Goal: Task Accomplishment & Management: Use online tool/utility

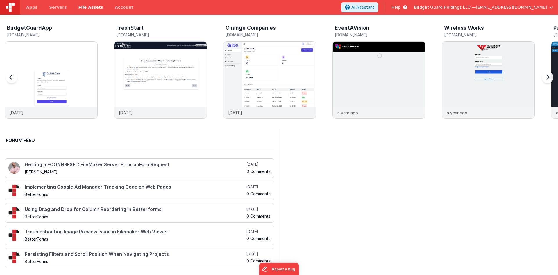
drag, startPoint x: 22, startPoint y: 81, endPoint x: 67, endPoint y: 9, distance: 85.3
click at [22, 81] on div at bounding box center [17, 81] width 23 height 84
click at [70, 87] on img at bounding box center [51, 88] width 92 height 92
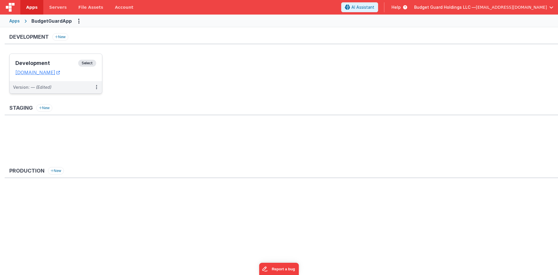
click at [67, 61] on h3 "Development" at bounding box center [46, 63] width 63 height 6
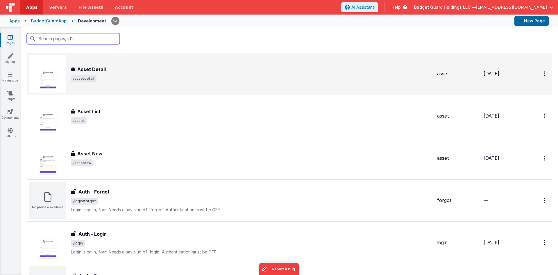
scroll to position [58, 0]
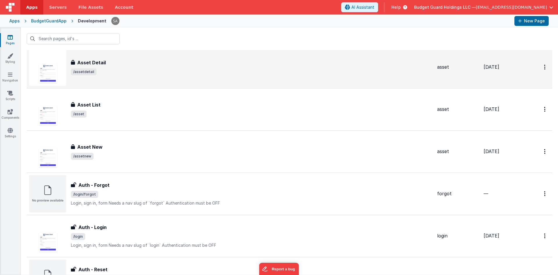
click at [93, 63] on h3 "Asset Detail" at bounding box center [91, 62] width 28 height 7
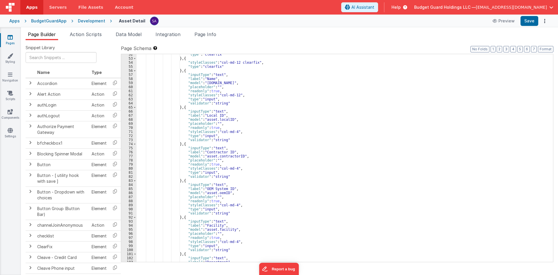
scroll to position [192, 0]
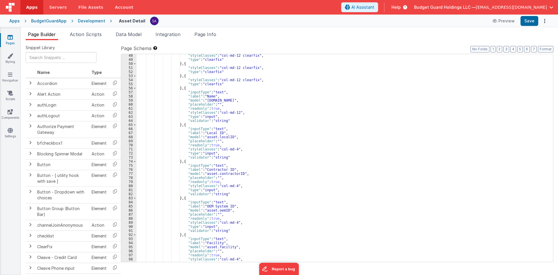
click at [211, 146] on div ""styleClasses" : "col-md-12 clearfix" , "type" : "clearfix" } , { "styleClasses…" at bounding box center [343, 161] width 412 height 216
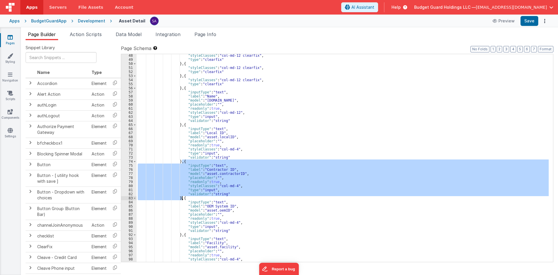
drag, startPoint x: 182, startPoint y: 174, endPoint x: 182, endPoint y: 197, distance: 23.5
click at [182, 197] on div ""styleClasses" : "col-md-12 clearfix" , "type" : "clearfix" } , { "styleClasses…" at bounding box center [343, 161] width 412 height 216
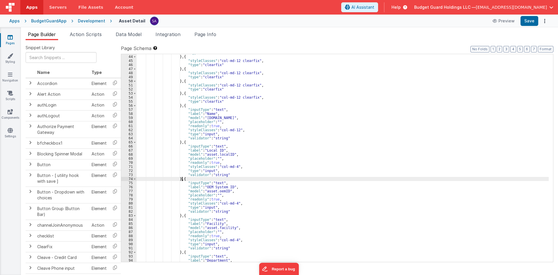
scroll to position [174, 0]
click at [207, 117] on div ""type" : "html" } , { "styleClasses" : "col-md-12 clearfix" , "type" : "clearfi…" at bounding box center [343, 159] width 412 height 216
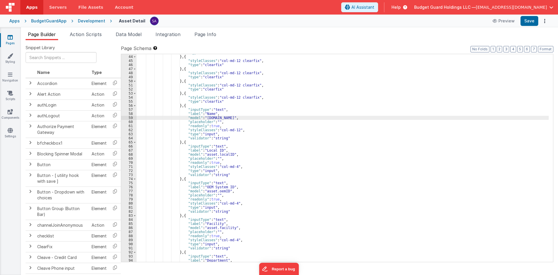
click at [208, 160] on div ""type" : "html" } , { "styleClasses" : "col-md-12 clearfix" , "type" : "clearfi…" at bounding box center [343, 159] width 412 height 216
click at [209, 182] on div ""type" : "html" } , { "styleClasses" : "col-md-12 clearfix" , "type" : "clearfi…" at bounding box center [343, 159] width 412 height 216
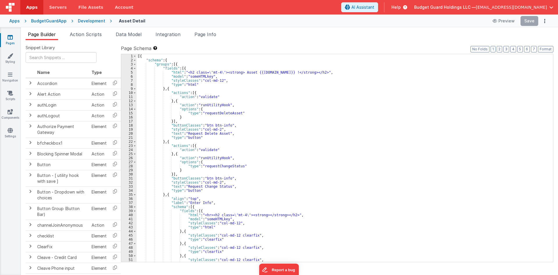
click at [92, 22] on div "Development" at bounding box center [91, 21] width 27 height 6
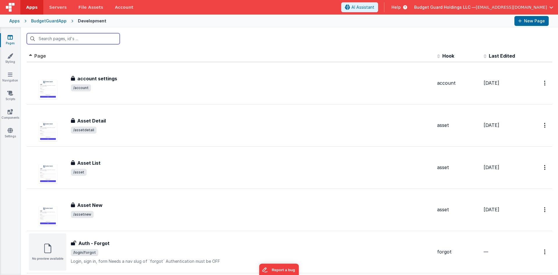
click at [67, 40] on input "text" at bounding box center [73, 38] width 93 height 11
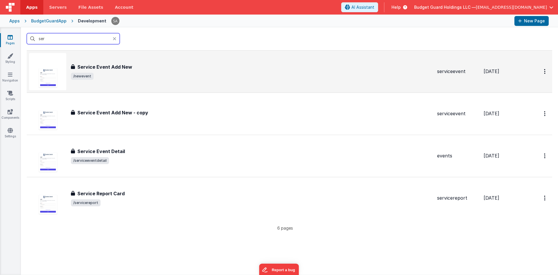
scroll to position [116, 0]
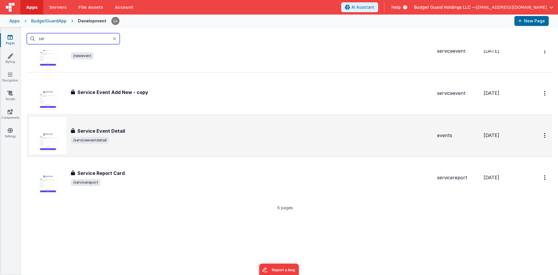
type input "ser"
click at [171, 141] on span "/serviceeventdetail" at bounding box center [252, 140] width 362 height 7
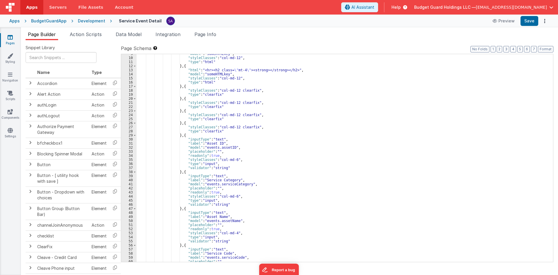
scroll to position [52, 0]
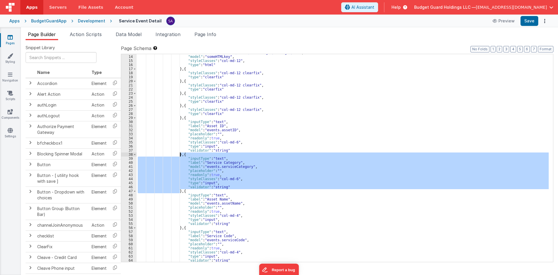
drag, startPoint x: 180, startPoint y: 192, endPoint x: 181, endPoint y: 156, distance: 36.3
click at [181, 156] on div ""html" : "<hr><h2 class= \" mt-4 \" ><strong></strong></h2>" , "model" : "someH…" at bounding box center [343, 159] width 412 height 216
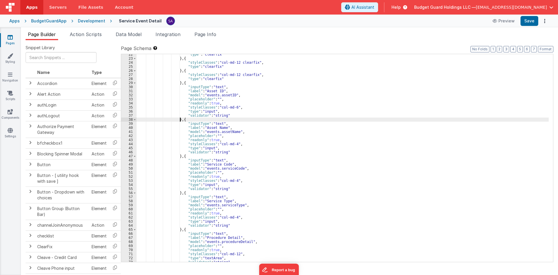
scroll to position [105, 0]
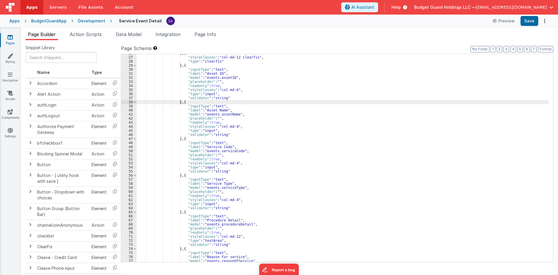
click at [273, 184] on div "} , { "styleClasses" : "col-md-12 clearfix" , "type" : "clearfix" } , { "inputT…" at bounding box center [343, 159] width 412 height 216
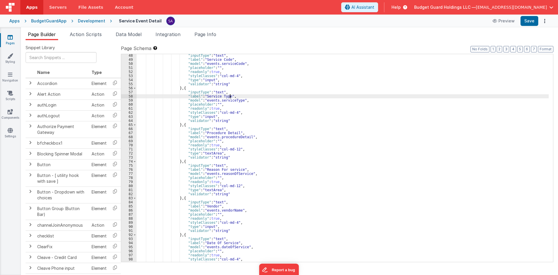
scroll to position [209, 0]
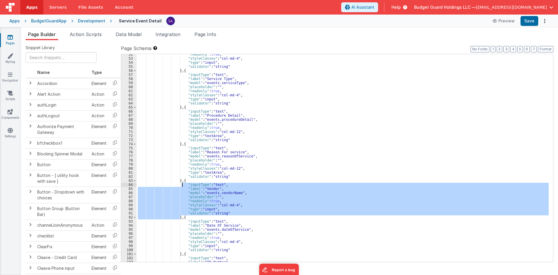
drag, startPoint x: 179, startPoint y: 217, endPoint x: 182, endPoint y: 183, distance: 34.7
click at [182, 183] on div ""readonly" : true , "styleClasses" : "col-md-4" , "type" : "input" , "validator…" at bounding box center [343, 160] width 412 height 216
click at [182, 183] on div ""readonly" : true , "styleClasses" : "col-md-4" , "type" : "input" , "validator…" at bounding box center [343, 158] width 412 height 208
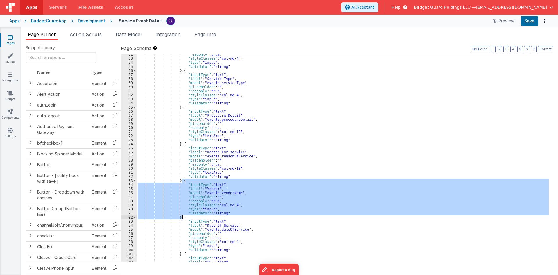
drag, startPoint x: 181, startPoint y: 180, endPoint x: 181, endPoint y: 218, distance: 38.1
click at [181, 218] on div ""readonly" : true , "styleClasses" : "col-md-4" , "type" : "input" , "validator…" at bounding box center [343, 160] width 412 height 216
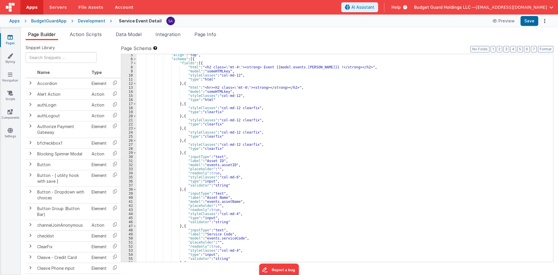
scroll to position [52, 0]
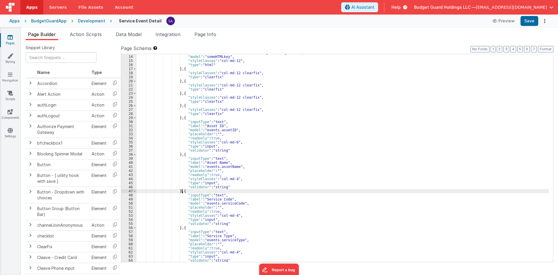
click at [181, 192] on div ""html" : "<hr><h2 class= \" mt-4 \" ><strong></strong></h2>" , "model" : "someH…" at bounding box center [343, 159] width 412 height 216
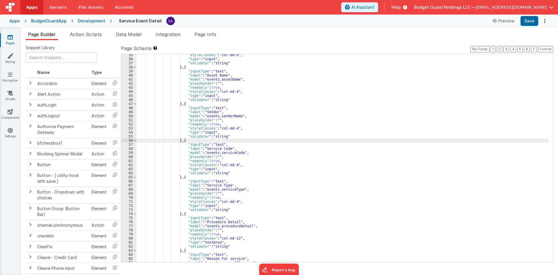
scroll to position [122, 0]
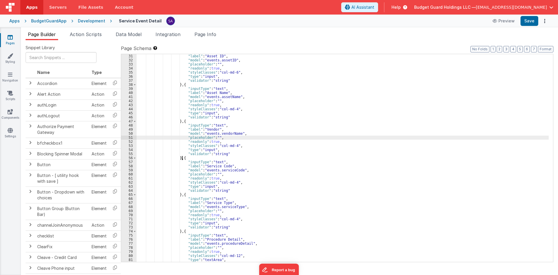
click at [312, 136] on div ""label" : "Asset ID" , "model" : "events.assetID" , "placeholder" : "" , "reado…" at bounding box center [343, 162] width 412 height 216
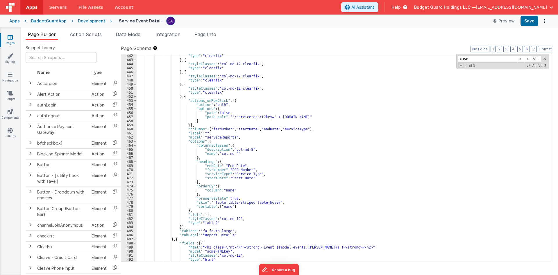
scroll to position [1740, 0]
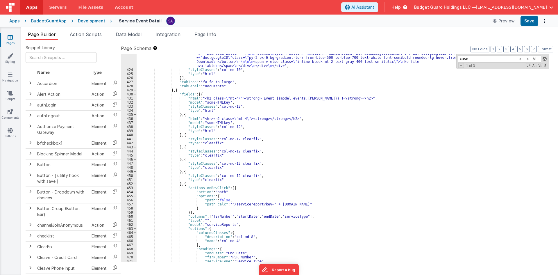
type input "case"
click at [545, 58] on span at bounding box center [545, 59] width 4 height 4
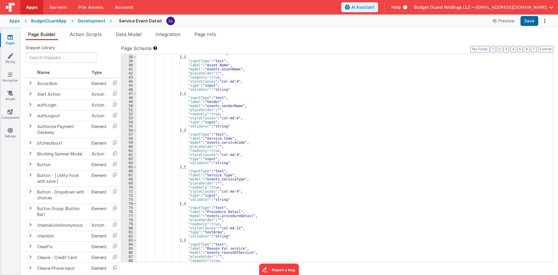
scroll to position [134, 0]
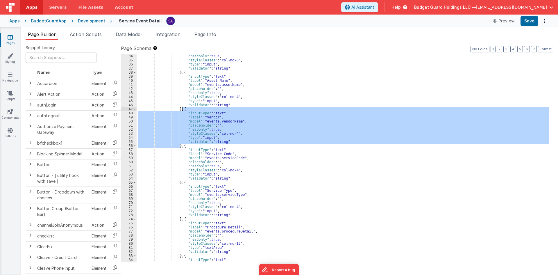
drag, startPoint x: 181, startPoint y: 147, endPoint x: 181, endPoint y: 108, distance: 39.5
click at [181, 108] on div ""readonly" : true , "styleClasses" : "col-md-6" , "type" : "input" , "validator…" at bounding box center [343, 162] width 412 height 216
click at [180, 146] on div ""readonly" : true , "styleClasses" : "col-md-6" , "type" : "input" , "validator…" at bounding box center [343, 158] width 412 height 208
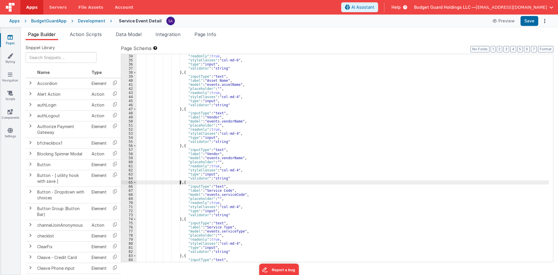
click at [208, 154] on div ""readonly" : true , "styleClasses" : "col-md-6" , "type" : "input" , "validator…" at bounding box center [343, 162] width 412 height 216
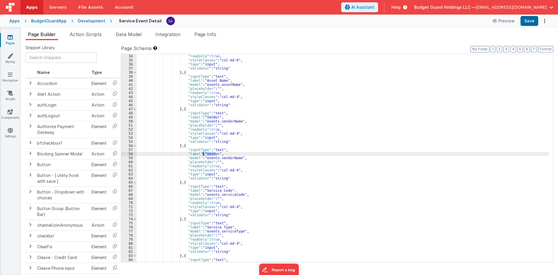
click at [208, 154] on div ""readonly" : true , "styleClasses" : "col-md-6" , "type" : "input" , "validator…" at bounding box center [343, 162] width 412 height 216
click at [220, 158] on div ""readonly" : true , "styleClasses" : "col-md-6" , "type" : "input" , "validator…" at bounding box center [343, 162] width 412 height 216
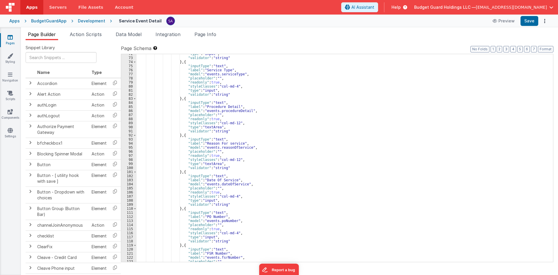
scroll to position [309, 0]
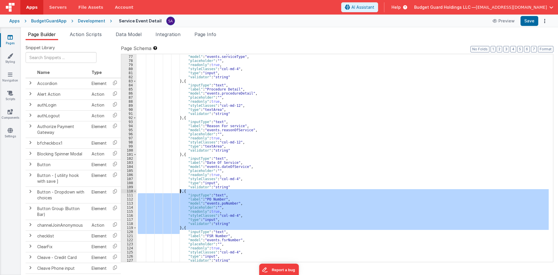
drag, startPoint x: 180, startPoint y: 230, endPoint x: 180, endPoint y: 192, distance: 38.4
click at [180, 192] on div ""label" : "Service Type" , "model" : "events.serviceType" , "placeholder" : "" …" at bounding box center [343, 159] width 412 height 216
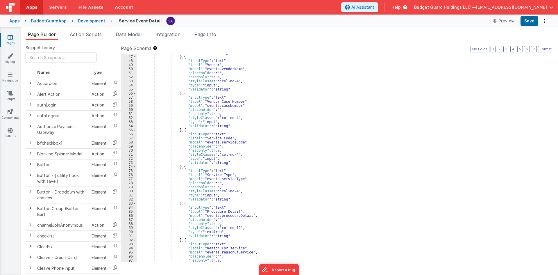
scroll to position [187, 0]
click at [180, 130] on div ""validator" : "string" } , { "inputType" : "text" , "label" : "Vendor" , "model…" at bounding box center [343, 159] width 412 height 216
click at [182, 130] on div ""validator" : "string" } , { "inputType" : "text" , "label" : "Vendor" , "model…" at bounding box center [343, 159] width 412 height 216
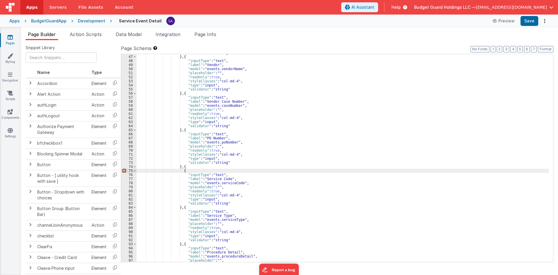
click at [189, 166] on div ""validator" : "string" } , { "inputType" : "text" , "label" : "Vendor" , "model…" at bounding box center [343, 159] width 412 height 216
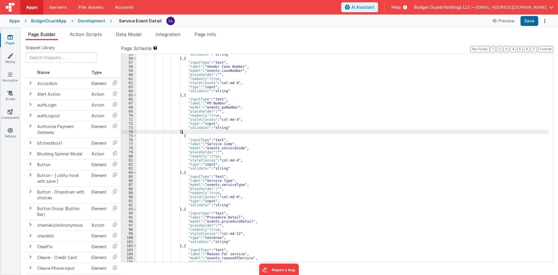
scroll to position [221, 0]
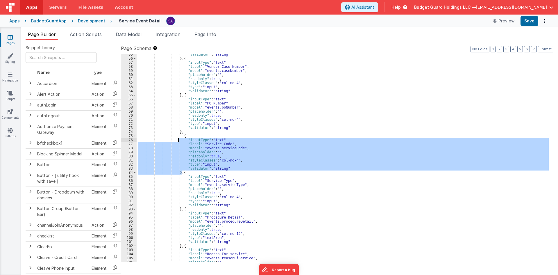
drag, startPoint x: 182, startPoint y: 173, endPoint x: 179, endPoint y: 142, distance: 31.5
click at [179, 142] on div ""validator" : "string" } , { "inputType" : "text" , "label" : "Vendor Case Numb…" at bounding box center [343, 160] width 412 height 216
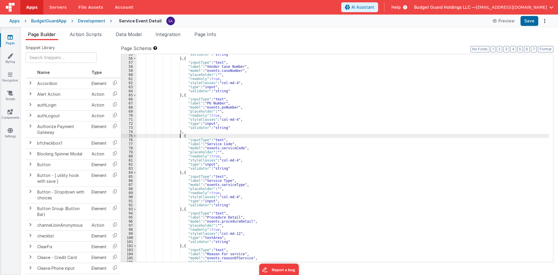
click at [180, 134] on div ""validator" : "string" } , { "inputType" : "text" , "label" : "Vendor Case Numb…" at bounding box center [343, 160] width 412 height 216
click at [540, 47] on button "Format" at bounding box center [545, 49] width 15 height 6
click at [191, 152] on div ""validator" : "string" } , { "inputType" : "text" , "label" : "Vendor Case Numb…" at bounding box center [343, 160] width 412 height 216
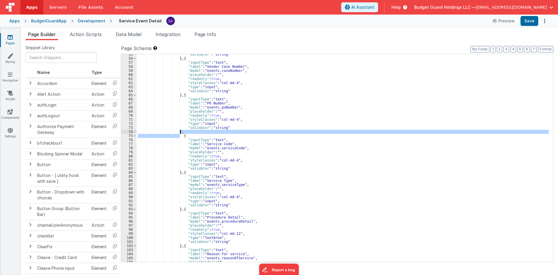
drag, startPoint x: 179, startPoint y: 137, endPoint x: 180, endPoint y: 133, distance: 3.9
click at [180, 133] on div ""validator" : "string" } , { "inputType" : "text" , "label" : "Vendor Case Numb…" at bounding box center [343, 160] width 412 height 216
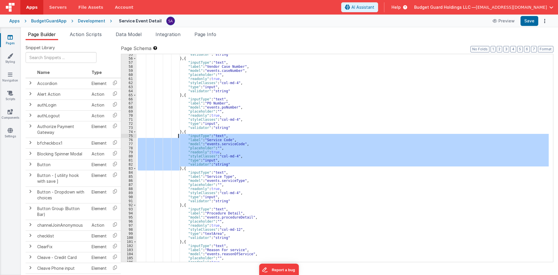
drag, startPoint x: 180, startPoint y: 169, endPoint x: 178, endPoint y: 135, distance: 34.0
click at [178, 135] on div ""validator" : "string" } , { "inputType" : "text" , "label" : "Vendor Case Numb…" at bounding box center [343, 160] width 412 height 216
click at [206, 126] on div ""validator" : "string" } , { "inputType" : "text" , "label" : "Vendor Case Numb…" at bounding box center [343, 160] width 412 height 216
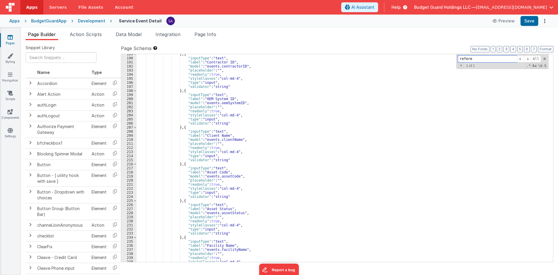
scroll to position [750, 0]
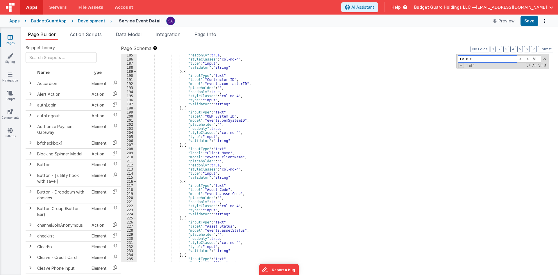
type input "refere"
click at [546, 59] on span at bounding box center [545, 59] width 4 height 4
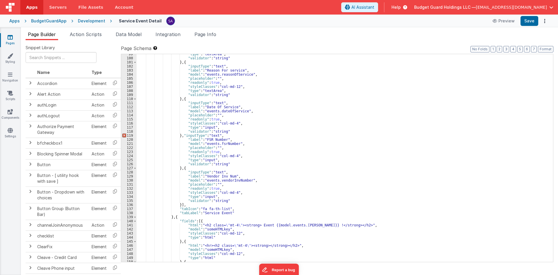
scroll to position [366, 0]
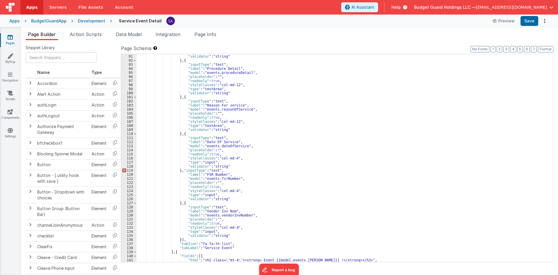
click at [183, 170] on div ""type" : "input" , "validator" : "string" } , { "inputType" : "text" , "label" …" at bounding box center [343, 158] width 412 height 216
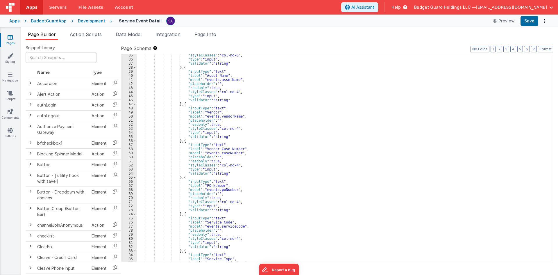
scroll to position [174, 0]
click at [201, 157] on div ""readonly" : true , "styleClasses" : "col-md-4" , "type" : "input" , "validator…" at bounding box center [343, 159] width 412 height 216
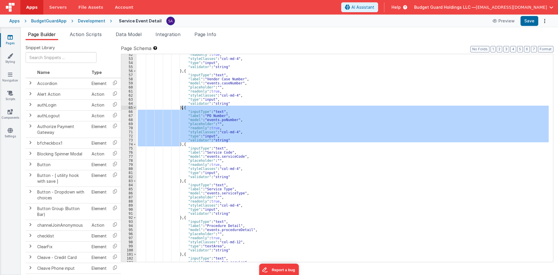
drag, startPoint x: 180, startPoint y: 145, endPoint x: 183, endPoint y: 106, distance: 39.3
click at [183, 106] on div ""readonly" : true , "styleClasses" : "col-md-4" , "type" : "input" , "validator…" at bounding box center [343, 161] width 412 height 216
click at [180, 144] on div ""readonly" : true , "styleClasses" : "col-md-4" , "type" : "input" , "validator…" at bounding box center [343, 158] width 412 height 208
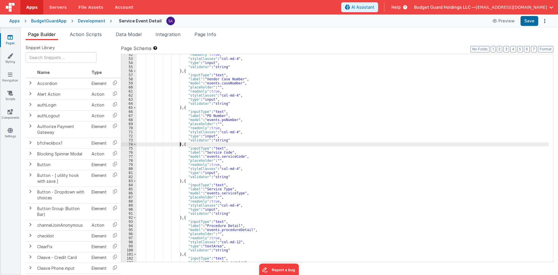
paste textarea
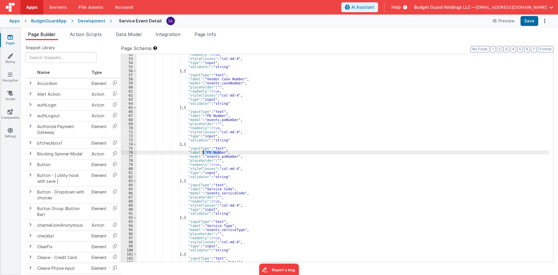
drag, startPoint x: 220, startPoint y: 152, endPoint x: 203, endPoint y: 152, distance: 16.6
click at [203, 152] on div ""readonly" : true , "styleClasses" : "col-md-4" , "type" : "input" , "validator…" at bounding box center [343, 161] width 412 height 216
click at [222, 157] on div ""readonly" : true , "styleClasses" : "col-md-4" , "type" : "input" , "validator…" at bounding box center [343, 161] width 412 height 216
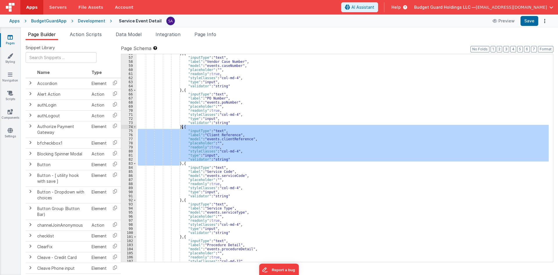
drag, startPoint x: 180, startPoint y: 163, endPoint x: 181, endPoint y: 128, distance: 35.8
click at [181, 128] on div "} , { "inputType" : "text" , "label" : "Vendor Case Number" , "model" : "events…" at bounding box center [343, 159] width 412 height 216
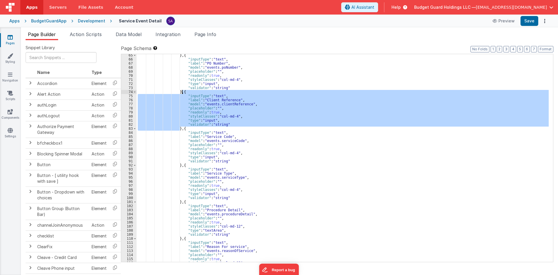
scroll to position [261, 0]
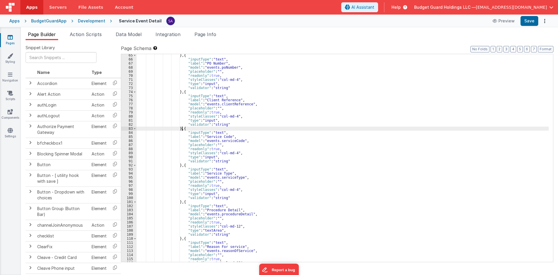
click at [181, 128] on div "} , { "inputType" : "text" , "label" : "PO Number" , "model" : "events.poNumber…" at bounding box center [343, 161] width 412 height 216
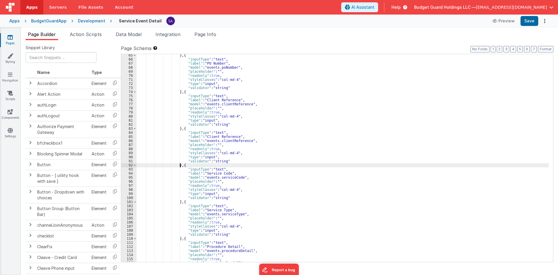
click at [226, 138] on div "} , { "inputType" : "text" , "label" : "PO Number" , "model" : "events.poNumber…" at bounding box center [343, 161] width 412 height 216
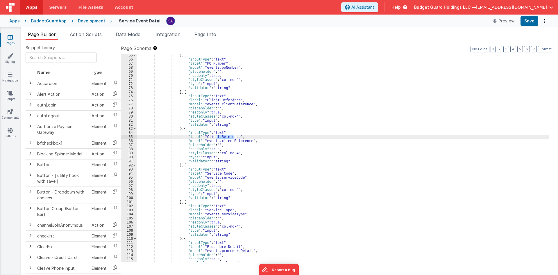
click at [226, 138] on div "} , { "inputType" : "text" , "label" : "PO Number" , "model" : "events.poNumber…" at bounding box center [343, 161] width 412 height 216
click at [230, 141] on div "} , { "inputType" : "text" , "label" : "PO Number" , "model" : "events.poNumber…" at bounding box center [343, 161] width 412 height 216
click at [224, 142] on div "} , { "inputType" : "text" , "label" : "PO Number" , "model" : "events.poNumber…" at bounding box center [343, 158] width 412 height 208
click at [224, 142] on div "} , { "inputType" : "text" , "label" : "PO Number" , "model" : "events.poNumber…" at bounding box center [343, 161] width 412 height 216
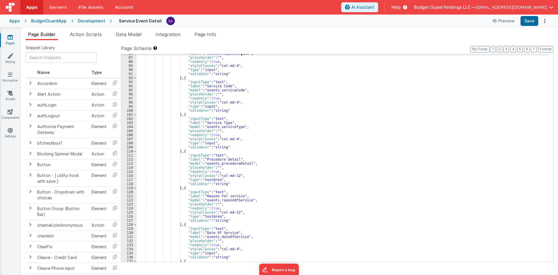
scroll to position [366, 0]
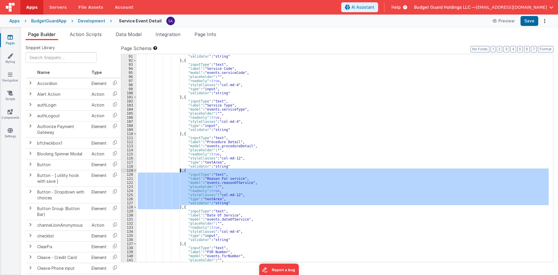
drag, startPoint x: 181, startPoint y: 208, endPoint x: 180, endPoint y: 172, distance: 35.5
click at [180, 172] on div ""type" : "input" , "validator" : "string" } , { "inputType" : "text" , "label" …" at bounding box center [343, 158] width 412 height 216
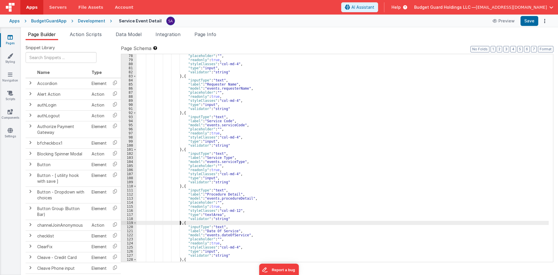
scroll to position [296, 0]
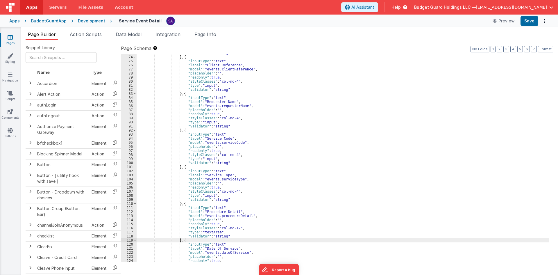
click at [180, 130] on div ""validator" : "string" } , { "inputType" : "text" , "label" : "Client Reference…" at bounding box center [343, 159] width 412 height 216
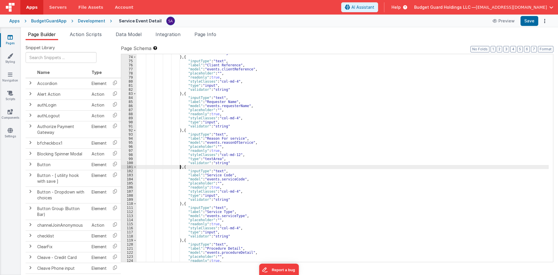
click at [230, 159] on div ""validator" : "string" } , { "inputType" : "text" , "label" : "Client Reference…" at bounding box center [343, 159] width 412 height 216
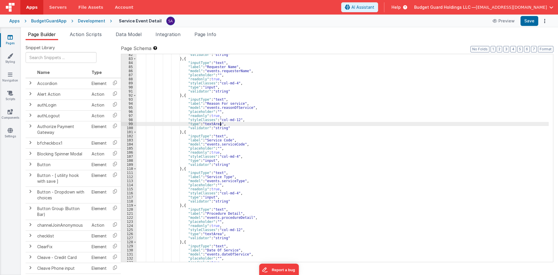
scroll to position [348, 0]
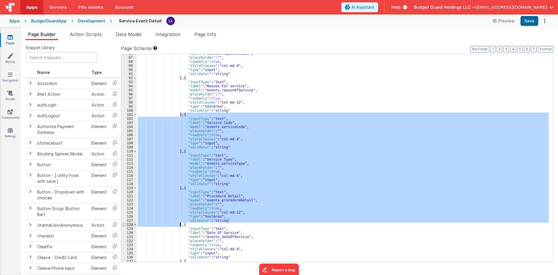
drag, startPoint x: 180, startPoint y: 114, endPoint x: 180, endPoint y: 226, distance: 111.6
click at [180, 226] on div ""model" : "events.requesterName" , "placeholder" : "" , "readonly" : true , "st…" at bounding box center [343, 159] width 412 height 216
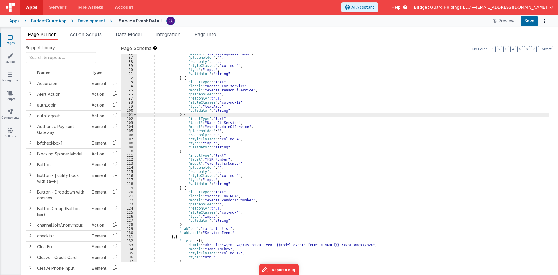
scroll to position [366, 0]
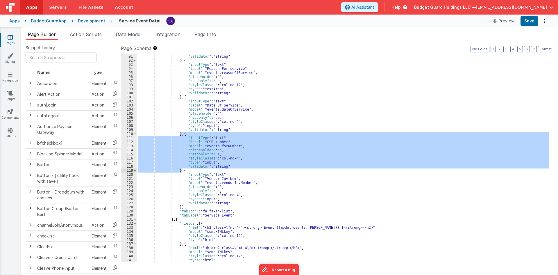
drag, startPoint x: 180, startPoint y: 134, endPoint x: 180, endPoint y: 171, distance: 37.5
click at [180, 171] on div ""type" : "input" , "validator" : "string" } , { "inputType" : "text" , "label" …" at bounding box center [343, 158] width 412 height 216
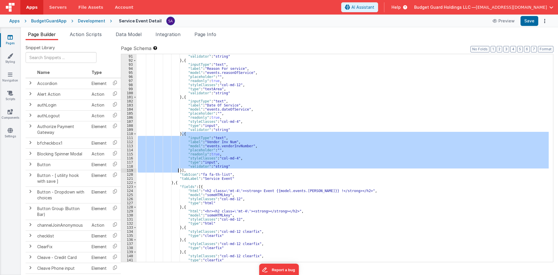
drag, startPoint x: 181, startPoint y: 133, endPoint x: 178, endPoint y: 171, distance: 38.2
click at [178, 171] on div ""type" : "input" , "validator" : "string" } , { "inputType" : "text" , "label" …" at bounding box center [343, 158] width 412 height 216
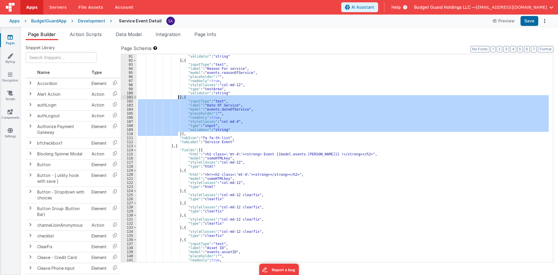
drag, startPoint x: 178, startPoint y: 133, endPoint x: 178, endPoint y: 98, distance: 35.5
click at [178, 98] on div ""type" : "input" , "validator" : "string" } , { "inputType" : "text" , "label" …" at bounding box center [343, 158] width 412 height 216
click at [178, 135] on div ""type" : "input" , "validator" : "string" } , { "inputType" : "text" , "label" …" at bounding box center [343, 158] width 412 height 208
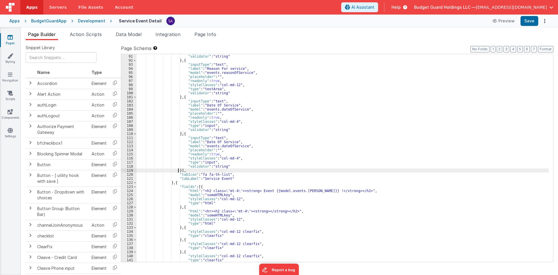
click at [221, 105] on div ""type" : "input" , "validator" : "string" } , { "inputType" : "text" , "label" …" at bounding box center [343, 158] width 412 height 216
click at [222, 108] on div ""type" : "input" , "validator" : "string" } , { "inputType" : "text" , "label" …" at bounding box center [343, 158] width 412 height 216
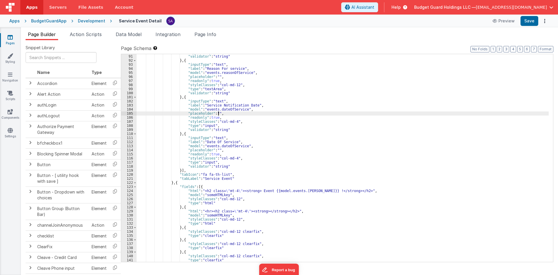
click at [223, 112] on div ""type" : "input" , "validator" : "string" } , { "inputType" : "text" , "label" …" at bounding box center [343, 158] width 412 height 216
click at [223, 109] on div ""type" : "input" , "validator" : "string" } , { "inputType" : "text" , "label" …" at bounding box center [343, 158] width 412 height 216
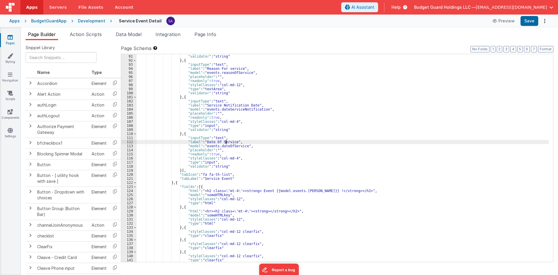
click at [227, 142] on div ""type" : "input" , "validator" : "string" } , { "inputType" : "text" , "label" …" at bounding box center [343, 158] width 412 height 216
click at [223, 147] on div ""type" : "input" , "validator" : "string" } , { "inputType" : "text" , "label" …" at bounding box center [343, 158] width 412 height 216
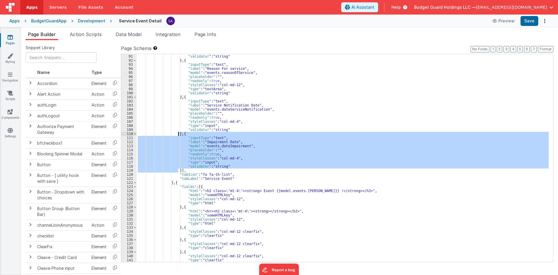
drag, startPoint x: 178, startPoint y: 169, endPoint x: 178, endPoint y: 133, distance: 36.0
click at [178, 133] on div ""type" : "input" , "validator" : "string" } , { "inputType" : "text" , "label" …" at bounding box center [343, 158] width 412 height 216
click at [178, 170] on div ""type" : "input" , "validator" : "string" } , { "inputType" : "text" , "label" …" at bounding box center [343, 158] width 412 height 208
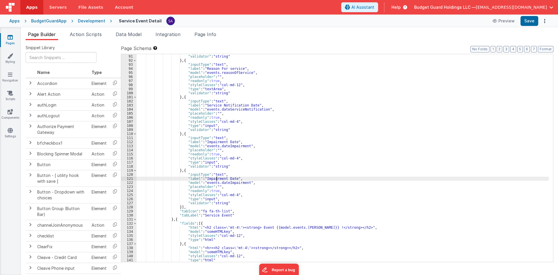
click at [216, 179] on div ""type" : "input" , "validator" : "string" } , { "inputType" : "text" , "label" …" at bounding box center [343, 158] width 412 height 216
click at [222, 182] on div ""type" : "input" , "validator" : "string" } , { "inputType" : "text" , "label" …" at bounding box center [343, 158] width 412 height 216
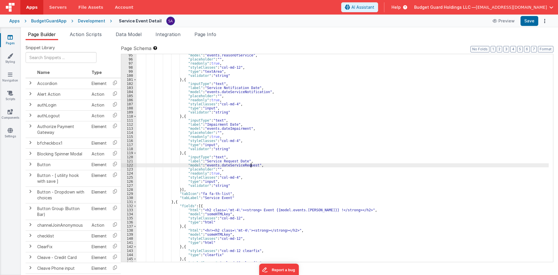
scroll to position [383, 0]
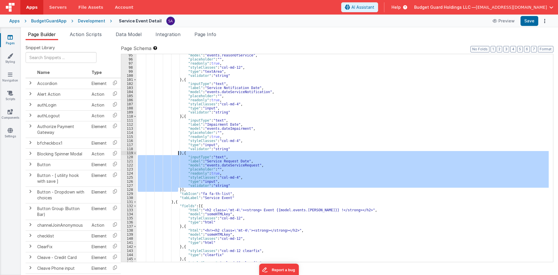
drag, startPoint x: 177, startPoint y: 190, endPoint x: 179, endPoint y: 154, distance: 35.5
click at [179, 154] on div ""model" : "events.reasonOfService" , "placeholder" : "" , "readonly" : true , "…" at bounding box center [343, 161] width 412 height 216
click at [178, 189] on div ""model" : "events.reasonOfService" , "placeholder" : "" , "readonly" : true , "…" at bounding box center [343, 158] width 412 height 208
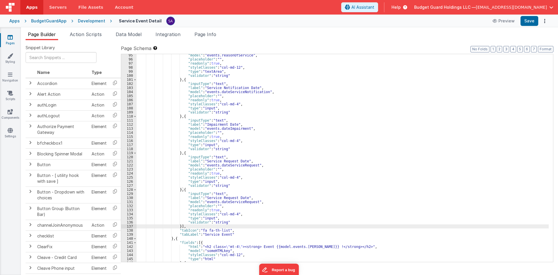
scroll to position [401, 0]
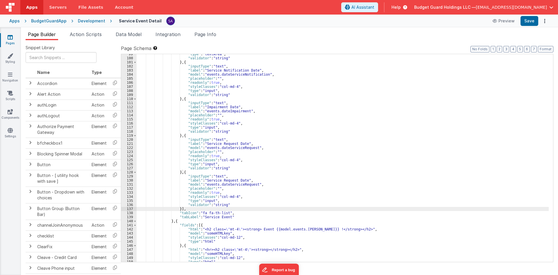
click at [228, 184] on div ""type" : "textArea" , "validator" : "string" } , { "inputType" : "text" , "labe…" at bounding box center [343, 160] width 412 height 216
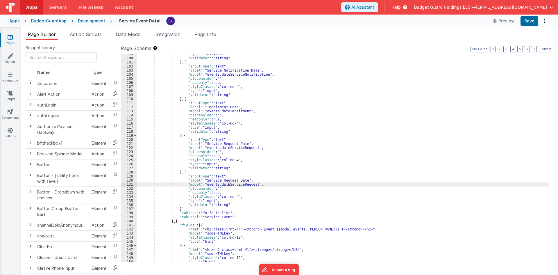
click at [228, 184] on div ""type" : "textArea" , "validator" : "string" } , { "inputType" : "text" , "labe…" at bounding box center [343, 160] width 412 height 216
click at [237, 180] on div ""type" : "textArea" , "validator" : "string" } , { "inputType" : "text" , "labe…" at bounding box center [343, 160] width 412 height 216
click at [223, 181] on div ""type" : "textArea" , "validator" : "string" } , { "inputType" : "text" , "labe…" at bounding box center [343, 160] width 412 height 216
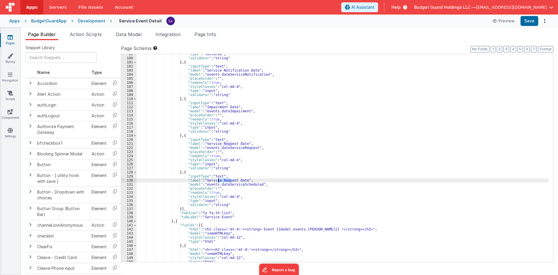
click at [223, 181] on div ""type" : "textArea" , "validator" : "string" } , { "inputType" : "text" , "labe…" at bounding box center [343, 160] width 412 height 216
click at [223, 181] on div ""type" : "textArea" , "validator" : "string" } , { "inputType" : "text" , "labe…" at bounding box center [343, 158] width 412 height 208
drag, startPoint x: 241, startPoint y: 181, endPoint x: 203, endPoint y: 182, distance: 38.1
click at [203, 182] on div ""type" : "textArea" , "validator" : "string" } , { "inputType" : "text" , "labe…" at bounding box center [343, 160] width 412 height 216
click at [211, 181] on div ""type" : "textArea" , "validator" : "string" } , { "inputType" : "text" , "labe…" at bounding box center [343, 158] width 412 height 208
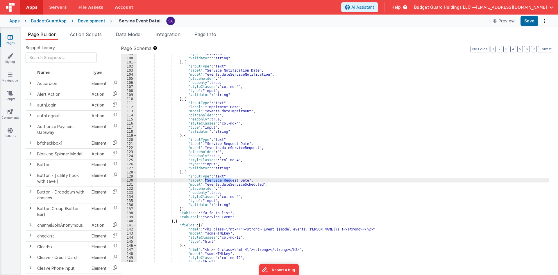
drag, startPoint x: 231, startPoint y: 180, endPoint x: 204, endPoint y: 181, distance: 27.0
click at [204, 181] on div ""type" : "textArea" , "validator" : "string" } , { "inputType" : "text" , "labe…" at bounding box center [343, 160] width 412 height 216
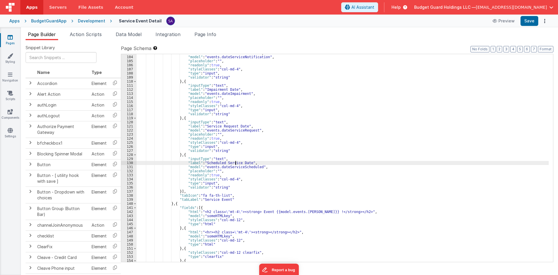
scroll to position [436, 0]
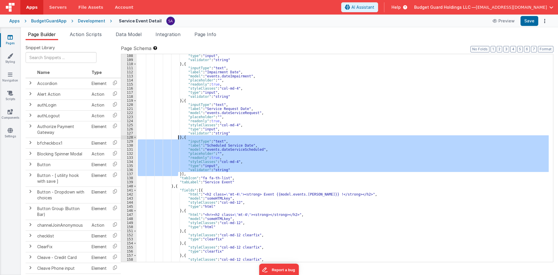
drag, startPoint x: 178, startPoint y: 175, endPoint x: 178, endPoint y: 137, distance: 37.2
click at [178, 137] on div ""type" : "input" , "validator" : "string" } , { "inputType" : "text" , "label" …" at bounding box center [343, 162] width 412 height 216
click at [179, 174] on div ""type" : "input" , "validator" : "string" } , { "inputType" : "text" , "label" …" at bounding box center [343, 158] width 412 height 208
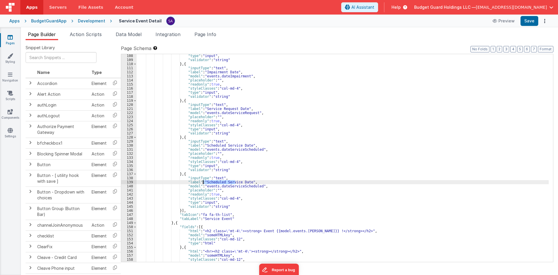
drag, startPoint x: 235, startPoint y: 182, endPoint x: 203, endPoint y: 180, distance: 32.3
click at [203, 180] on div ""type" : "input" , "validator" : "string" } , { "inputType" : "text" , "label" …" at bounding box center [343, 162] width 412 height 216
click at [229, 187] on div ""type" : "input" , "validator" : "string" } , { "inputType" : "text" , "label" …" at bounding box center [343, 162] width 412 height 216
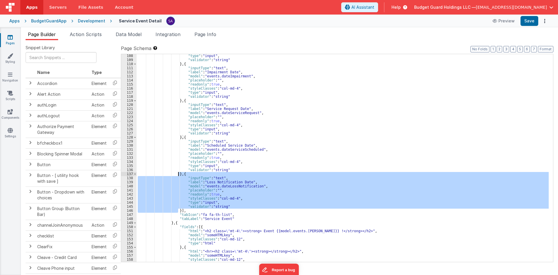
drag, startPoint x: 178, startPoint y: 211, endPoint x: 178, endPoint y: 175, distance: 36.6
click at [178, 175] on div ""type" : "input" , "validator" : "string" } , { "inputType" : "text" , "label" …" at bounding box center [343, 162] width 412 height 216
click at [179, 211] on div ""type" : "input" , "validator" : "string" } , { "inputType" : "text" , "label" …" at bounding box center [343, 158] width 412 height 208
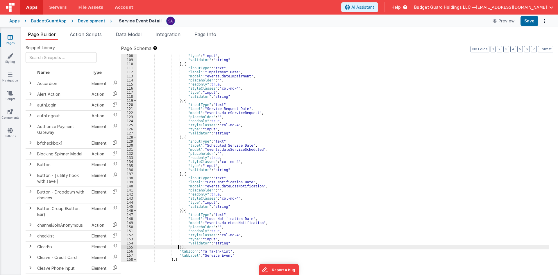
scroll to position [471, 0]
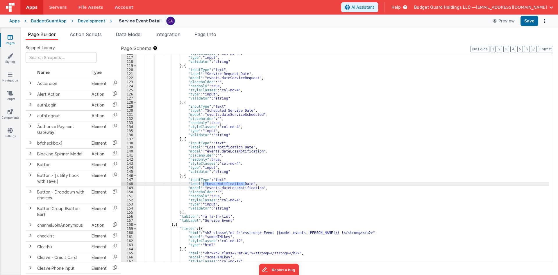
drag, startPoint x: 244, startPoint y: 184, endPoint x: 203, endPoint y: 184, distance: 41.0
click at [203, 184] on div ""styleClasses" : "col-md-4" , "type" : "input" , "validator" : "string" } , { "…" at bounding box center [343, 159] width 412 height 216
click at [222, 188] on div ""styleClasses" : "col-md-4" , "type" : "input" , "validator" : "string" } , { "…" at bounding box center [343, 159] width 412 height 216
click at [222, 187] on div ""styleClasses" : "col-md-4" , "type" : "input" , "validator" : "string" } , { "…" at bounding box center [343, 158] width 412 height 208
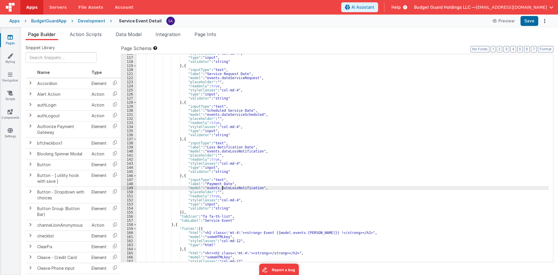
click at [222, 186] on div ""styleClasses" : "col-md-4" , "type" : "input" , "validator" : "string" } , { "…" at bounding box center [343, 159] width 412 height 216
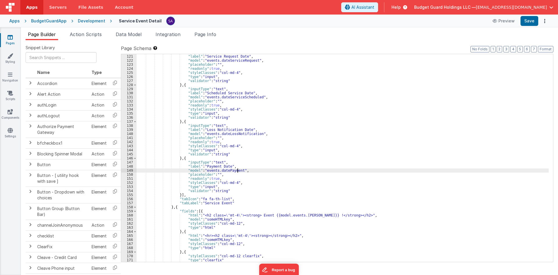
scroll to position [488, 0]
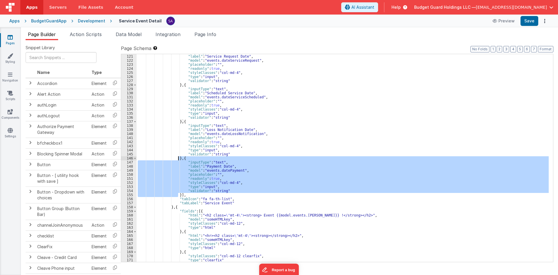
drag, startPoint x: 178, startPoint y: 194, endPoint x: 178, endPoint y: 160, distance: 34.3
click at [178, 160] on div ""inputType" : "text" , "label" : "Service Request Date" , "model" : "events.dat…" at bounding box center [343, 158] width 412 height 216
click at [178, 195] on div ""inputType" : "text" , "label" : "Service Request Date" , "model" : "events.dat…" at bounding box center [343, 158] width 412 height 208
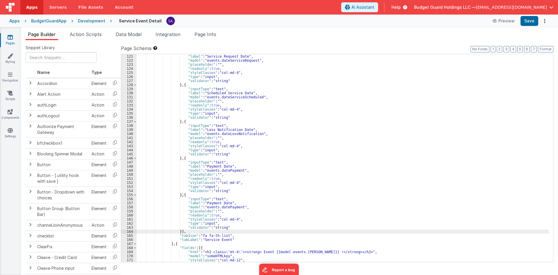
scroll to position [505, 0]
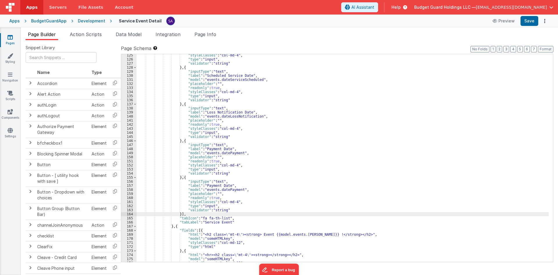
click at [222, 189] on div ""styleClasses" : "col-md-4" , "type" : "input" , "validator" : "string" } , { "…" at bounding box center [343, 161] width 412 height 216
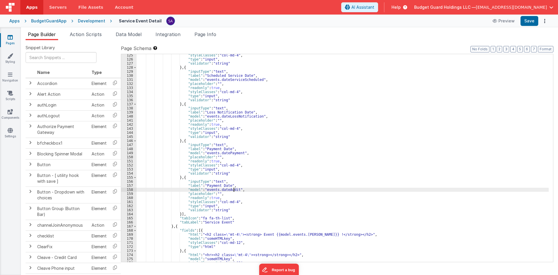
click at [220, 186] on div ""styleClasses" : "col-md-4" , "type" : "input" , "validator" : "string" } , { "…" at bounding box center [343, 161] width 412 height 216
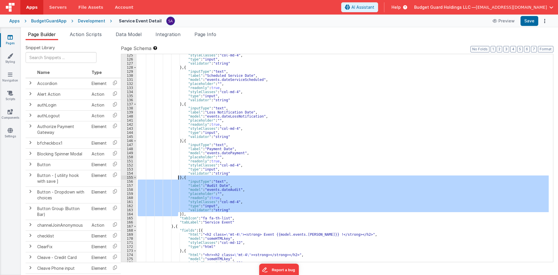
drag, startPoint x: 178, startPoint y: 214, endPoint x: 177, endPoint y: 179, distance: 34.6
click at [177, 179] on div ""styleClasses" : "col-md-4" , "type" : "input" , "validator" : "string" } , { "…" at bounding box center [343, 161] width 412 height 216
click at [178, 213] on div ""styleClasses" : "col-md-4" , "type" : "input" , "validator" : "string" } , { "…" at bounding box center [343, 158] width 412 height 208
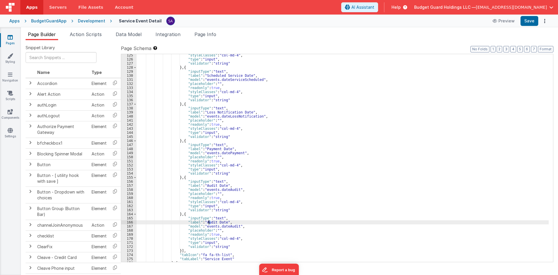
click at [209, 222] on div ""styleClasses" : "col-md-4" , "type" : "input" , "validator" : "string" } , { "…" at bounding box center [343, 161] width 412 height 216
click at [221, 226] on div ""styleClasses" : "col-md-4" , "type" : "input" , "validator" : "string" } , { "…" at bounding box center [343, 161] width 412 height 216
click at [529, 22] on button "Save" at bounding box center [530, 21] width 18 height 10
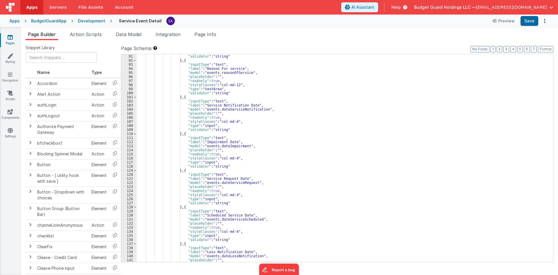
scroll to position [348, 0]
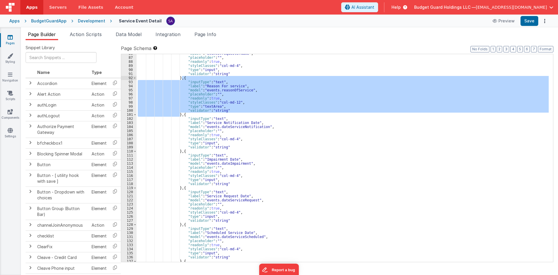
drag, startPoint x: 180, startPoint y: 116, endPoint x: 181, endPoint y: 78, distance: 38.1
click at [181, 78] on div ""model" : "events.requesterName" , "placeholder" : "" , "readonly" : true , "st…" at bounding box center [343, 159] width 412 height 216
click at [181, 78] on div ""model" : "events.requesterName" , "placeholder" : "" , "readonly" : true , "st…" at bounding box center [343, 158] width 412 height 208
drag, startPoint x: 178, startPoint y: 76, endPoint x: 178, endPoint y: 114, distance: 37.8
click at [178, 114] on div ""model" : "events.requesterName" , "placeholder" : "" , "readonly" : true , "st…" at bounding box center [343, 159] width 412 height 216
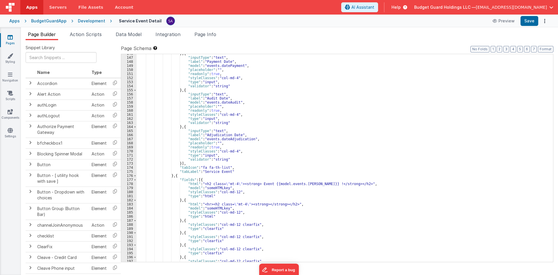
scroll to position [610, 0]
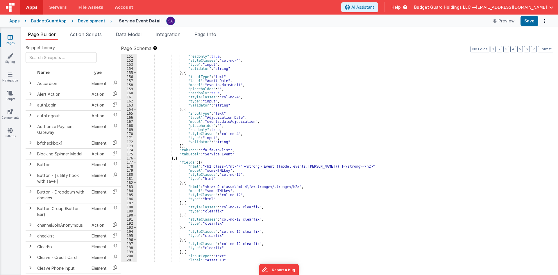
click at [179, 146] on div ""placeholder" : "" , "readonly" : true , "styleClasses" : "col-md-4" , "type" :…" at bounding box center [343, 158] width 412 height 216
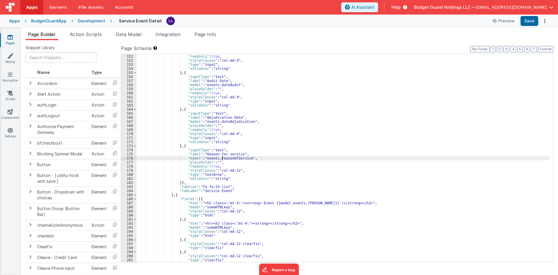
click at [222, 157] on div ""placeholder" : "" , "readonly" : true , "styleClasses" : "col-md-4" , "type" :…" at bounding box center [343, 158] width 412 height 216
paste textarea
click at [230, 154] on div ""placeholder" : "" , "readonly" : true , "styleClasses" : "col-md-4" , "type" :…" at bounding box center [343, 158] width 412 height 216
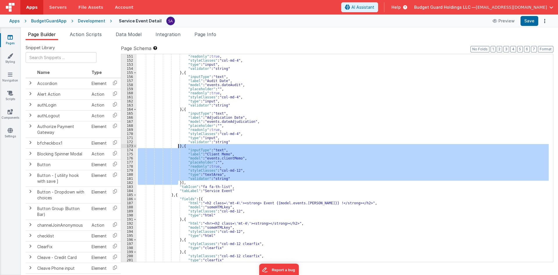
drag, startPoint x: 178, startPoint y: 184, endPoint x: 179, endPoint y: 145, distance: 38.7
click at [179, 145] on div ""placeholder" : "" , "readonly" : true , "styleClasses" : "col-md-4" , "type" :…" at bounding box center [343, 158] width 412 height 216
click at [178, 181] on div ""placeholder" : "" , "readonly" : true , "styleClasses" : "col-md-4" , "type" :…" at bounding box center [343, 158] width 412 height 208
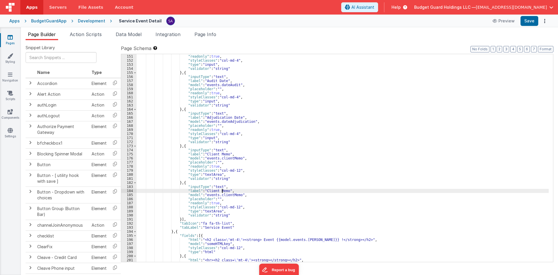
click at [221, 191] on div ""placeholder" : "" , "readonly" : true , "styleClasses" : "col-md-4" , "type" :…" at bounding box center [343, 158] width 412 height 216
click at [223, 196] on div ""placeholder" : "" , "readonly" : true , "styleClasses" : "col-md-4" , "type" :…" at bounding box center [343, 158] width 412 height 216
click at [224, 194] on div ""placeholder" : "" , "readonly" : true , "styleClasses" : "col-md-4" , "type" :…" at bounding box center [343, 158] width 412 height 208
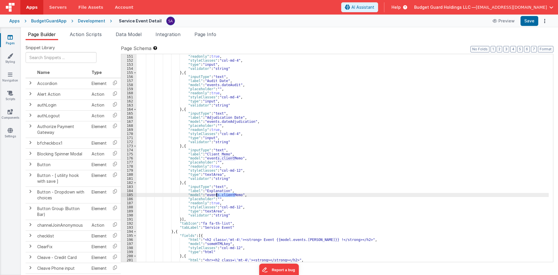
click at [224, 194] on div ""placeholder" : "" , "readonly" : true , "styleClasses" : "col-md-4" , "type" :…" at bounding box center [343, 158] width 412 height 216
click at [522, 24] on button "Save" at bounding box center [530, 21] width 18 height 10
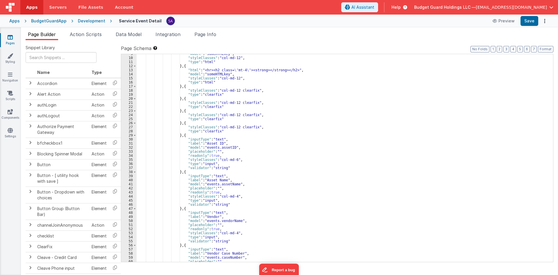
scroll to position [52, 0]
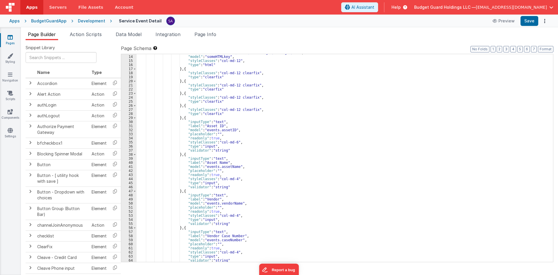
click at [232, 143] on div ""html" : "<hr><h2 class= \" mt-4 \" ><strong></strong></h2>" , "model" : "someH…" at bounding box center [343, 159] width 412 height 216
click at [231, 180] on div ""html" : "<hr><h2 class= \" mt-4 \" ><strong></strong></h2>" , "model" : "someH…" at bounding box center [343, 159] width 412 height 216
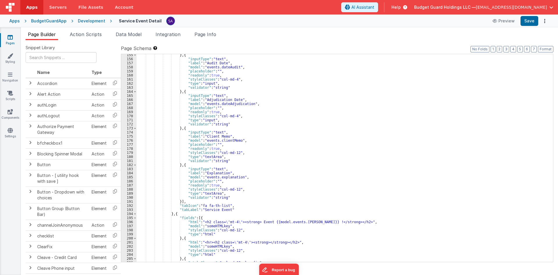
scroll to position [680, 0]
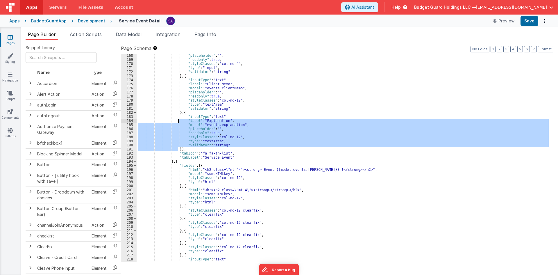
drag, startPoint x: 178, startPoint y: 150, endPoint x: 179, endPoint y: 119, distance: 30.2
click at [179, 119] on div ""placeholder" : "" , "readonly" : true , "styleClasses" : "col-md-4" , "type" :…" at bounding box center [343, 161] width 412 height 216
click at [177, 149] on div ""placeholder" : "" , "readonly" : true , "styleClasses" : "col-md-4" , "type" :…" at bounding box center [343, 158] width 412 height 208
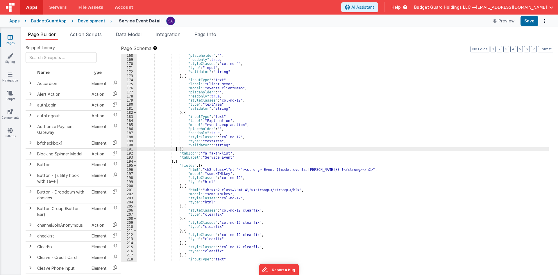
click at [178, 147] on div ""placeholder" : "" , "readonly" : true , "styleClasses" : "col-md-4" , "type" :…" at bounding box center [343, 161] width 412 height 216
click at [62, 59] on input "text" at bounding box center [61, 57] width 71 height 11
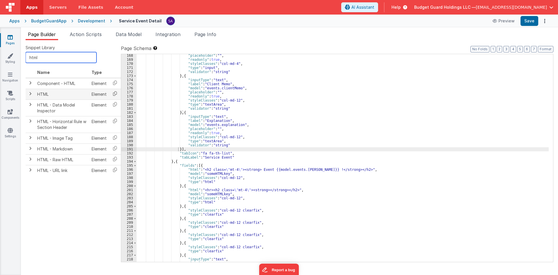
type input "html"
click at [113, 94] on icon at bounding box center [115, 93] width 12 height 9
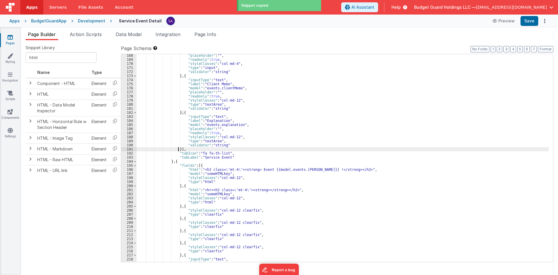
click at [178, 150] on div ""placeholder" : "" , "readonly" : true , "styleClasses" : "col-md-4" , "type" :…" at bounding box center [343, 161] width 412 height 216
paste textarea
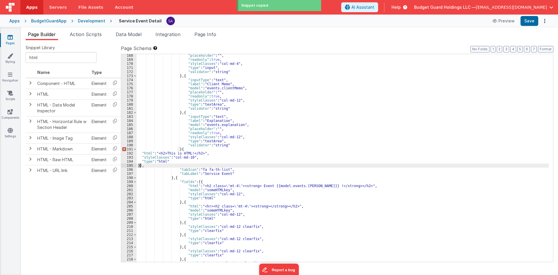
click at [178, 149] on div ""placeholder" : "" , "readonly" : true , "styleClasses" : "col-md-4" , "type" :…" at bounding box center [343, 161] width 412 height 216
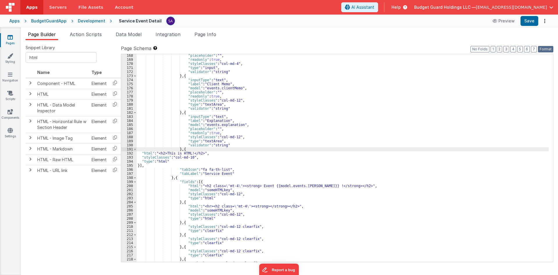
click at [541, 50] on button "Format" at bounding box center [545, 49] width 15 height 6
click at [239, 154] on div ""placeholder" : "" , "readonly" : true , "styleClasses" : "col-md-4" , "type" :…" at bounding box center [343, 161] width 412 height 216
click at [129, 153] on div "192" at bounding box center [128, 153] width 15 height 4
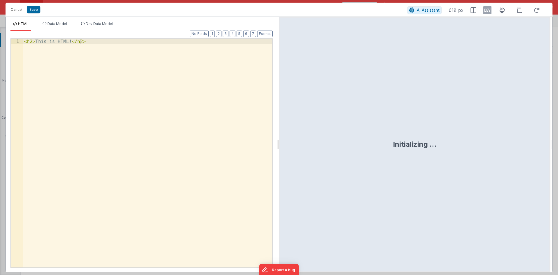
click at [126, 153] on div "< h2 > This is HTML! </ h2 >" at bounding box center [147, 162] width 249 height 246
drag, startPoint x: 427, startPoint y: 12, endPoint x: 426, endPoint y: 16, distance: 4.2
click at [427, 12] on span "AI Assistant" at bounding box center [427, 10] width 23 height 5
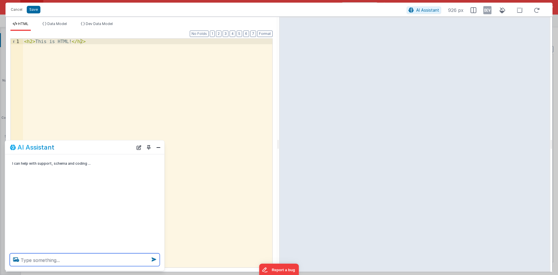
click at [93, 260] on textarea at bounding box center [85, 259] width 150 height 13
paste textarea "d"
type textarea "design this area use values from model.events."
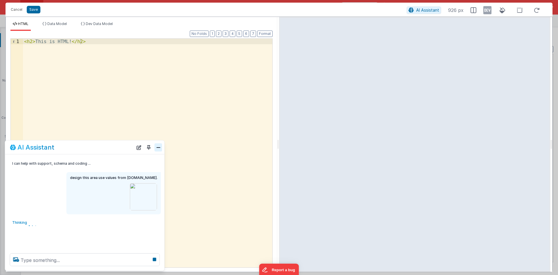
click at [156, 145] on button "Close" at bounding box center [159, 147] width 8 height 8
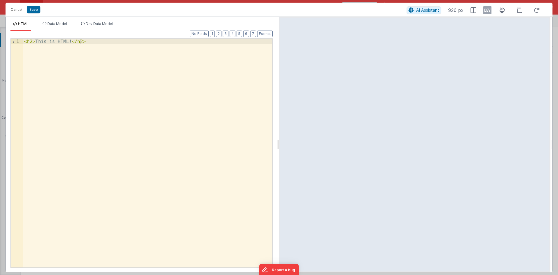
click at [125, 128] on div "< h2 > This is HTML! </ h2 >" at bounding box center [147, 158] width 249 height 239
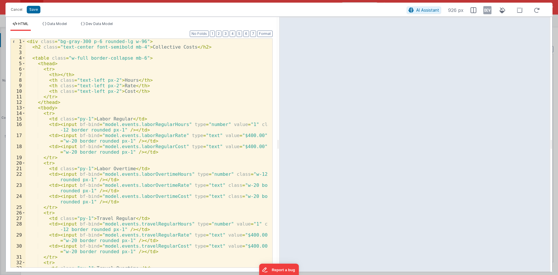
scroll to position [0, 0]
click at [81, 41] on div "< div class = "bg-gray-300 p-6 rounded-lg w-96" > < h2 class = "text-center fon…" at bounding box center [147, 161] width 242 height 245
click at [91, 42] on div "< div class = "bg-gray-300 p-6 rounded-lg w-96" > < h2 class = "text-center fon…" at bounding box center [147, 161] width 242 height 245
click at [95, 42] on div "< div class = "bg-gray-300 p-6 rounded-lg w-96" > < h2 class = "text-center fon…" at bounding box center [147, 161] width 242 height 245
click at [106, 42] on div "< div class = "bg-gray-300 p-6 rounded-lg w-96" > < h2 class = "text-center fon…" at bounding box center [147, 161] width 242 height 245
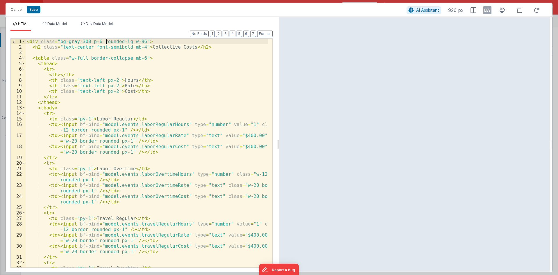
click at [130, 43] on div "< div class = "bg-gray-300 p-6 rounded-lg w-96" > < h2 class = "text-center fon…" at bounding box center [147, 161] width 242 height 245
click at [136, 43] on div "< div class = "bg-gray-300 p-6 rounded-lg w-96" > < h2 class = "text-center fon…" at bounding box center [147, 161] width 242 height 245
click at [156, 126] on div "< div class = "bg-gray-300 p-6 rounded-lg w-96" > < h2 class = "text-center fon…" at bounding box center [147, 161] width 242 height 245
click at [151, 135] on div "< div class = "bg-gray-300 p-6 rounded-lg w-96" > < h2 class = "text-center fon…" at bounding box center [147, 161] width 242 height 245
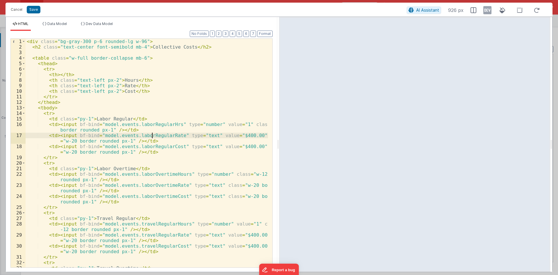
click at [151, 135] on div "< div class = "bg-gray-300 p-6 rounded-lg w-96" > < h2 class = "text-center fon…" at bounding box center [147, 161] width 242 height 245
click at [147, 147] on div "< div class = "bg-gray-300 p-6 rounded-lg w-96" > < h2 class = "text-center fon…" at bounding box center [147, 161] width 242 height 245
click at [148, 146] on div "< div class = "bg-gray-300 p-6 rounded-lg w-96" > < h2 class = "text-center fon…" at bounding box center [147, 153] width 242 height 228
click at [148, 146] on div "< div class = "bg-gray-300 p-6 rounded-lg w-96" > < h2 class = "text-center fon…" at bounding box center [147, 161] width 242 height 245
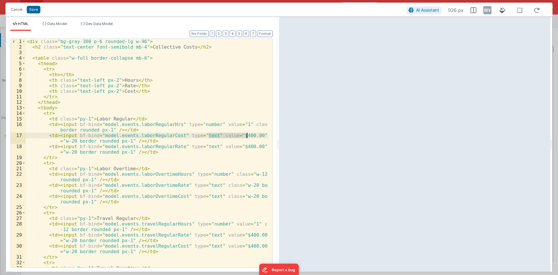
drag, startPoint x: 208, startPoint y: 135, endPoint x: 244, endPoint y: 137, distance: 36.6
click at [246, 135] on div "< div class = "bg-gray-300 p-6 rounded-lg w-96" > < h2 class = "text-center fon…" at bounding box center [147, 161] width 242 height 245
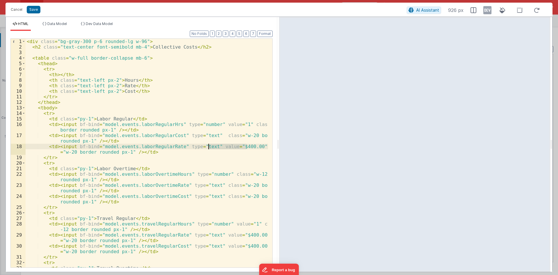
drag, startPoint x: 246, startPoint y: 145, endPoint x: 208, endPoint y: 148, distance: 38.2
click at [208, 148] on div "< div class = "bg-gray-300 p-6 rounded-lg w-96" > < h2 class = "text-center fon…" at bounding box center [147, 161] width 242 height 245
click at [35, 8] on button "Save" at bounding box center [34, 10] width 14 height 8
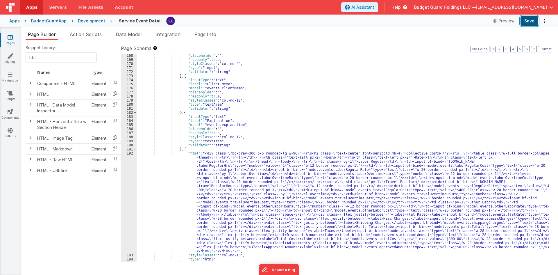
click at [524, 22] on button "Save" at bounding box center [530, 21] width 18 height 10
drag, startPoint x: 189, startPoint y: 162, endPoint x: 174, endPoint y: 164, distance: 15.5
click at [189, 163] on div ""placeholder" : "" , "readonly" : true , "styleClasses" : "col-md-4" , "type" :…" at bounding box center [343, 161] width 412 height 216
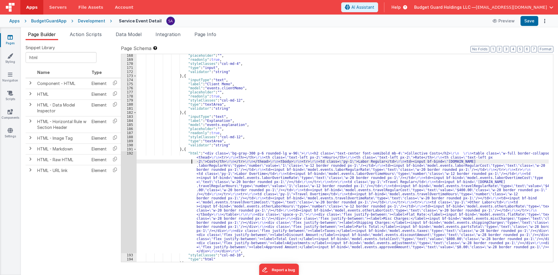
click at [134, 164] on div "192" at bounding box center [128, 202] width 15 height 102
click at [127, 163] on div "192" at bounding box center [128, 202] width 15 height 102
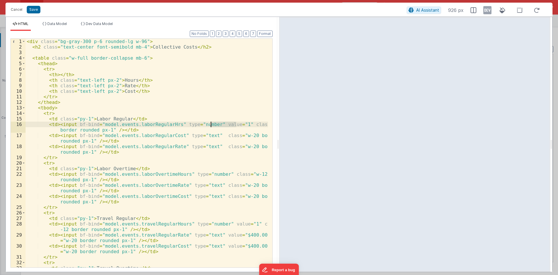
drag, startPoint x: 232, startPoint y: 123, endPoint x: 210, endPoint y: 124, distance: 22.4
click at [210, 124] on div "< div class = "bg-gray-300 p-6 rounded-lg w-96" > < h2 class = "text-center fon…" at bounding box center [147, 161] width 242 height 245
click at [34, 10] on button "Save" at bounding box center [34, 10] width 14 height 8
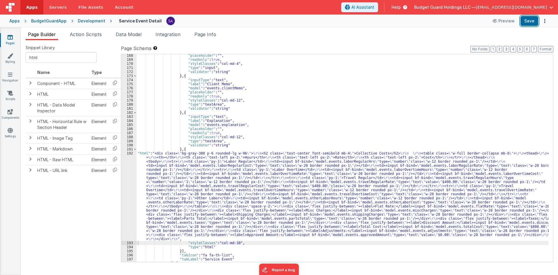
drag, startPoint x: 523, startPoint y: 22, endPoint x: 476, endPoint y: 23, distance: 46.8
click at [523, 22] on button "Save" at bounding box center [530, 21] width 18 height 10
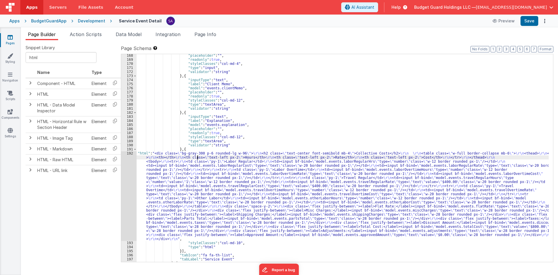
click at [197, 158] on div ""placeholder" : "" , "readonly" : true , "styleClasses" : "col-md-4" , "type" :…" at bounding box center [343, 161] width 412 height 216
click at [124, 162] on div "192" at bounding box center [128, 196] width 15 height 90
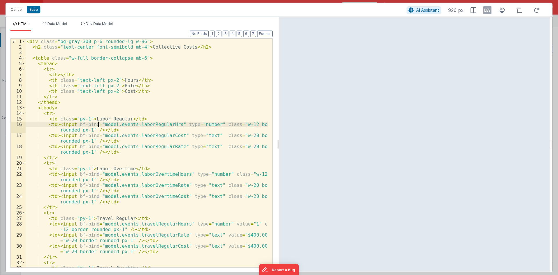
click at [99, 124] on div "< div class = "bg-gray-300 p-6 rounded-lg w-96" > < h2 class = "text-center fon…" at bounding box center [147, 161] width 242 height 245
click at [208, 124] on div "< div class = "bg-gray-300 p-6 rounded-lg w-96" > < h2 class = "text-center fon…" at bounding box center [147, 161] width 242 height 245
drag, startPoint x: 169, startPoint y: 125, endPoint x: 98, endPoint y: 125, distance: 71.2
click at [98, 125] on div "< div class = "bg-gray-300 p-6 rounded-lg w-96" > < h2 class = "text-center fon…" at bounding box center [147, 161] width 242 height 245
click at [228, 124] on div "< div class = "bg-gray-300 p-6 rounded-lg w-96" > < h2 class = "text-center fon…" at bounding box center [147, 161] width 242 height 245
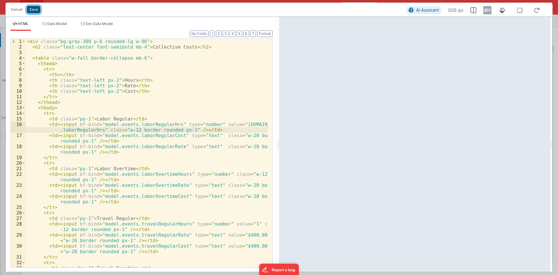
click at [33, 10] on button "Save" at bounding box center [34, 10] width 14 height 8
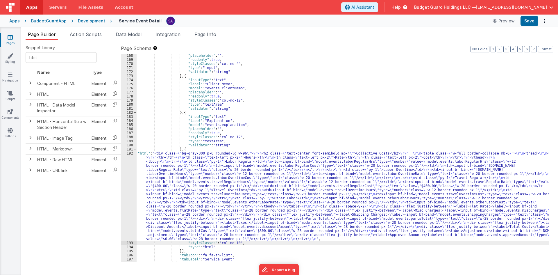
click at [532, 27] on div "Apps BudgetGuardApp Development Service Event Detail Preview Save" at bounding box center [279, 21] width 558 height 13
click at [530, 22] on button "Save" at bounding box center [530, 21] width 18 height 10
drag, startPoint x: 300, startPoint y: 184, endPoint x: 259, endPoint y: 184, distance: 41.3
click at [300, 184] on div ""placeholder" : "" , "readonly" : true , "styleClasses" : "col-md-4" , "type" :…" at bounding box center [343, 161] width 412 height 216
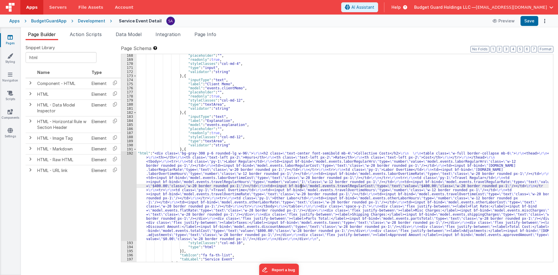
click at [128, 177] on div "192" at bounding box center [128, 196] width 15 height 90
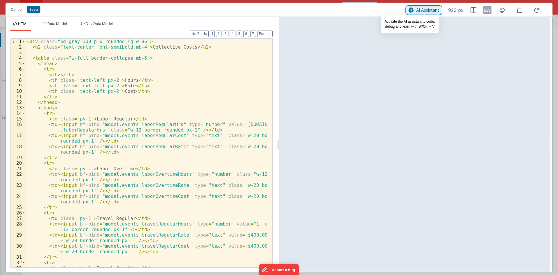
click at [412, 10] on icon at bounding box center [411, 10] width 5 height 0
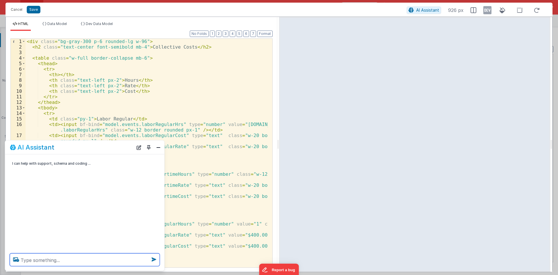
click at [58, 261] on textarea at bounding box center [85, 259] width 150 height 13
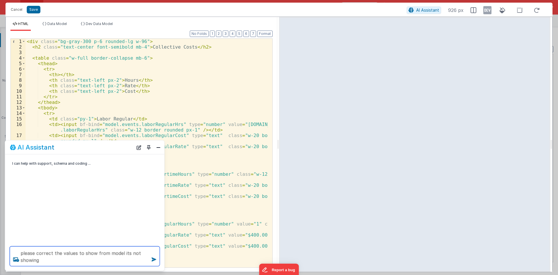
type textarea "please correct the values to show from model its not showing"
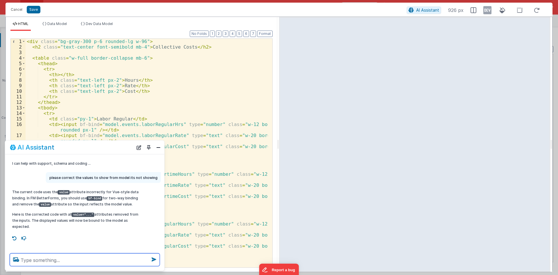
scroll to position [35, 0]
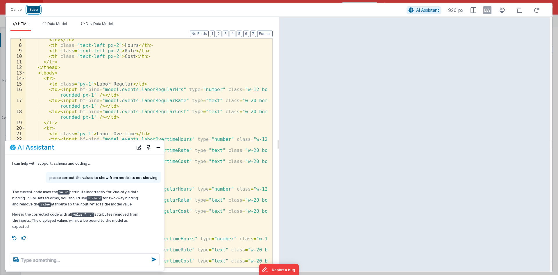
click at [32, 10] on button "Save" at bounding box center [34, 10] width 14 height 8
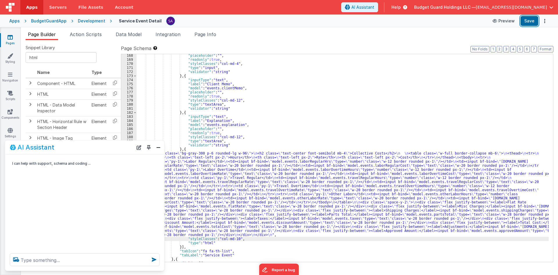
click at [531, 23] on button "Save" at bounding box center [530, 21] width 18 height 10
drag, startPoint x: 211, startPoint y: 170, endPoint x: 191, endPoint y: 169, distance: 20.1
click at [212, 170] on div ""placeholder" : "" , "readonly" : true , "styleClasses" : "col-md-4" , "type" :…" at bounding box center [343, 161] width 412 height 216
click at [158, 146] on button "Close" at bounding box center [159, 147] width 8 height 8
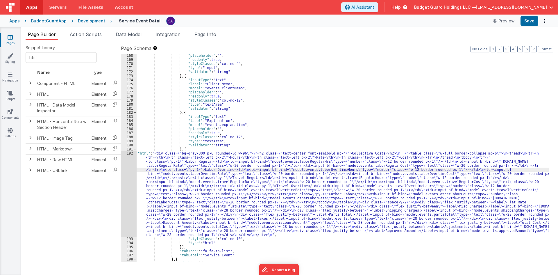
click at [183, 168] on div ""placeholder" : "" , "readonly" : true , "styleClasses" : "col-md-4" , "type" :…" at bounding box center [343, 161] width 412 height 216
click at [130, 171] on div "192" at bounding box center [128, 193] width 15 height 85
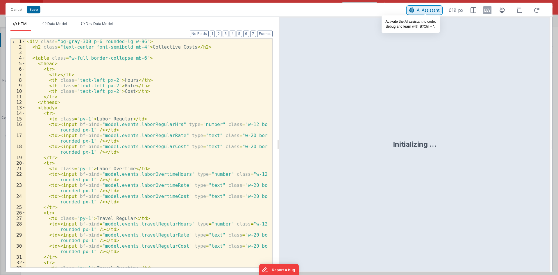
click at [421, 10] on span "AI Assistant" at bounding box center [428, 10] width 23 height 5
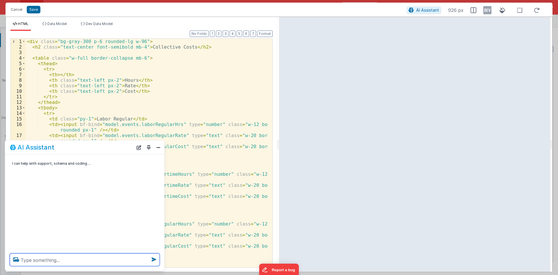
paste textarea ""laborRegularCost": "3", "laborRegularHrs": "1", "laborRegularRate": "3","
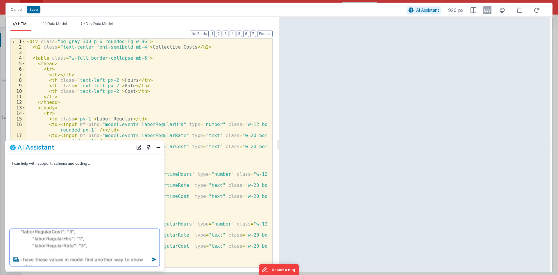
scroll to position [8, 0]
type textarea ""laborRegularCost": "3", "laborRegularHrs": "1", "laborRegularRate": "3", i hav…"
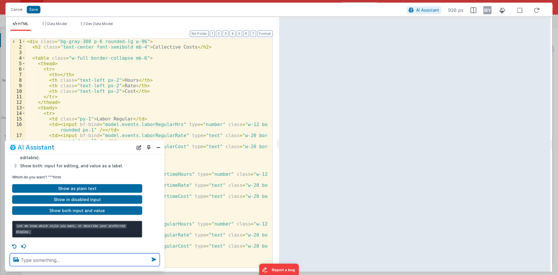
scroll to position [132, 0]
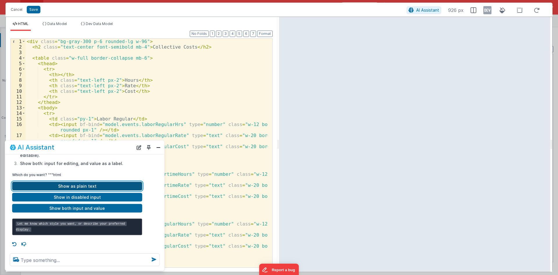
click at [94, 185] on button "Show as plain text" at bounding box center [77, 185] width 130 height 9
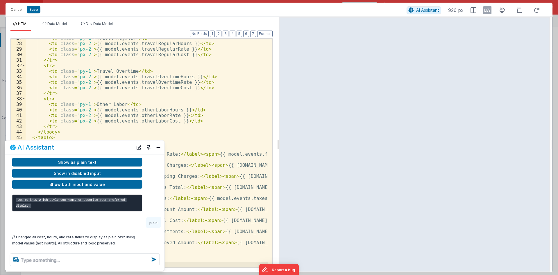
scroll to position [167, 0]
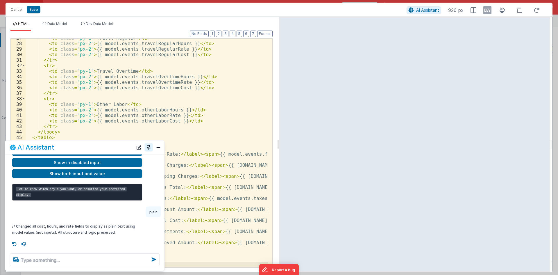
drag, startPoint x: 155, startPoint y: 148, endPoint x: 149, endPoint y: 153, distance: 7.9
click at [156, 148] on button "Close" at bounding box center [159, 147] width 8 height 8
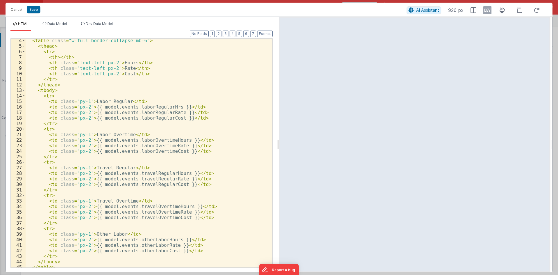
scroll to position [17, 0]
click at [147, 141] on div "< table class = "w-full border-collapse mb-6" > < thead > < tr > < th > </ th >…" at bounding box center [147, 157] width 242 height 239
click at [153, 146] on div "< table class = "w-full border-collapse mb-6" > < thead > < tr > < th > </ th >…" at bounding box center [147, 157] width 242 height 239
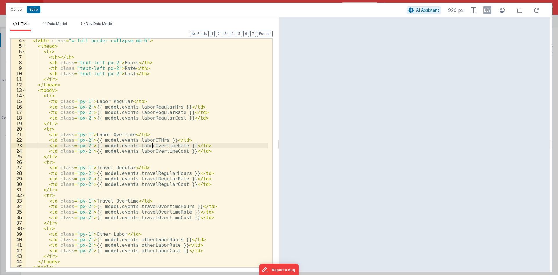
click at [153, 146] on div "< table class = "w-full border-collapse mb-6" > < thead > < tr > < th > </ th >…" at bounding box center [147, 157] width 242 height 239
click at [158, 152] on div "< table class = "w-full border-collapse mb-6" > < thead > < tr > < th > </ th >…" at bounding box center [147, 157] width 242 height 239
click at [138, 142] on div "< table class = "w-full border-collapse mb-6" > < thead > < tr > < th > </ th >…" at bounding box center [147, 157] width 242 height 239
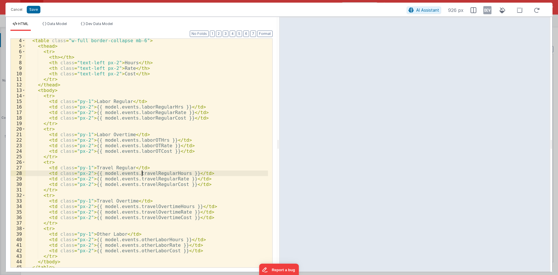
click at [143, 174] on div "< table class = "w-full border-collapse mb-6" > < thead > < tr > < th > </ th >…" at bounding box center [147, 157] width 242 height 239
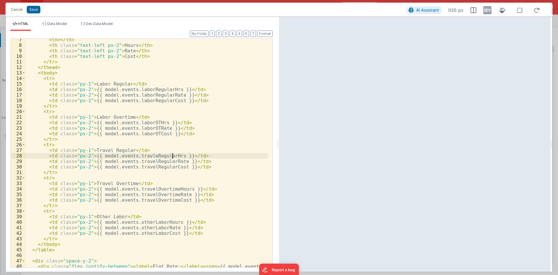
scroll to position [52, 0]
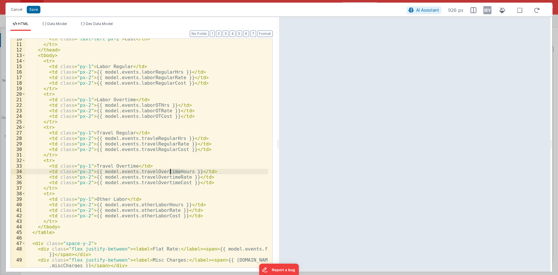
drag, startPoint x: 179, startPoint y: 172, endPoint x: 170, endPoint y: 173, distance: 9.3
click at [170, 173] on div "< th class = "text-left px-2" > Cost </ th > </ tr > </ thead > < tbody > < tr …" at bounding box center [147, 158] width 242 height 245
drag, startPoint x: 148, startPoint y: 171, endPoint x: 179, endPoint y: 171, distance: 31.1
click at [179, 171] on div "< th class = "text-left px-2" > Cost </ th > </ tr > </ thead > < tbody > < tr …" at bounding box center [147, 158] width 242 height 245
drag, startPoint x: 157, startPoint y: 177, endPoint x: 150, endPoint y: 179, distance: 6.9
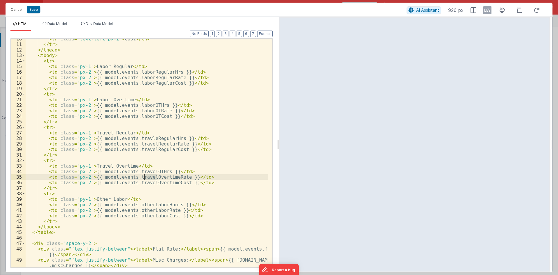
click at [146, 179] on div "< th class = "text-left px-2" > Cost </ th > </ tr > </ thead > < tbody > < tr …" at bounding box center [147, 158] width 242 height 245
click at [155, 179] on div "< th class = "text-left px-2" > Cost </ th > </ tr > </ thead > < tbody > < tr …" at bounding box center [147, 153] width 242 height 228
drag, startPoint x: 167, startPoint y: 177, endPoint x: 148, endPoint y: 177, distance: 19.2
click at [148, 177] on div "< th class = "text-left px-2" > Cost </ th > </ tr > </ thead > < tbody > < tr …" at bounding box center [147, 158] width 242 height 245
drag, startPoint x: 167, startPoint y: 183, endPoint x: 148, endPoint y: 181, distance: 19.0
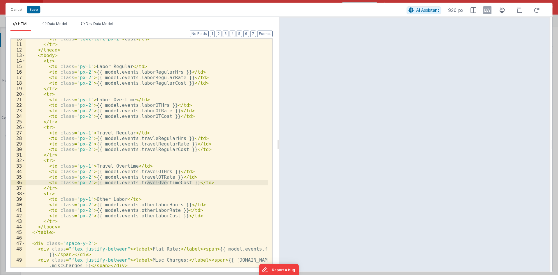
click at [148, 181] on div "< th class = "text-left px-2" > Cost </ th > </ tr > </ thead > < tbody > < tr …" at bounding box center [147, 158] width 242 height 245
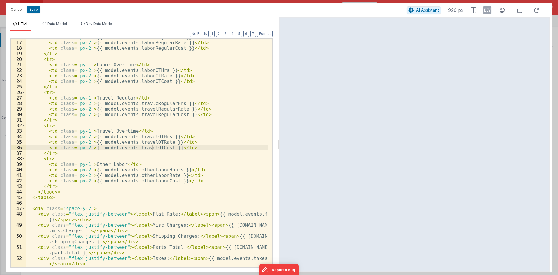
scroll to position [122, 0]
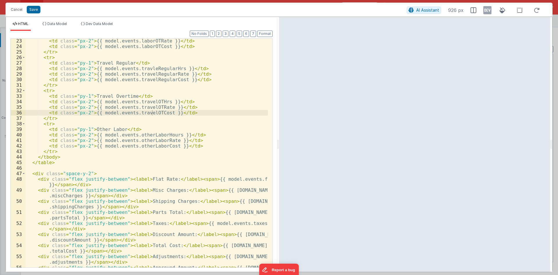
click at [165, 134] on div "< td class = "px-2" > {{ model.events.laborOTRate }} </ td > < td class = "px-2…" at bounding box center [147, 160] width 242 height 245
click at [153, 139] on div "< td class = "px-2" > {{ model.events.laborOTRate }} </ td > < td class = "px-2…" at bounding box center [147, 160] width 242 height 245
click at [153, 146] on div "< td class = "px-2" > {{ model.events.laborOTRate }} </ td > < td class = "px-2…" at bounding box center [147, 160] width 242 height 245
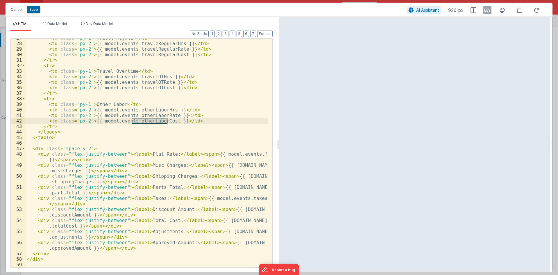
scroll to position [147, 0]
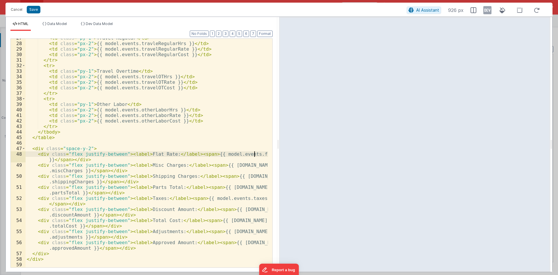
click at [254, 154] on div "< td class = "py-1" > Travel Regular </ td > < td class = "px-2" > {{ model.eve…" at bounding box center [147, 154] width 242 height 239
click at [77, 171] on div "< td class = "py-1" > Travel Regular </ td > < td class = "px-2" > {{ model.eve…" at bounding box center [147, 154] width 242 height 239
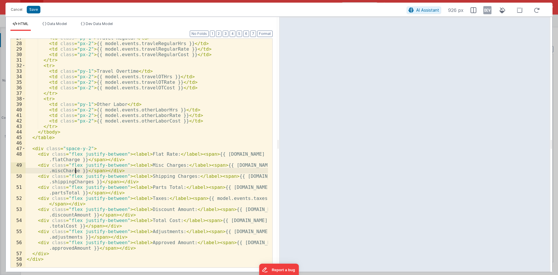
click at [86, 183] on div "< td class = "py-1" > Travel Regular </ td > < td class = "px-2" > {{ model.eve…" at bounding box center [147, 154] width 242 height 239
click at [63, 194] on div "< td class = "py-1" > Travel Regular </ td > < td class = "px-2" > {{ model.eve…" at bounding box center [147, 154] width 242 height 239
click at [77, 236] on div "< td class = "py-1" > Travel Regular </ td > < td class = "px-2" > {{ model.eve…" at bounding box center [147, 154] width 242 height 239
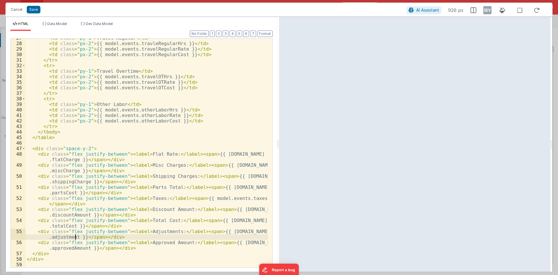
click at [69, 250] on div "< td class = "py-1" > Travel Regular </ td > < td class = "px-2" > {{ model.eve…" at bounding box center [147, 154] width 242 height 239
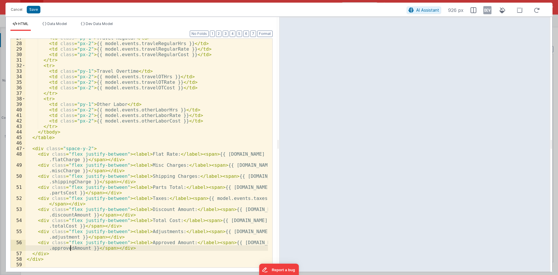
click at [69, 250] on div "< td class = "py-1" > Travel Regular </ td > < td class = "px-2" > {{ model.eve…" at bounding box center [147, 154] width 242 height 239
click at [33, 10] on button "Save" at bounding box center [34, 10] width 14 height 8
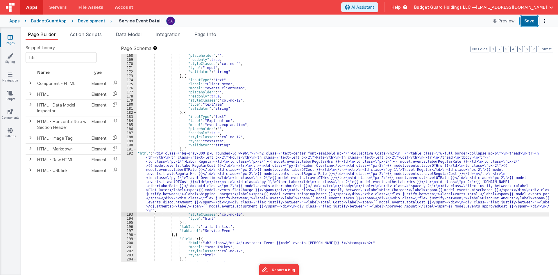
click at [529, 20] on button "Save" at bounding box center [530, 21] width 18 height 10
click at [544, 45] on label "Page Schema Shortcuts: Find: command-f Fold: command-option-L Unfold: command-o…" at bounding box center [337, 48] width 432 height 7
click at [541, 50] on button "Format" at bounding box center [545, 49] width 15 height 6
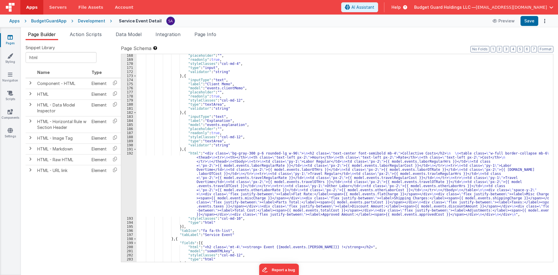
click at [489, 40] on ul "Page Builder Action Scripts Data Model Integration Page Info" at bounding box center [289, 35] width 537 height 9
click at [528, 21] on button "Save" at bounding box center [530, 21] width 18 height 10
click at [226, 171] on div ""placeholder" : "" , "readonly" : true , "styleClasses" : "col-md-4" , "type" :…" at bounding box center [343, 161] width 412 height 216
click at [124, 176] on div "192" at bounding box center [128, 183] width 15 height 65
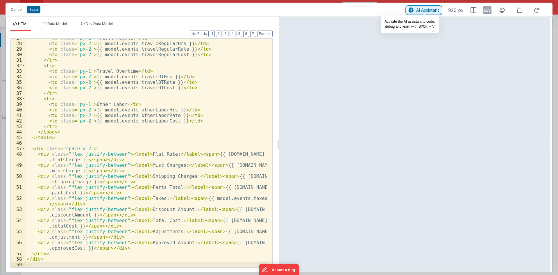
click at [420, 12] on span "AI Assistant" at bounding box center [427, 10] width 23 height 5
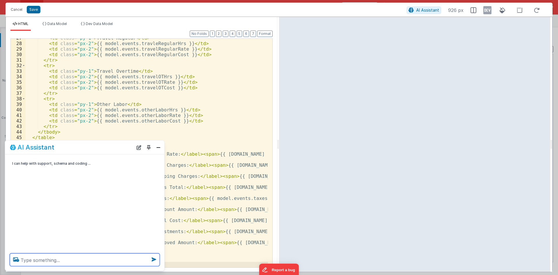
click at [38, 262] on textarea at bounding box center [85, 259] width 150 height 13
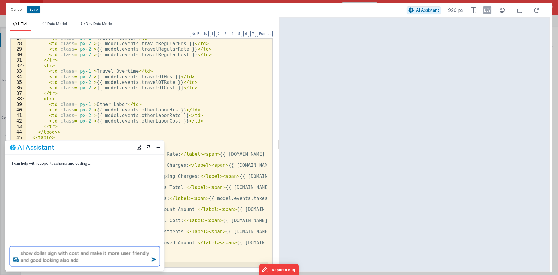
click at [84, 262] on textarea "show dollar sign with cost and make it more user friendly and good looking also…" at bounding box center [85, 256] width 150 height 20
click at [145, 260] on textarea "show dollar sign with cost and make it more user friendly and good looking also…" at bounding box center [85, 256] width 150 height 20
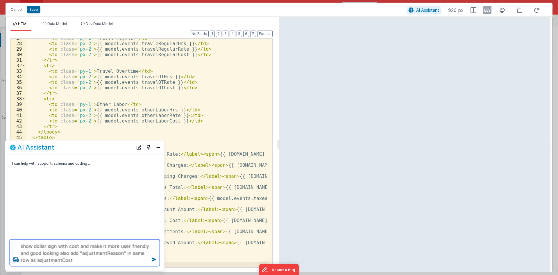
type textarea "show dollar sign with cost and make it more user friendly and good looking also…"
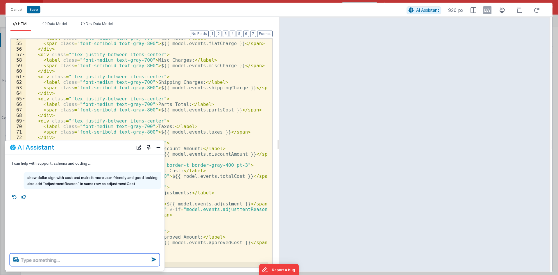
scroll to position [313, 0]
click at [158, 148] on button "Close" at bounding box center [159, 147] width 8 height 8
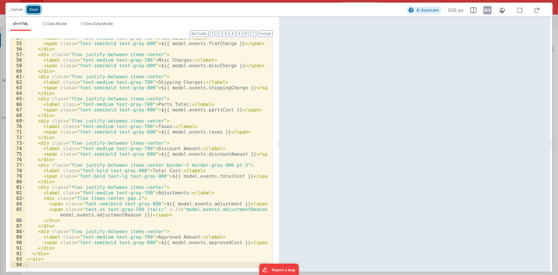
click at [33, 12] on button "Save" at bounding box center [34, 10] width 14 height 8
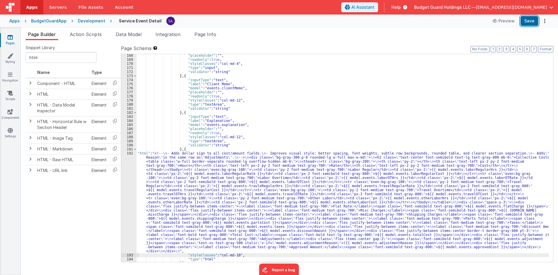
drag, startPoint x: 525, startPoint y: 22, endPoint x: 471, endPoint y: 25, distance: 53.6
click at [525, 22] on button "Save" at bounding box center [530, 21] width 18 height 10
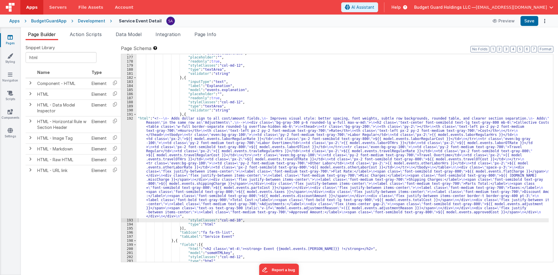
click at [126, 166] on div "192" at bounding box center [128, 167] width 15 height 102
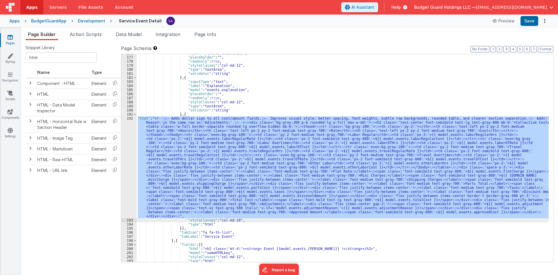
click at [129, 165] on div "192" at bounding box center [128, 167] width 15 height 102
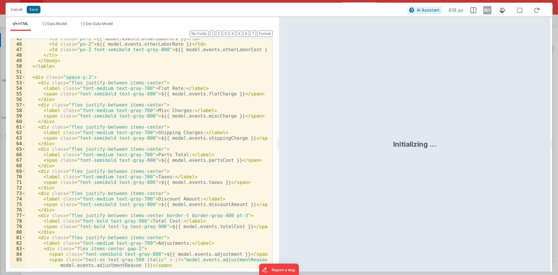
scroll to position [313, 0]
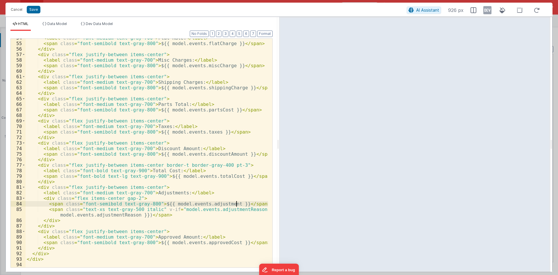
click at [235, 202] on div "< label class = "font-medium text-gray-700" > Flat Rate: </ label > < span clas…" at bounding box center [147, 154] width 242 height 239
click at [52, 209] on div "< label class = "font-medium text-gray-700" > Flat Rate: </ label > < span clas…" at bounding box center [147, 154] width 242 height 239
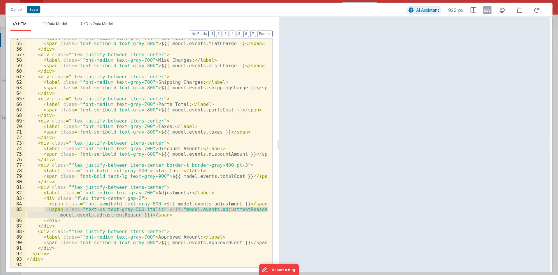
drag, startPoint x: 162, startPoint y: 215, endPoint x: 45, endPoint y: 211, distance: 117.2
click at [45, 211] on div "< label class = "font-medium text-gray-700" > Flat Rate: </ label > < span clas…" at bounding box center [147, 154] width 242 height 239
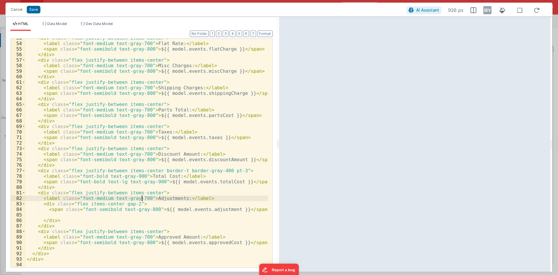
scroll to position [307, 0]
click at [143, 200] on div "< div class = "flex justify-between items-center" > < label class = "font-mediu…" at bounding box center [147, 154] width 242 height 239
click at [144, 203] on div "< div class = "flex justify-between items-center" > < label class = "font-mediu…" at bounding box center [147, 154] width 242 height 239
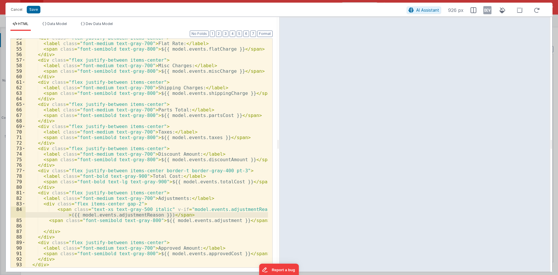
scroll to position [318, 0]
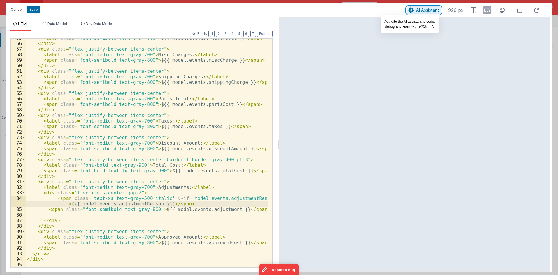
click at [418, 11] on span "AI Assistant" at bounding box center [427, 10] width 23 height 5
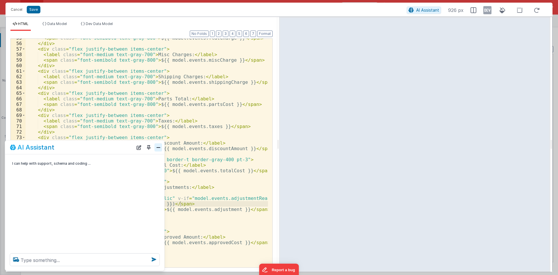
click at [161, 149] on button "Close" at bounding box center [159, 147] width 8 height 8
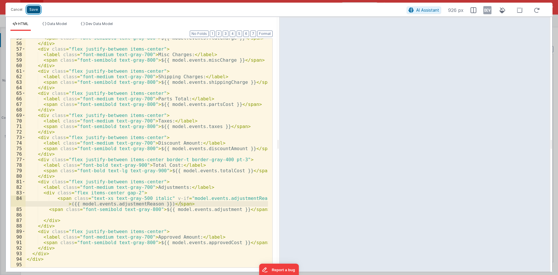
click at [37, 11] on button "Save" at bounding box center [34, 10] width 14 height 8
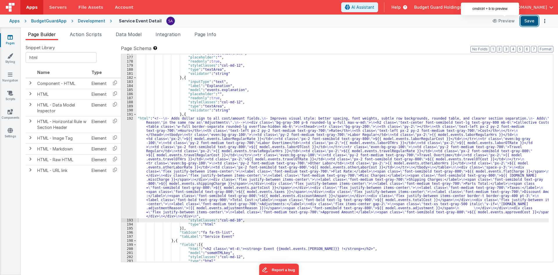
click at [526, 22] on button "Save" at bounding box center [530, 21] width 18 height 10
click at [154, 188] on div ""model" : "events.clientMemo" , "placeholder" : "" , "readonly" : true , "style…" at bounding box center [343, 159] width 412 height 216
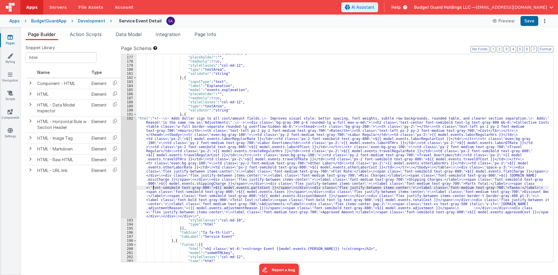
click at [133, 178] on div "192" at bounding box center [128, 167] width 15 height 102
click at [126, 148] on div "192" at bounding box center [128, 167] width 15 height 102
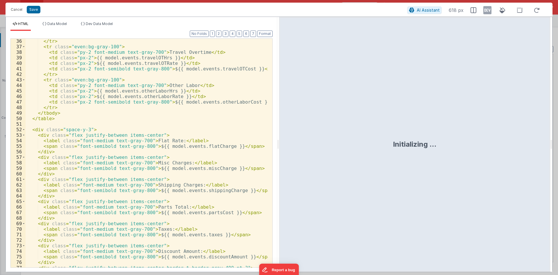
scroll to position [123, 0]
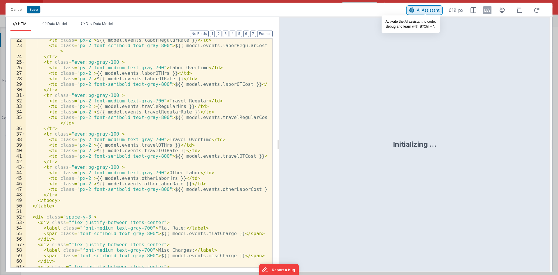
click at [414, 10] on icon at bounding box center [411, 10] width 5 height 0
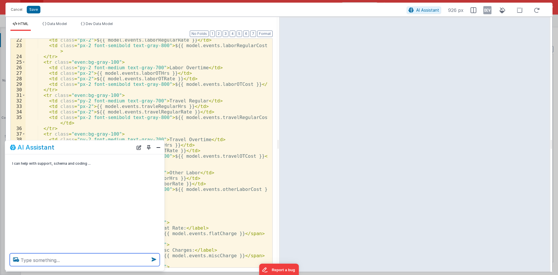
click at [83, 259] on textarea at bounding box center [85, 259] width 150 height 13
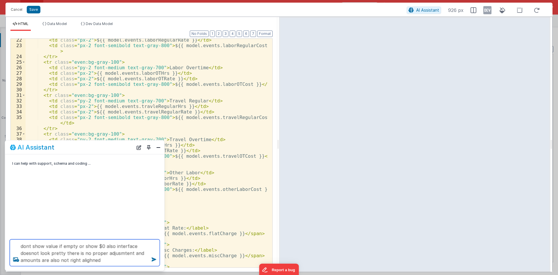
type textarea "dont show value if empty or show $0 also interface doesnot look pretty there is…"
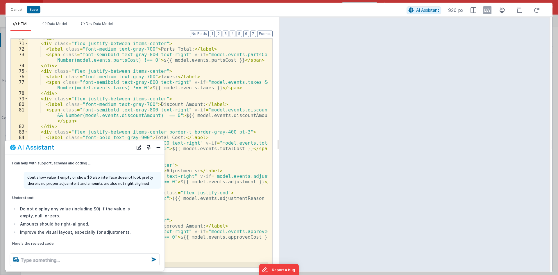
scroll to position [11, 0]
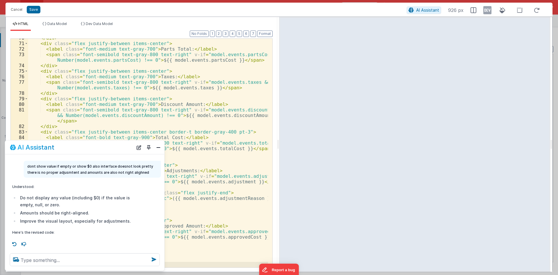
click at [162, 146] on div "AI Assistant" at bounding box center [84, 147] width 159 height 14
click at [162, 149] on button "Close" at bounding box center [159, 147] width 8 height 8
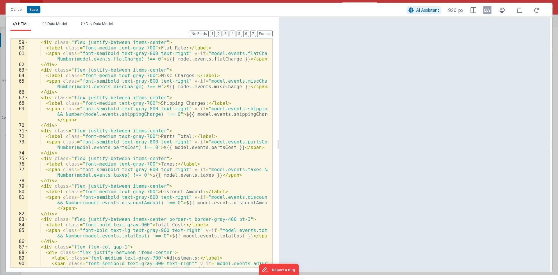
scroll to position [385, 0]
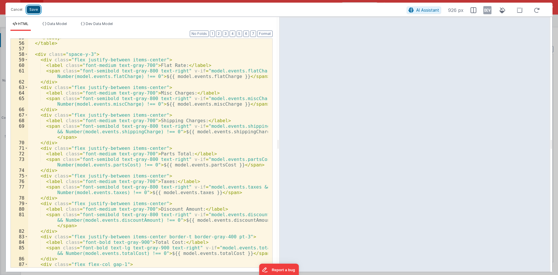
click at [32, 8] on button "Save" at bounding box center [34, 10] width 14 height 8
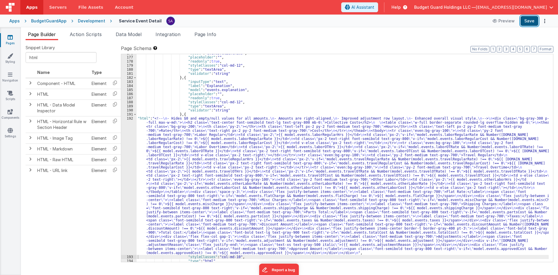
click at [532, 19] on button "Save" at bounding box center [530, 21] width 18 height 10
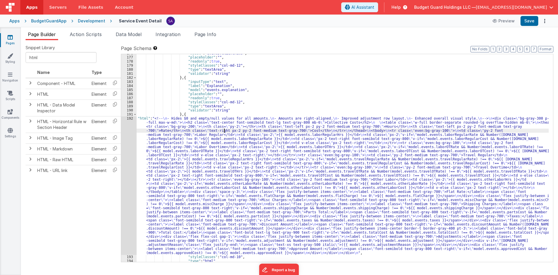
click at [225, 131] on div ""model" : "events.clientMemo" , "placeholder" : "" , "readonly" : true , "style…" at bounding box center [343, 159] width 412 height 216
click at [541, 47] on button "Format" at bounding box center [545, 49] width 15 height 6
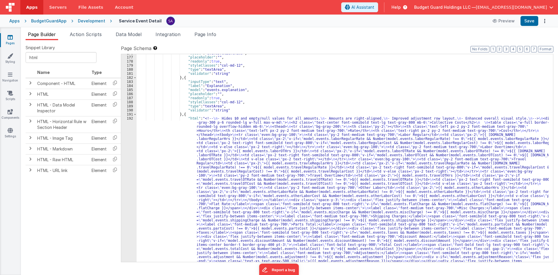
click at [533, 39] on ul "Page Builder Action Scripts Data Model Integration Page Info" at bounding box center [289, 35] width 537 height 9
click at [128, 159] on div "192" at bounding box center [128, 193] width 15 height 155
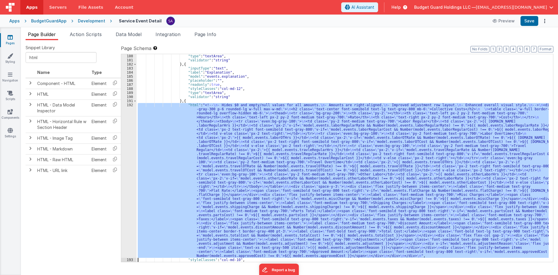
click at [131, 130] on div "192" at bounding box center [128, 180] width 15 height 155
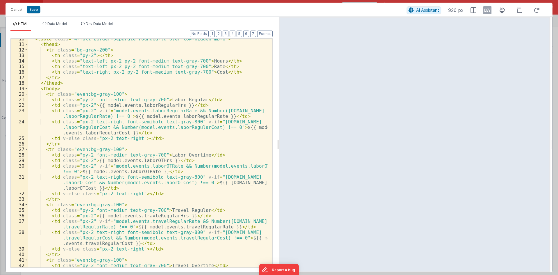
scroll to position [87, 0]
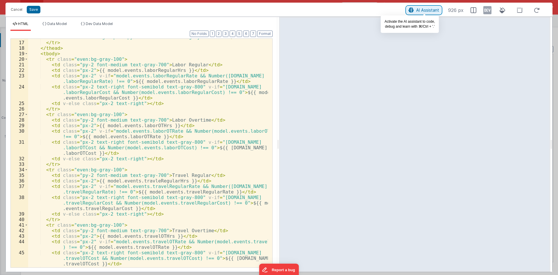
click at [416, 12] on button "AI Assistant" at bounding box center [424, 10] width 35 height 8
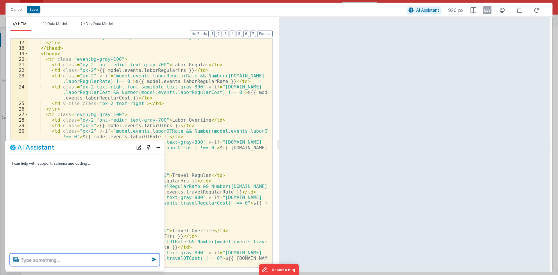
click at [96, 260] on textarea at bounding box center [85, 259] width 150 height 13
type textarea "remove background from Labor OT and Travel OT"
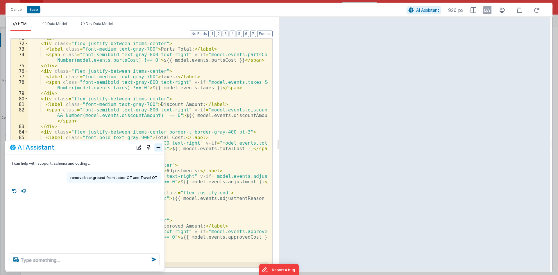
scroll to position [495, 0]
click at [159, 148] on button "Close" at bounding box center [159, 147] width 8 height 8
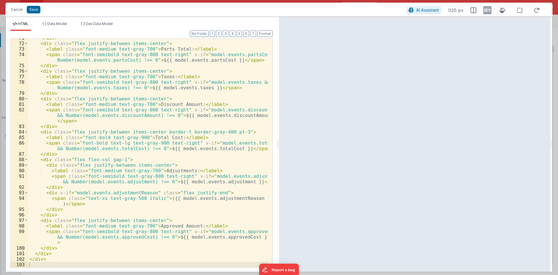
click at [35, 6] on div "Cancel Save" at bounding box center [207, 10] width 399 height 8
click at [35, 9] on button "Save" at bounding box center [34, 10] width 14 height 8
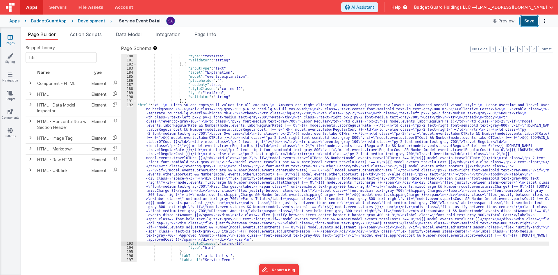
click at [526, 21] on button "Save" at bounding box center [530, 21] width 18 height 10
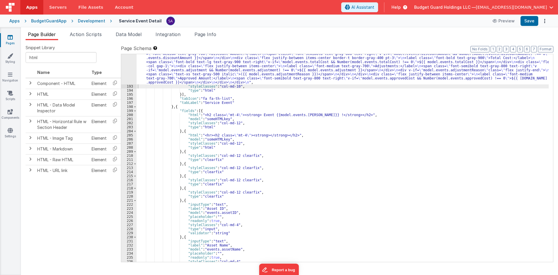
scroll to position [920, 0]
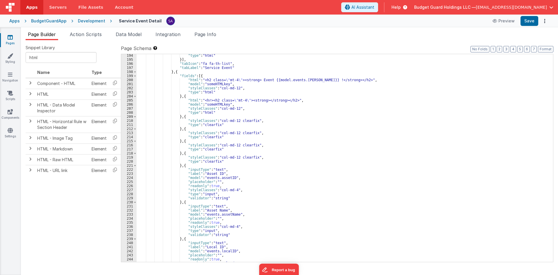
click at [277, 149] on div ""type" : "html" }] , "tabIcon" : "fa fa-th-list" , "tabLabel" : "Service Event"…" at bounding box center [343, 161] width 412 height 216
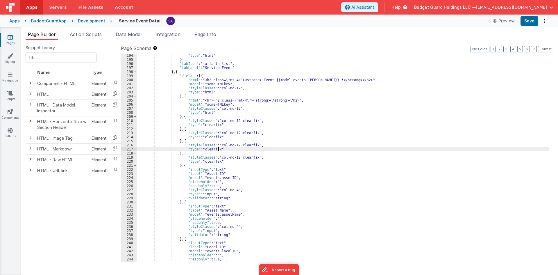
scroll to position [972, 0]
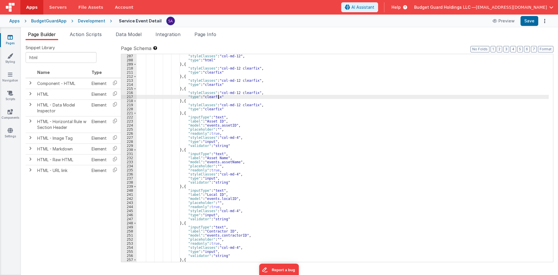
click at [263, 128] on div ""styleClasses" : "col-md-12" , "type" : "html" } , { "styleClasses" : "col-md-1…" at bounding box center [343, 162] width 412 height 216
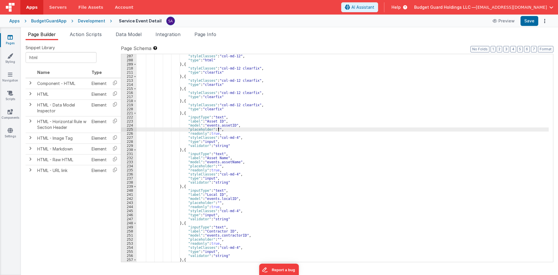
scroll to position [1007, 0]
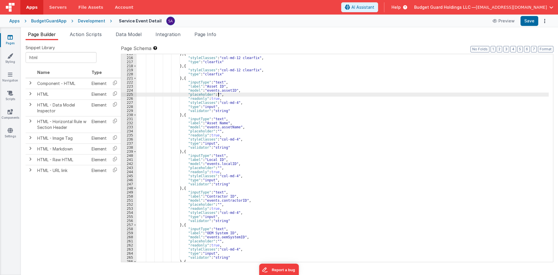
click at [254, 125] on div "} , { "styleClasses" : "col-md-12 clearfix" , "type" : "clearfix" } , { "styleC…" at bounding box center [343, 160] width 412 height 216
click at [222, 124] on div "} , { "styleClasses" : "col-md-12 clearfix" , "type" : "clearfix" } , { "styleC…" at bounding box center [343, 160] width 412 height 216
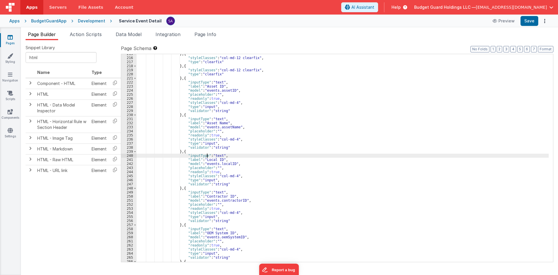
click at [207, 157] on div "} , { "styleClasses" : "col-md-12 clearfix" , "type" : "clearfix" } , { "styleC…" at bounding box center [343, 160] width 412 height 216
click at [207, 163] on div "} , { "styleClasses" : "col-md-12 clearfix" , "type" : "clearfix" } , { "styleC…" at bounding box center [343, 160] width 412 height 216
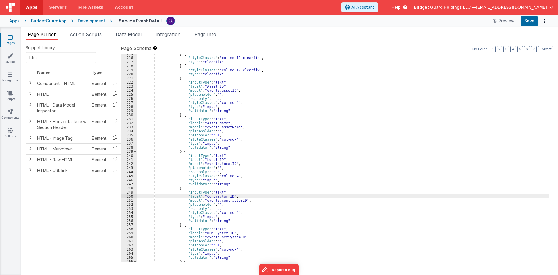
click at [205, 198] on div "} , { "styleClasses" : "col-md-12 clearfix" , "type" : "clearfix" } , { "styleC…" at bounding box center [343, 160] width 412 height 216
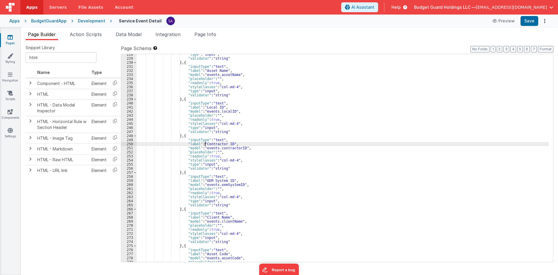
scroll to position [1077, 0]
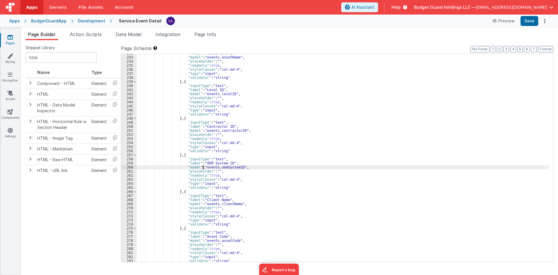
click at [203, 168] on div ""label" : "Asset Name" , "model" : "events.assetName" , "placeholder" : "" , "r…" at bounding box center [343, 159] width 412 height 216
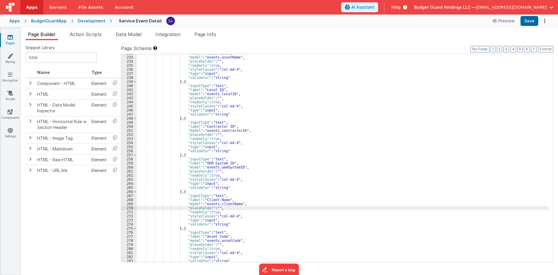
click at [206, 207] on div ""label" : "Asset Name" , "model" : "events.assetName" , "placeholder" : "" , "r…" at bounding box center [343, 159] width 412 height 216
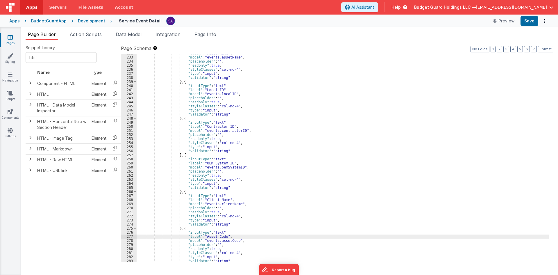
click at [206, 235] on div ""label" : "Asset Name" , "model" : "events.assetName" , "placeholder" : "" , "r…" at bounding box center [343, 159] width 412 height 216
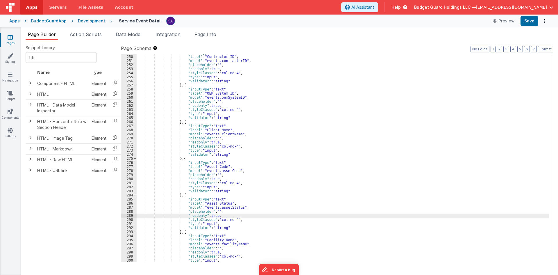
click at [203, 215] on div ""inputType" : "text" , "label" : "Contractor ID" , "model" : "events.contractor…" at bounding box center [343, 159] width 412 height 216
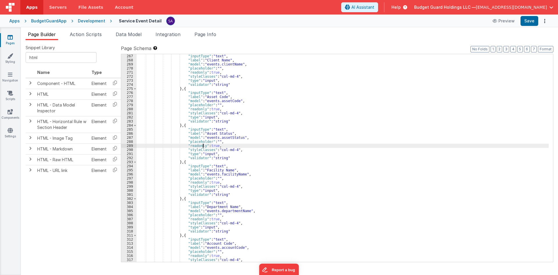
scroll to position [1217, 0]
click at [203, 180] on div ""inputType" : "text" , "label" : "Client Name" , "model" : "events.clientName" …" at bounding box center [343, 162] width 412 height 216
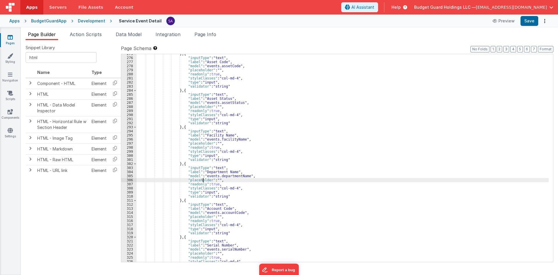
click at [203, 181] on div "} , { "inputType" : "text" , "label" : "Asset Code" , "model" : "events.assetCo…" at bounding box center [343, 160] width 412 height 216
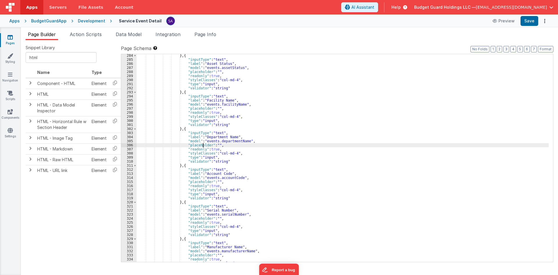
scroll to position [1286, 0]
click at [203, 181] on div "} , { "inputType" : "text" , "label" : "Asset Status" , "model" : "events.asset…" at bounding box center [343, 161] width 412 height 216
click at [203, 181] on div ""validator" : "string" } , { "inputType" : "text" , "label" : "Facility Name" ,…" at bounding box center [343, 159] width 412 height 216
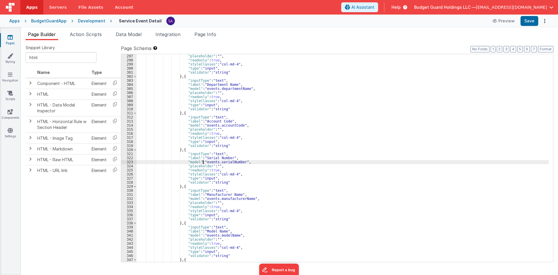
scroll to position [1356, 0]
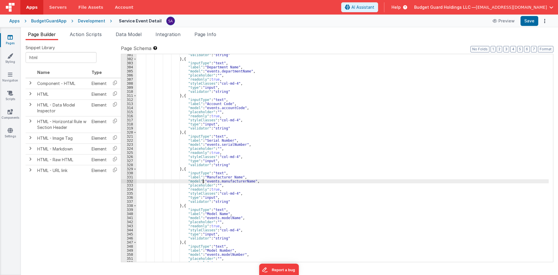
click at [203, 181] on div ""validator" : "string" } , { "inputType" : "text" , "label" : "Department Name"…" at bounding box center [343, 161] width 412 height 216
click at [203, 181] on div ""type" : "input" , "validator" : "string" } , { "inputType" : "text" , "label" …" at bounding box center [343, 159] width 412 height 216
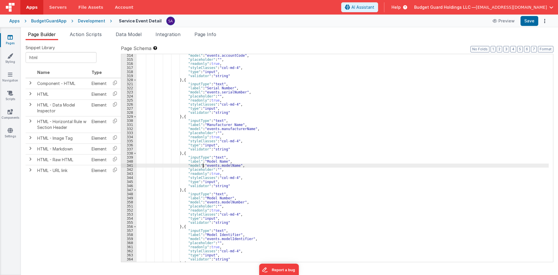
scroll to position [1426, 0]
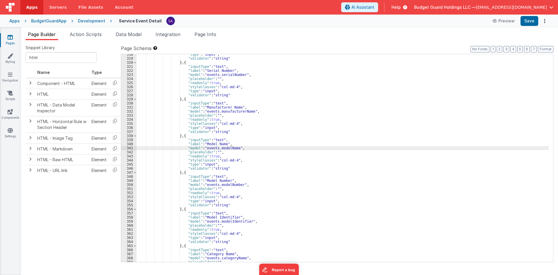
click at [203, 181] on div ""type" : "input" , "validator" : "string" } , { "inputType" : "text" , "label" …" at bounding box center [343, 160] width 412 height 216
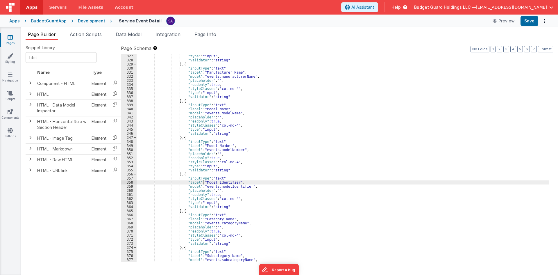
click at [203, 181] on div ""type" : "input" , "validator" : "string" } , { "inputType" : "text" , "label" …" at bounding box center [343, 162] width 412 height 216
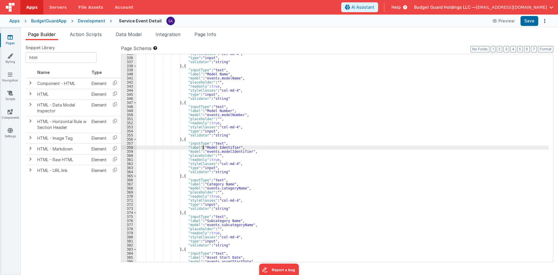
click at [203, 181] on div ""styleClasses" : "col-md-4" , "type" : "input" , "validator" : "string" } , { "…" at bounding box center [343, 160] width 412 height 216
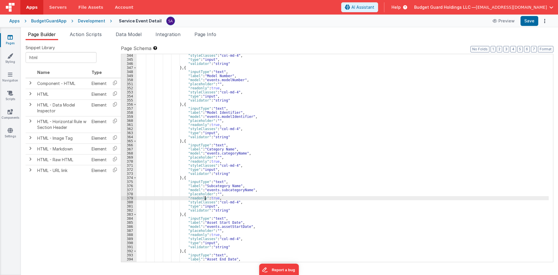
click at [205, 196] on div ""styleClasses" : "col-md-4" , "type" : "input" , "validator" : "string" } , { "…" at bounding box center [343, 161] width 412 height 216
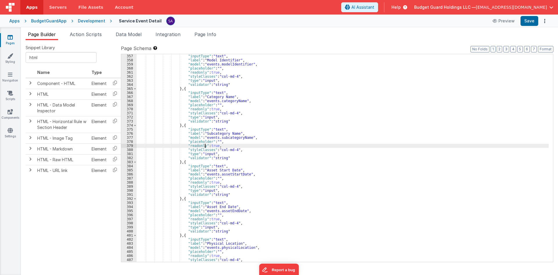
scroll to position [1583, 0]
click at [202, 183] on div ""inputType" : "text" , "label" : "Model Identifier" , "model" : "events.modelId…" at bounding box center [343, 162] width 412 height 216
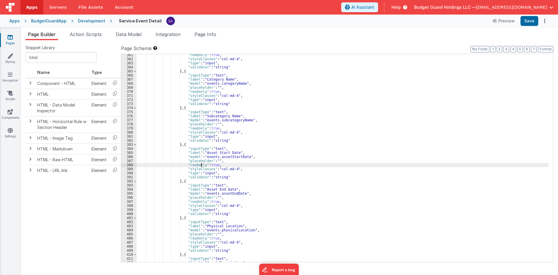
scroll to position [1618, 0]
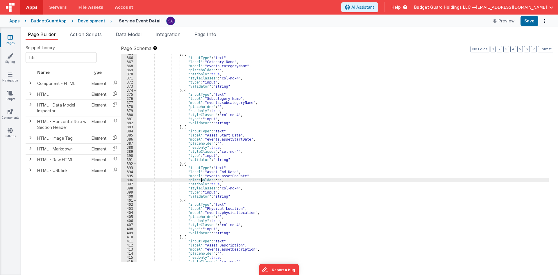
click at [202, 181] on div "} , { "inputType" : "text" , "label" : "Category Name" , "model" : "events.cate…" at bounding box center [343, 160] width 412 height 216
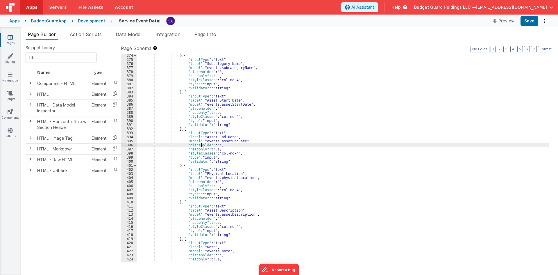
scroll to position [1652, 0]
click at [202, 178] on div "} , { "inputType" : "text" , "label" : "Subcategory Name" , "model" : "events.s…" at bounding box center [343, 161] width 412 height 216
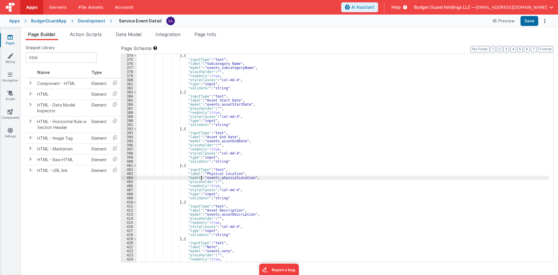
scroll to position [1687, 0]
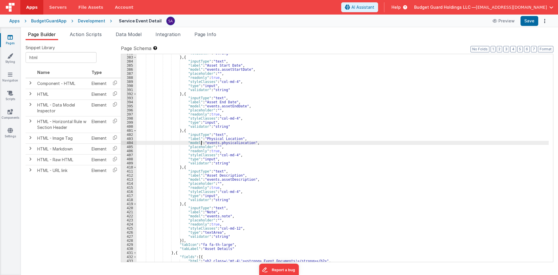
click at [202, 178] on div ""validator" : "string" } , { "inputType" : "text" , "label" : "Asset Start Date…" at bounding box center [343, 159] width 412 height 216
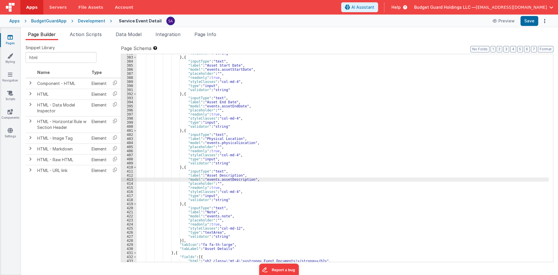
scroll to position [1722, 0]
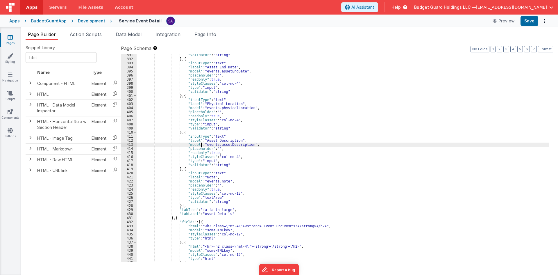
click at [202, 178] on div ""validator" : "string" } , { "inputType" : "text" , "label" : "Asset End Date" …" at bounding box center [343, 161] width 412 height 216
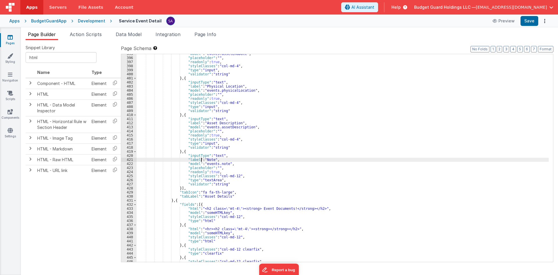
scroll to position [1775, 0]
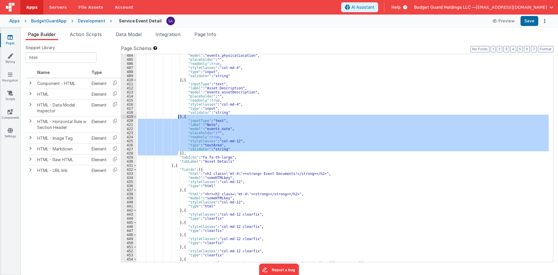
drag, startPoint x: 178, startPoint y: 153, endPoint x: 179, endPoint y: 116, distance: 36.3
click at [179, 116] on div ""model" : "events.physicalLocation" , "placeholder" : "" , "readonly" : true , …" at bounding box center [343, 161] width 412 height 216
click at [178, 153] on div ""model" : "events.physicalLocation" , "placeholder" : "" , "readonly" : true , …" at bounding box center [343, 158] width 412 height 208
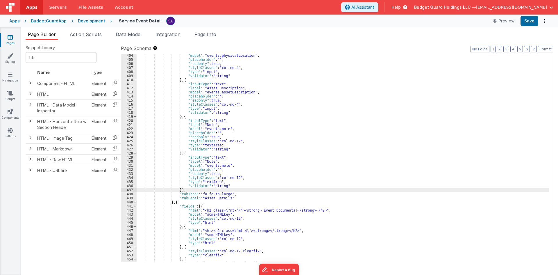
click at [219, 164] on div ""model" : "events.physicalLocation" , "placeholder" : "" , "readonly" : true , …" at bounding box center [343, 161] width 412 height 216
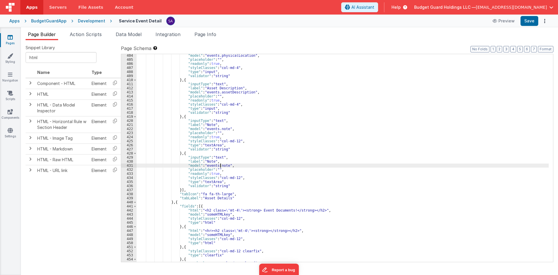
click at [219, 164] on div ""model" : "events.physicalLocation" , "placeholder" : "" , "readonly" : true , …" at bounding box center [343, 161] width 412 height 216
paste textarea
click at [205, 162] on div ""model" : "events.physicalLocation" , "placeholder" : "" , "readonly" : true , …" at bounding box center [343, 161] width 412 height 216
click at [525, 24] on button "Save" at bounding box center [530, 21] width 18 height 10
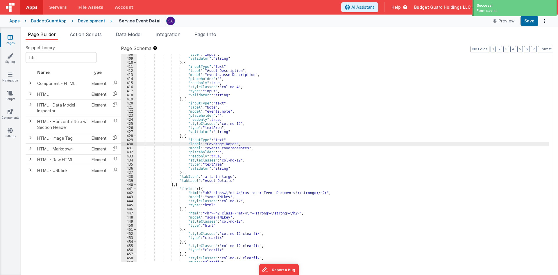
scroll to position [1809, 0]
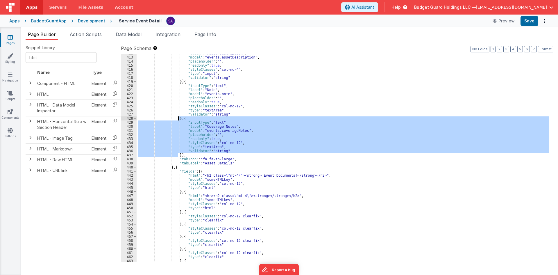
drag, startPoint x: 178, startPoint y: 155, endPoint x: 178, endPoint y: 119, distance: 35.5
click at [178, 119] on div ""label" : "Asset Description" , "model" : "events.assetDescription" , "placehol…" at bounding box center [343, 159] width 412 height 216
click at [179, 119] on div ""label" : "Asset Description" , "model" : "events.assetDescription" , "placehol…" at bounding box center [343, 158] width 412 height 208
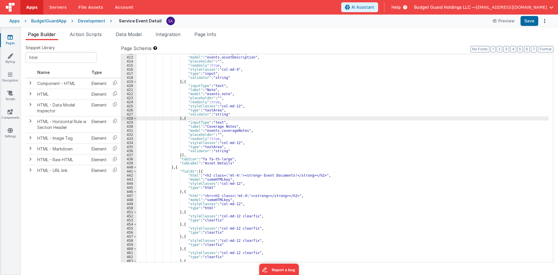
click at [178, 155] on div ""label" : "Asset Description" , "model" : "events.assetDescription" , "placehol…" at bounding box center [343, 159] width 412 height 216
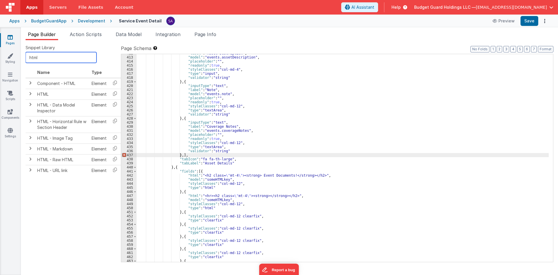
drag, startPoint x: 42, startPoint y: 57, endPoint x: 26, endPoint y: 57, distance: 16.0
click at [26, 57] on input "html" at bounding box center [61, 57] width 71 height 11
click at [114, 97] on icon at bounding box center [115, 93] width 12 height 9
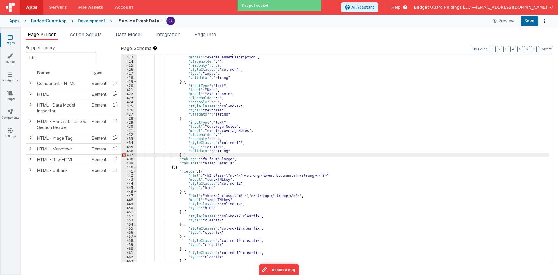
click at [180, 154] on div ""label" : "Asset Description" , "model" : "events.assetDescription" , "placehol…" at bounding box center [343, 159] width 412 height 216
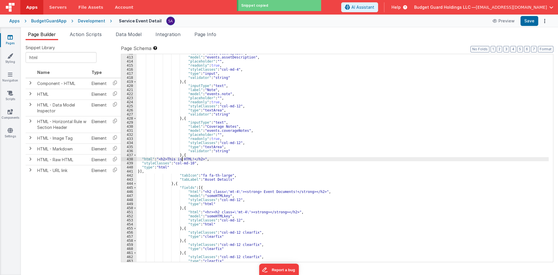
click at [181, 160] on div ""label" : "Asset Description" , "model" : "events.assetDescription" , "placehol…" at bounding box center [343, 159] width 412 height 216
click at [542, 49] on button "Format" at bounding box center [545, 49] width 15 height 6
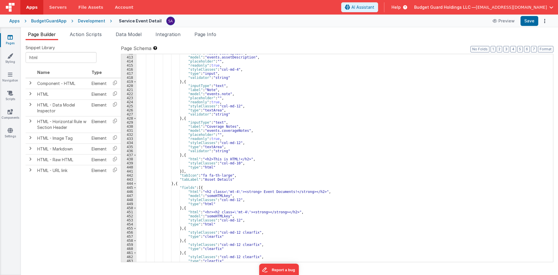
click at [130, 161] on div "439" at bounding box center [128, 163] width 15 height 4
click at [126, 159] on div "438" at bounding box center [128, 159] width 15 height 4
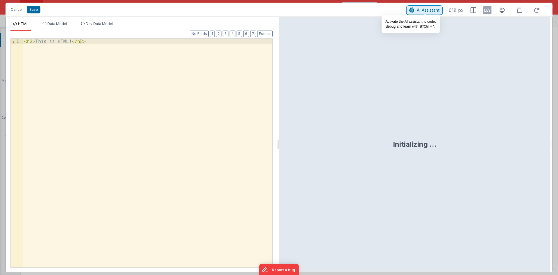
click at [418, 9] on span "AI Assistant" at bounding box center [428, 10] width 23 height 5
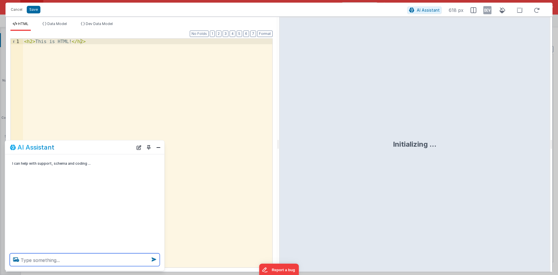
click at [96, 257] on textarea at bounding box center [85, 259] width 150 height 13
type textarea "design an area to display 6 cost fields in Costs area"
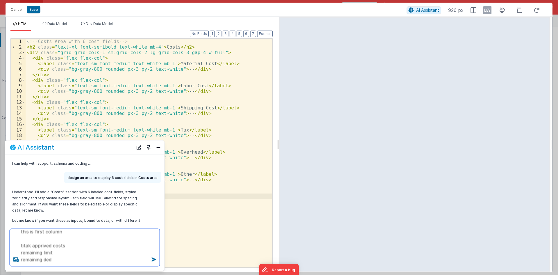
scroll to position [71, 0]
type textarea "area title needs to be Costs all these are readonly, show dolar and display rig…"
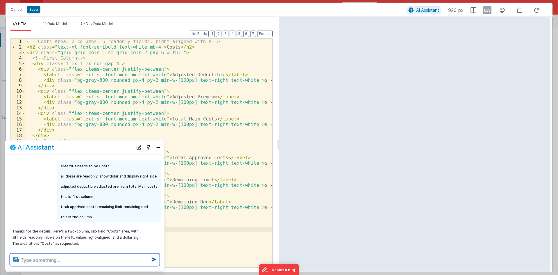
scroll to position [86, 0]
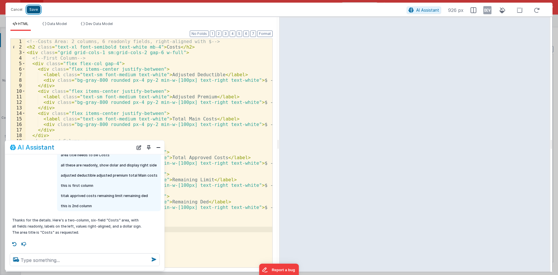
click at [32, 11] on button "Save" at bounding box center [34, 10] width 14 height 8
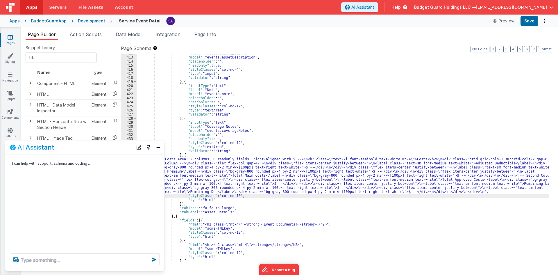
scroll to position [0, 0]
click at [527, 22] on button "Save" at bounding box center [530, 21] width 18 height 10
click at [157, 147] on button "Close" at bounding box center [159, 147] width 8 height 8
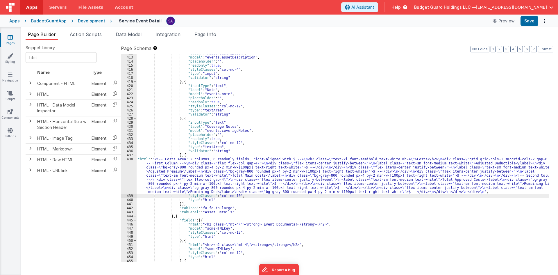
click at [186, 171] on div ""label" : "Asset Description" , "model" : "events.assetDescription" , "placehol…" at bounding box center [343, 159] width 412 height 216
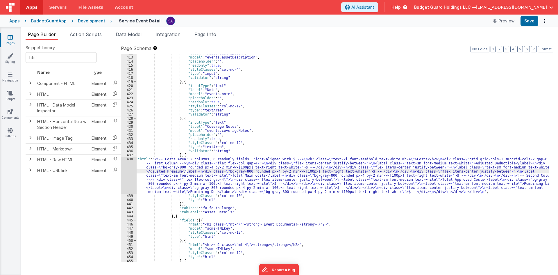
click at [132, 169] on div "438" at bounding box center [128, 175] width 15 height 37
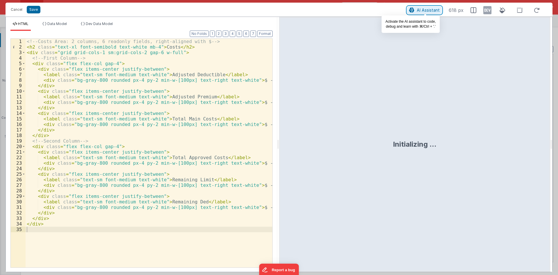
click at [423, 6] on button "AI Assistant" at bounding box center [424, 10] width 35 height 8
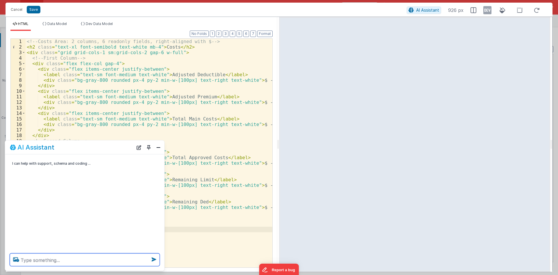
click at [90, 258] on textarea at bounding box center [85, 259] width 150 height 13
type textarea "m"
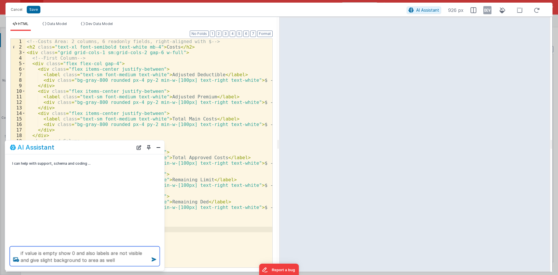
type textarea "if value is empty show 0 and also labels are not visible and give slight backgr…"
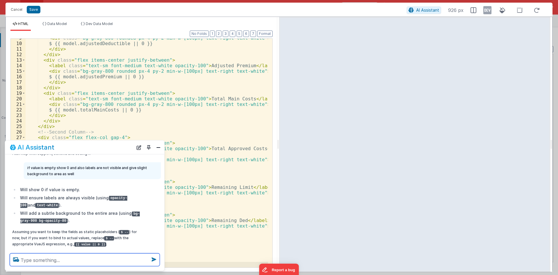
scroll to position [21, 0]
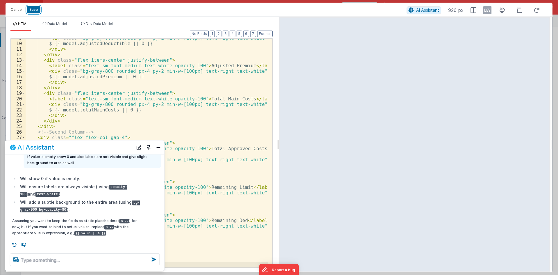
click at [35, 10] on button "Save" at bounding box center [34, 10] width 14 height 8
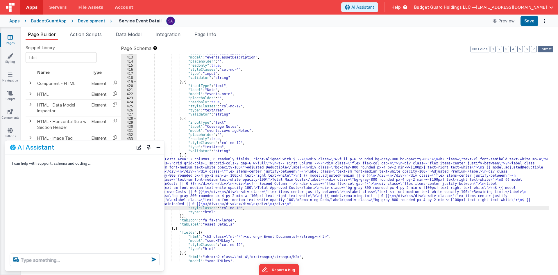
scroll to position [0, 0]
click at [534, 22] on button "Save" at bounding box center [530, 21] width 18 height 10
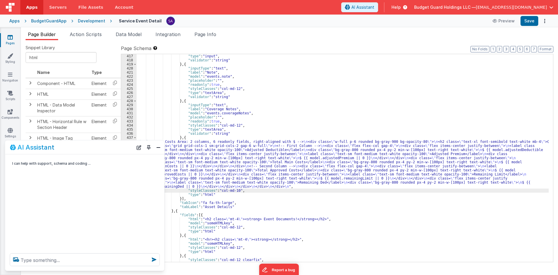
scroll to position [1843, 0]
click at [233, 191] on div ""type" : "input" , "validator" : "string" } , { "inputType" : "text" , "label" …" at bounding box center [343, 162] width 412 height 216
click at [159, 146] on button "Close" at bounding box center [159, 147] width 8 height 8
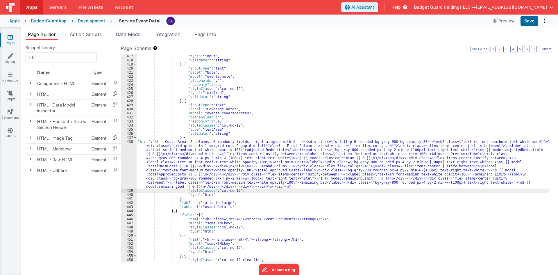
click at [179, 159] on div ""type" : "input" , "validator" : "string" } , { "inputType" : "text" , "label" …" at bounding box center [343, 162] width 412 height 216
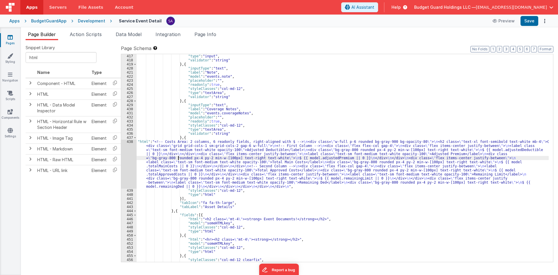
click at [128, 154] on div "438" at bounding box center [128, 163] width 15 height 49
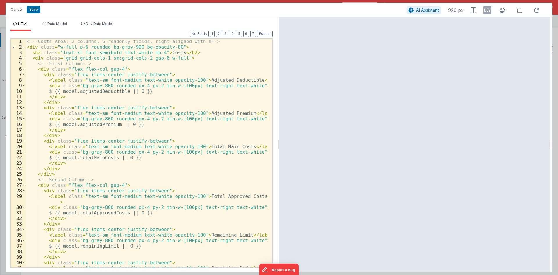
click at [81, 92] on div "<!-- Costs Area: 2 columns, 6 readonly fields, right-aligned with $ --> < div c…" at bounding box center [147, 158] width 242 height 239
click at [121, 92] on div "<!-- Costs Area: 2 columns, 6 readonly fields, right-aligned with $ --> < div c…" at bounding box center [147, 158] width 242 height 239
paste textarea
click at [85, 93] on div "<!-- Costs Area: 2 columns, 6 readonly fields, right-aligned with $ --> < div c…" at bounding box center [147, 158] width 242 height 239
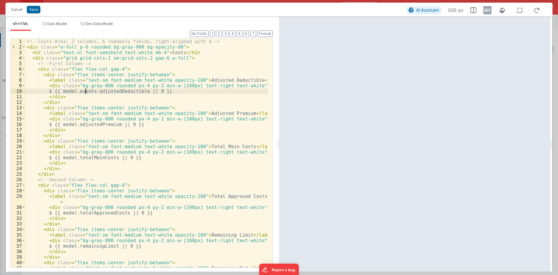
click at [80, 125] on div "<!-- Costs Area: 2 columns, 6 readonly fields, right-aligned with $ --> < div c…" at bounding box center [147, 158] width 242 height 239
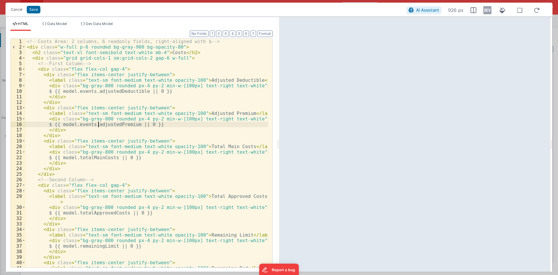
click at [103, 126] on div "<!-- Costs Area: 2 columns, 6 readonly fields, right-aligned with $ --> < div c…" at bounding box center [147, 158] width 242 height 239
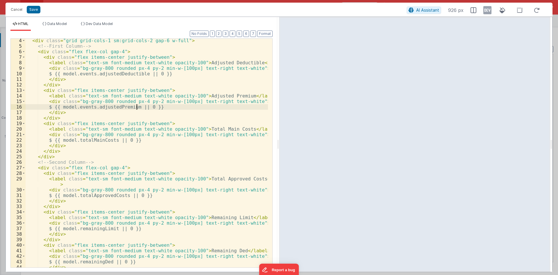
click at [100, 140] on div "< div class = "grid grid-cols-1 sm:grid-cols-2 gap-6 w-full" > <!-- First Colum…" at bounding box center [147, 157] width 242 height 239
paste textarea
click at [80, 142] on div "< div class = "grid grid-cols-1 sm:grid-cols-2 gap-6 w-full" > <!-- First Colum…" at bounding box center [147, 157] width 242 height 239
click at [83, 140] on div "< div class = "grid grid-cols-1 sm:grid-cols-2 gap-6 w-full" > <!-- First Colum…" at bounding box center [147, 157] width 242 height 239
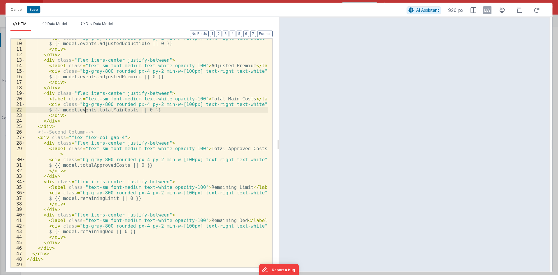
scroll to position [48, 0]
click at [109, 165] on div "< div class = "bg-gray-800 rounded px-4 py-2 min-w-[100px] text-right text-whit…" at bounding box center [147, 154] width 242 height 239
click at [80, 165] on div "< div class = "bg-gray-800 rounded px-4 py-2 min-w-[100px] text-right text-whit…" at bounding box center [147, 154] width 242 height 239
click at [104, 196] on div "< div class = "bg-gray-800 rounded px-4 py-2 min-w-[100px] text-right text-whit…" at bounding box center [147, 154] width 242 height 239
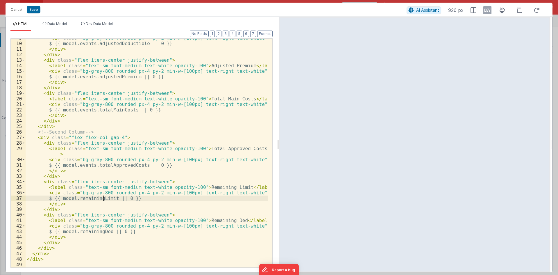
click at [104, 196] on div "< div class = "bg-gray-800 rounded px-4 py-2 min-w-[100px] text-right text-whit…" at bounding box center [147, 154] width 242 height 239
paste textarea
click at [81, 198] on div "< div class = "bg-gray-800 rounded px-4 py-2 min-w-[100px] text-right text-whit…" at bounding box center [147, 154] width 242 height 239
click at [96, 231] on div "< div class = "bg-gray-800 rounded px-4 py-2 min-w-[100px] text-right text-whit…" at bounding box center [147, 154] width 242 height 239
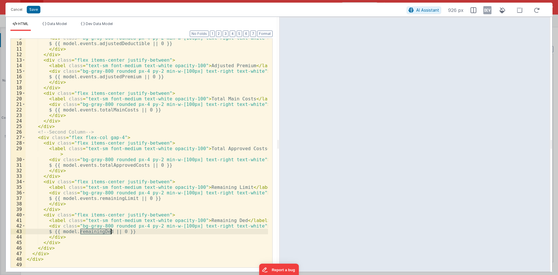
paste textarea
click at [81, 233] on div "< div class = "bg-gray-800 rounded px-4 py-2 min-w-[100px] text-right text-whit…" at bounding box center [147, 154] width 242 height 239
click at [92, 197] on div "< div class = "bg-gray-800 rounded px-4 py-2 min-w-[100px] text-right text-whit…" at bounding box center [147, 154] width 242 height 239
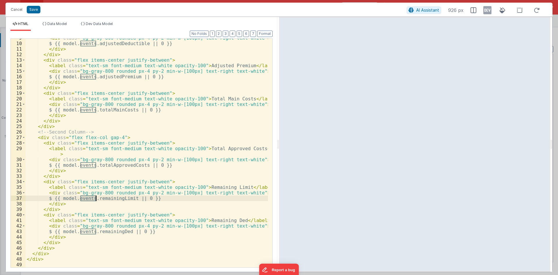
click at [89, 161] on div "< div class = "bg-gray-800 rounded px-4 py-2 min-w-[100px] text-right text-whit…" at bounding box center [147, 154] width 242 height 239
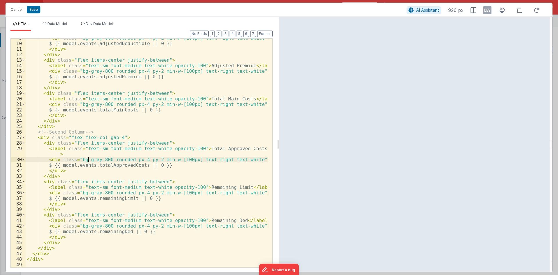
click at [89, 161] on div "< div class = "bg-gray-800 rounded px-4 py-2 min-w-[100px] text-right text-whit…" at bounding box center [147, 154] width 242 height 239
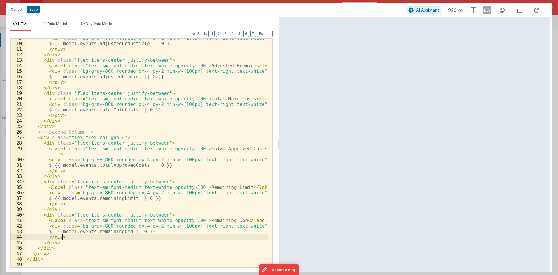
click at [89, 234] on div "< div class = "bg-gray-800 rounded px-4 py-2 min-w-[100px] text-right text-whit…" at bounding box center [147, 154] width 242 height 239
click at [89, 232] on div "< div class = "bg-gray-800 rounded px-4 py-2 min-w-[100px] text-right text-whit…" at bounding box center [147, 154] width 242 height 239
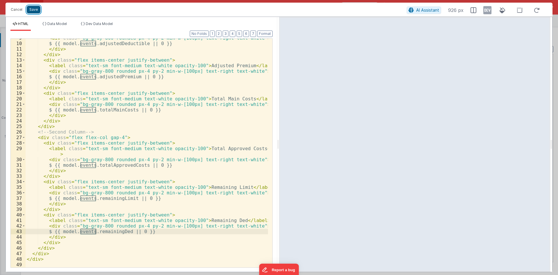
click at [37, 11] on button "Save" at bounding box center [34, 10] width 14 height 8
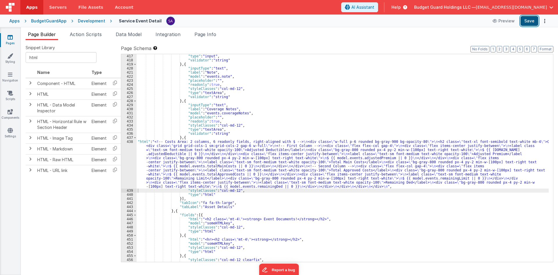
click at [533, 18] on button "Save" at bounding box center [530, 21] width 18 height 10
click at [82, 22] on div "Development" at bounding box center [91, 21] width 27 height 6
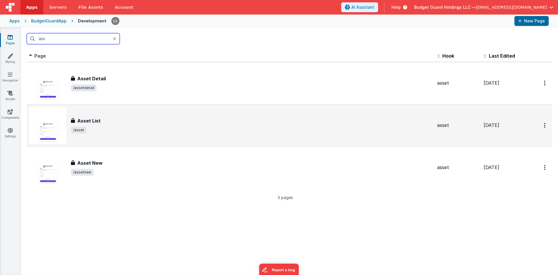
type input "ass"
click at [117, 116] on div "Asset List Asset List /asset" at bounding box center [230, 125] width 403 height 37
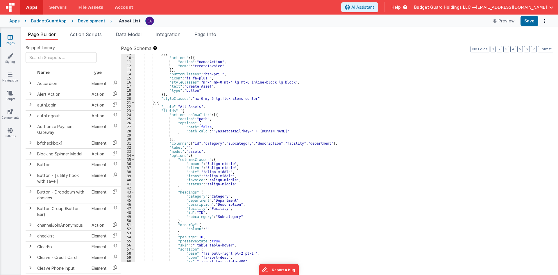
scroll to position [52, 0]
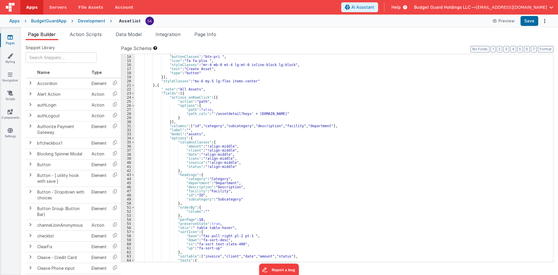
click at [328, 126] on div "}] , "buttonClasses" : "btn-pri " , "icon" : "fa fa-plus " , "styleClasses" : "…" at bounding box center [342, 159] width 414 height 216
paste textarea
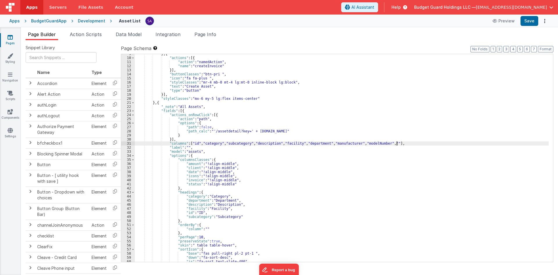
paste textarea
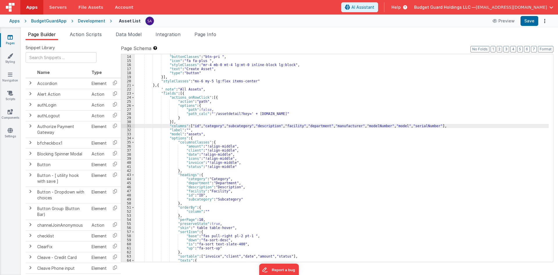
scroll to position [70, 0]
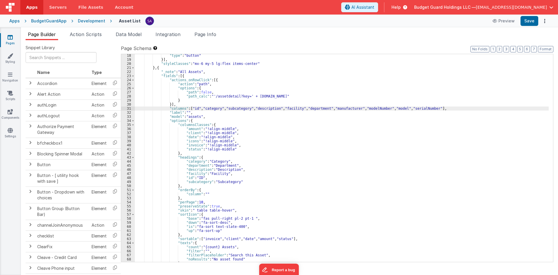
click at [248, 180] on div ""type" : "button" }] , "styleClasses" : "mx-6 my-5 lg:flex items-center" } , { …" at bounding box center [342, 161] width 414 height 216
click at [242, 180] on div ""type" : "button" }] , "styleClasses" : "mx-6 my-5 lg:flex items-center" } , { …" at bounding box center [342, 161] width 414 height 216
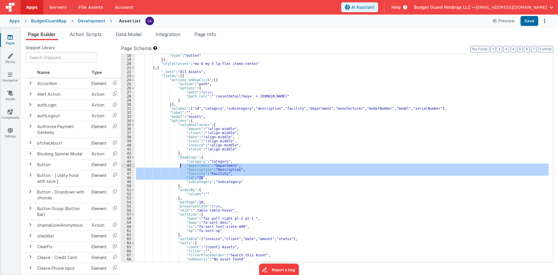
drag, startPoint x: 217, startPoint y: 177, endPoint x: 181, endPoint y: 163, distance: 39.1
click at [181, 163] on div ""type" : "button" }] , "styleClasses" : "mx-6 my-5 lg:flex items-center" } , { …" at bounding box center [342, 161] width 414 height 216
click at [205, 177] on div ""type" : "button" }] , "styleClasses" : "mx-6 my-5 lg:flex items-center" } , { …" at bounding box center [342, 158] width 414 height 208
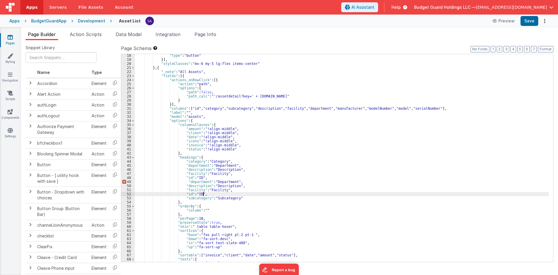
click at [348, 108] on div ""type" : "button" }] , "styleClasses" : "mx-6 my-5 lg:flex items-center" } , { …" at bounding box center [342, 161] width 414 height 216
click at [198, 181] on div ""type" : "button" }] , "styleClasses" : "mx-6 my-5 lg:flex items-center" } , { …" at bounding box center [342, 161] width 414 height 216
click at [371, 106] on div ""type" : "button" }] , "styleClasses" : "mx-6 my-5 lg:flex items-center" } , { …" at bounding box center [342, 161] width 414 height 216
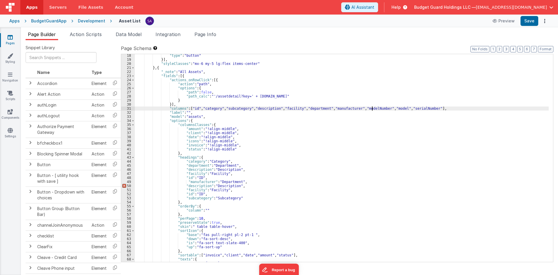
click at [371, 106] on div ""type" : "button" }] , "styleClasses" : "mx-6 my-5 lg:flex items-center" } , { …" at bounding box center [342, 161] width 414 height 216
click at [195, 187] on div ""type" : "button" }] , "styleClasses" : "mx-6 my-5 lg:flex items-center" } , { …" at bounding box center [342, 161] width 414 height 216
click at [398, 108] on div ""type" : "button" }] , "styleClasses" : "mx-6 my-5 lg:flex items-center" } , { …" at bounding box center [342, 161] width 414 height 216
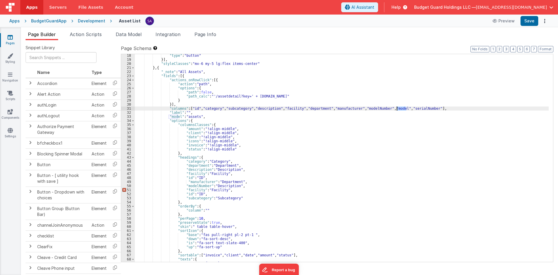
click at [190, 189] on div ""type" : "button" }] , "styleClasses" : "mx-6 my-5 lg:flex items-center" } , { …" at bounding box center [342, 161] width 414 height 216
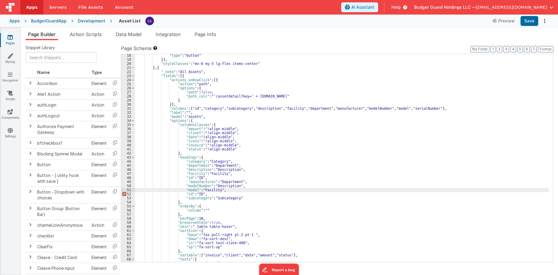
click at [423, 109] on div ""type" : "button" }] , "styleClasses" : "mx-6 my-5 lg:flex items-center" } , { …" at bounding box center [342, 161] width 414 height 216
click at [186, 195] on div ""type" : "button" }] , "styleClasses" : "mx-6 my-5 lg:flex items-center" } , { …" at bounding box center [342, 161] width 414 height 216
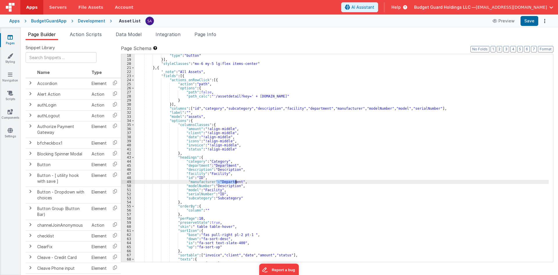
drag, startPoint x: 217, startPoint y: 181, endPoint x: 236, endPoint y: 181, distance: 19.8
click at [236, 181] on div ""type" : "button" }] , "styleClasses" : "mx-6 my-5 lg:flex items-center" } , { …" at bounding box center [342, 161] width 414 height 216
click at [230, 187] on div ""type" : "button" }] , "styleClasses" : "mx-6 my-5 lg:flex items-center" } , { …" at bounding box center [342, 161] width 414 height 216
click at [207, 189] on div ""type" : "button" }] , "styleClasses" : "mx-6 my-5 lg:flex items-center" } , { …" at bounding box center [342, 161] width 414 height 216
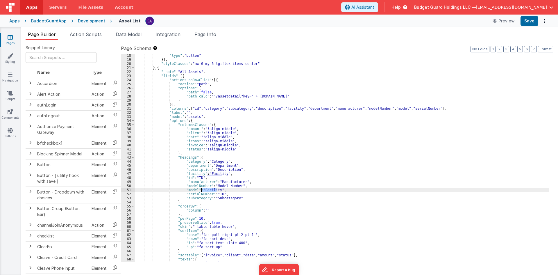
click at [207, 189] on div ""type" : "button" }] , "styleClasses" : "mx-6 my-5 lg:flex items-center" } , { …" at bounding box center [342, 161] width 414 height 216
click at [216, 194] on div ""type" : "button" }] , "styleClasses" : "mx-6 my-5 lg:flex items-center" } , { …" at bounding box center [342, 161] width 414 height 216
click at [530, 23] on button "Save" at bounding box center [530, 21] width 18 height 10
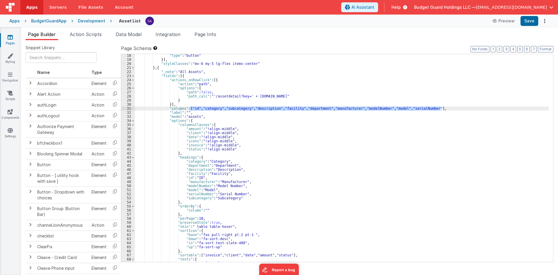
drag, startPoint x: 189, startPoint y: 109, endPoint x: 441, endPoint y: 108, distance: 252.0
click at [441, 108] on div ""type" : "button" }] , "styleClasses" : "mx-6 my-5 lg:flex items-center" } , { …" at bounding box center [342, 161] width 414 height 216
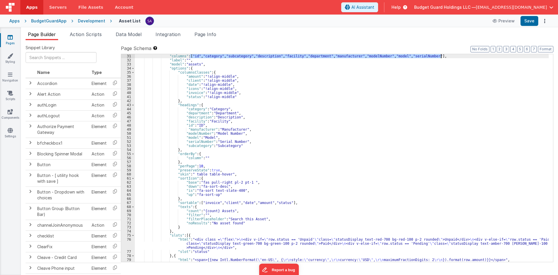
scroll to position [122, 0]
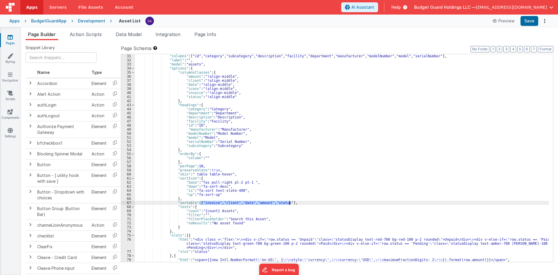
drag, startPoint x: 199, startPoint y: 202, endPoint x: 289, endPoint y: 203, distance: 90.1
click at [289, 203] on div ""columns" : [ "id" , "category" , "subcategory" , "description" , "facility" , …" at bounding box center [342, 162] width 414 height 216
click at [528, 20] on button "Save" at bounding box center [530, 21] width 18 height 10
click at [264, 203] on div ""columns" : [ "id" , "category" , "subcategory" , "description" , "facility" , …" at bounding box center [342, 162] width 414 height 216
drag, startPoint x: 287, startPoint y: 201, endPoint x: 259, endPoint y: 202, distance: 27.9
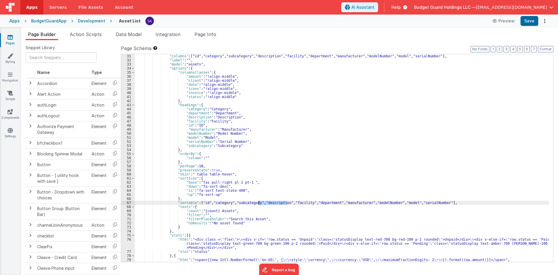
click at [259, 202] on div ""columns" : [ "id" , "category" , "subcategory" , "description" , "facility" , …" at bounding box center [342, 162] width 414 height 216
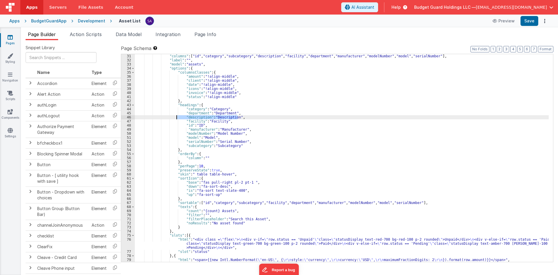
drag, startPoint x: 239, startPoint y: 119, endPoint x: 176, endPoint y: 118, distance: 62.8
click at [176, 118] on div ""columns" : [ "id" , "category" , "subcategory" , "description" , "facility" , …" at bounding box center [342, 162] width 414 height 216
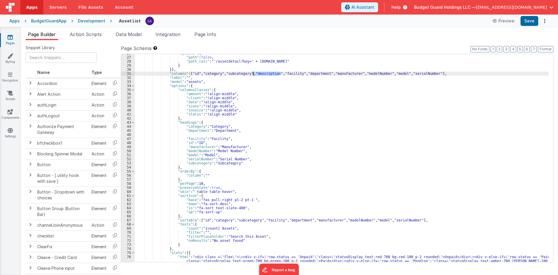
drag, startPoint x: 281, startPoint y: 74, endPoint x: 254, endPoint y: 74, distance: 27.0
click at [254, 74] on div ""options" : { "path" : false , "path_calc" : "'/assetdetail?key=' + this.params…" at bounding box center [342, 163] width 414 height 224
click at [532, 22] on button "Save" at bounding box center [530, 21] width 18 height 10
click at [83, 22] on div "Development" at bounding box center [91, 21] width 27 height 6
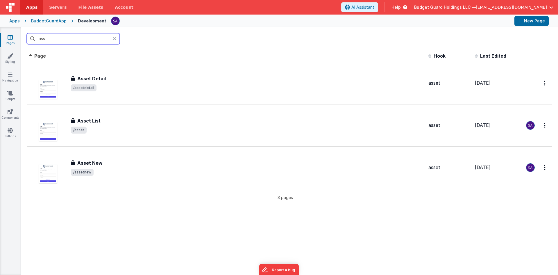
click at [94, 39] on input "ass" at bounding box center [73, 38] width 93 height 11
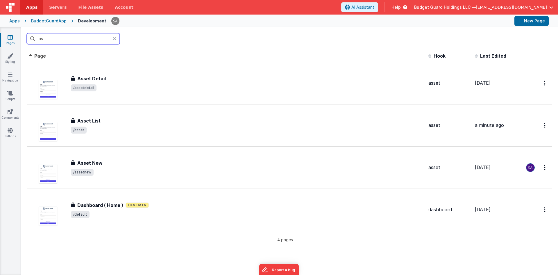
type input "ass"
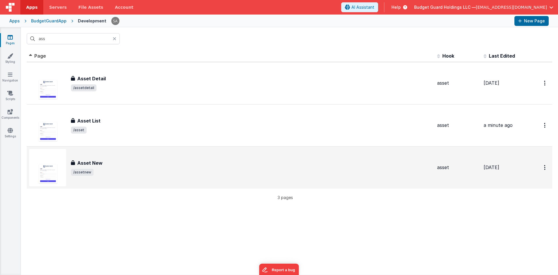
click at [126, 158] on div "Asset New Asset New /assetnew" at bounding box center [230, 167] width 403 height 37
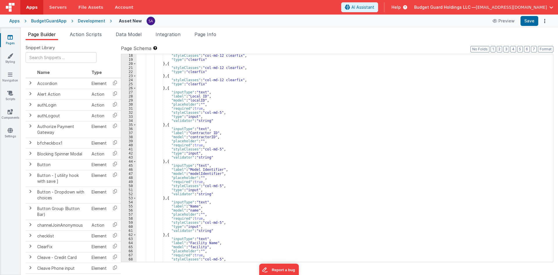
scroll to position [70, 0]
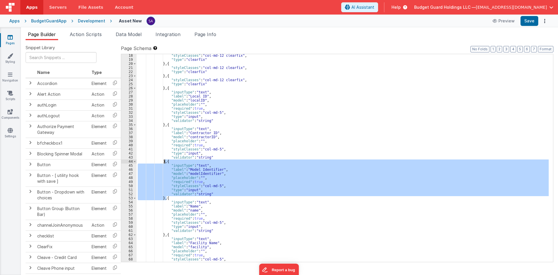
drag, startPoint x: 166, startPoint y: 199, endPoint x: 164, endPoint y: 163, distance: 36.1
click at [164, 163] on div ""styleClasses" : "col-md-12 clearfix" , "type" : "clearfix" } , { "styleClasses…" at bounding box center [343, 161] width 412 height 216
click at [164, 198] on div ""styleClasses" : "col-md-12 clearfix" , "type" : "clearfix" } , { "styleClasses…" at bounding box center [343, 158] width 412 height 208
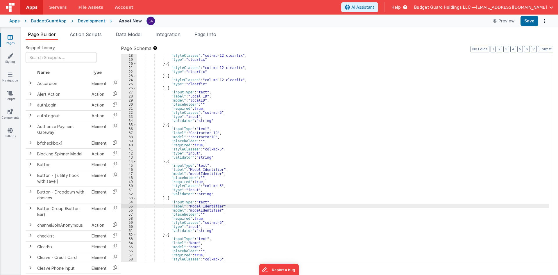
click at [208, 207] on div ""styleClasses" : "col-md-12 clearfix" , "type" : "clearfix" } , { "styleClasses…" at bounding box center [343, 161] width 412 height 216
click at [204, 210] on div ""styleClasses" : "col-md-12 clearfix" , "type" : "clearfix" } , { "styleClasses…" at bounding box center [343, 161] width 412 height 216
click at [201, 204] on div ""styleClasses" : "col-md-12 clearfix" , "type" : "clearfix" } , { "styleClasses…" at bounding box center [343, 161] width 412 height 216
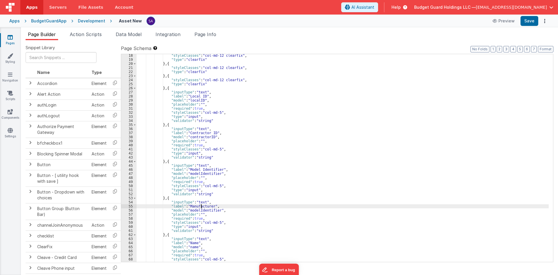
click at [201, 204] on div ""styleClasses" : "col-md-12 clearfix" , "type" : "clearfix" } , { "styleClasses…" at bounding box center [343, 161] width 412 height 216
click at [202, 210] on div ""styleClasses" : "col-md-12 clearfix" , "type" : "clearfix" } , { "styleClasses…" at bounding box center [343, 161] width 412 height 216
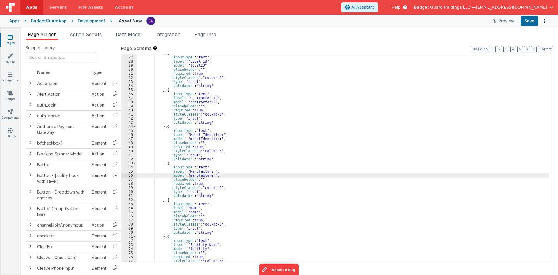
scroll to position [105, 0]
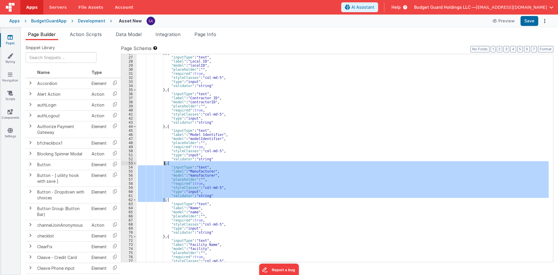
drag, startPoint x: 167, startPoint y: 200, endPoint x: 164, endPoint y: 164, distance: 35.6
click at [164, 164] on div "} , { "inputType" : "text" , "label" : "Local ID" , "model" : "localID" , "plac…" at bounding box center [343, 159] width 412 height 216
click at [165, 199] on div "} , { "inputType" : "text" , "label" : "Local ID" , "model" : "localID" , "plac…" at bounding box center [343, 158] width 412 height 208
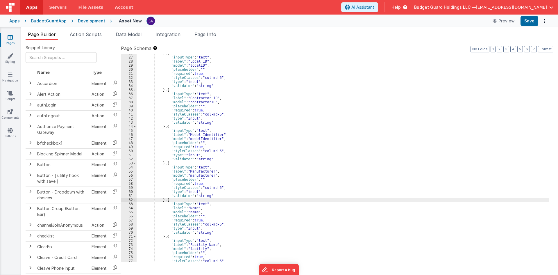
paste textarea
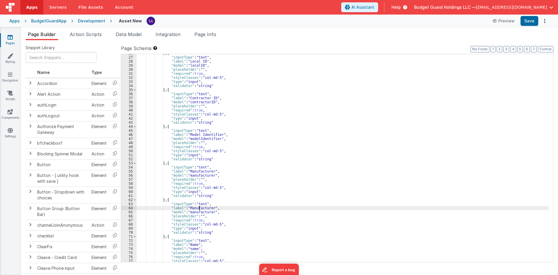
click at [200, 208] on div "} , { "inputType" : "text" , "label" : "Local ID" , "model" : "localID" , "plac…" at bounding box center [343, 159] width 412 height 216
click at [200, 211] on div "} , { "inputType" : "text" , "label" : "Local ID" , "model" : "localID" , "plac…" at bounding box center [343, 159] width 412 height 216
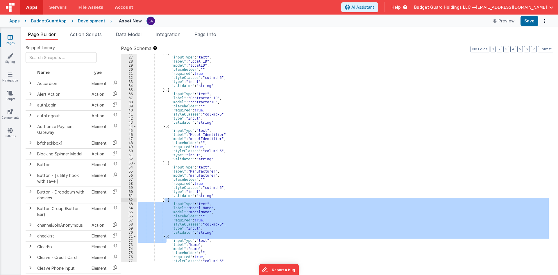
drag, startPoint x: 167, startPoint y: 238, endPoint x: 165, endPoint y: 199, distance: 38.7
click at [165, 199] on div "} , { "inputType" : "text" , "label" : "Local ID" , "model" : "localID" , "plac…" at bounding box center [343, 159] width 412 height 216
click at [171, 232] on div "} , { "inputType" : "text" , "label" : "Local ID" , "model" : "localID" , "plac…" at bounding box center [343, 158] width 412 height 208
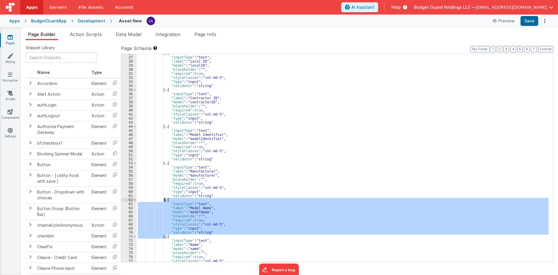
drag, startPoint x: 167, startPoint y: 234, endPoint x: 164, endPoint y: 201, distance: 32.9
click at [164, 201] on div "} , { "inputType" : "text" , "label" : "Local ID" , "model" : "localID" , "plac…" at bounding box center [343, 159] width 412 height 216
click at [166, 234] on div "} , { "inputType" : "text" , "label" : "Local ID" , "model" : "localID" , "plac…" at bounding box center [343, 158] width 412 height 208
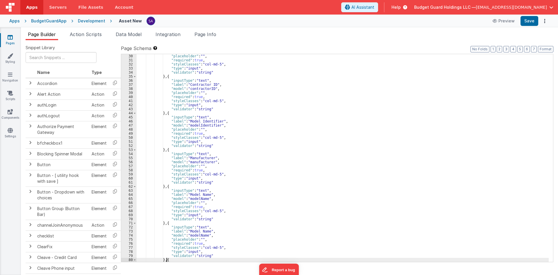
scroll to position [135, 0]
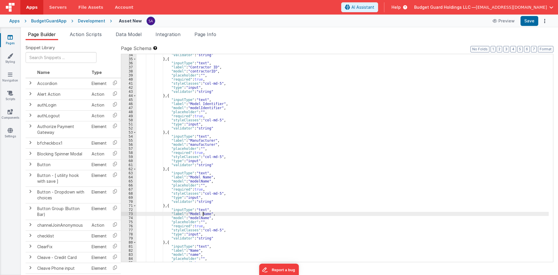
click at [203, 214] on div ""validator" : "string" } , { "inputType" : "text" , "label" : "Contractor ID" ,…" at bounding box center [343, 161] width 412 height 216
click at [207, 210] on div ""validator" : "string" } , { "inputType" : "text" , "label" : "Contractor ID" ,…" at bounding box center [343, 161] width 412 height 216
click at [208, 213] on div ""validator" : "string" } , { "inputType" : "text" , "label" : "Contractor ID" ,…" at bounding box center [343, 161] width 412 height 216
click at [207, 213] on div ""validator" : "string" } , { "inputType" : "text" , "label" : "Contractor ID" ,…" at bounding box center [343, 161] width 412 height 216
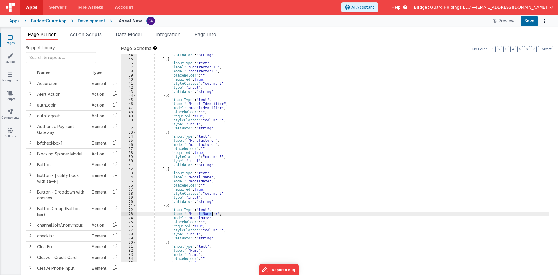
click at [207, 213] on div ""validator" : "string" } , { "inputType" : "text" , "label" : "Contractor ID" ,…" at bounding box center [343, 158] width 412 height 208
click at [204, 219] on div ""validator" : "string" } , { "inputType" : "text" , "label" : "Contractor ID" ,…" at bounding box center [343, 161] width 412 height 216
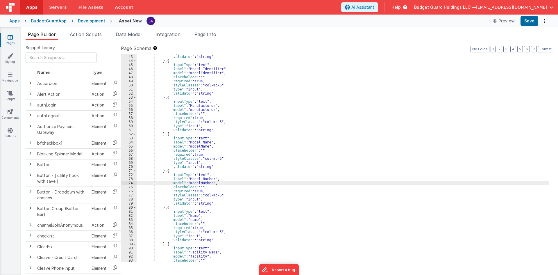
scroll to position [170, 0]
click at [166, 207] on div ""type" : "input" , "validator" : "string" } , { "inputType" : "text" , "label" …" at bounding box center [343, 159] width 412 height 216
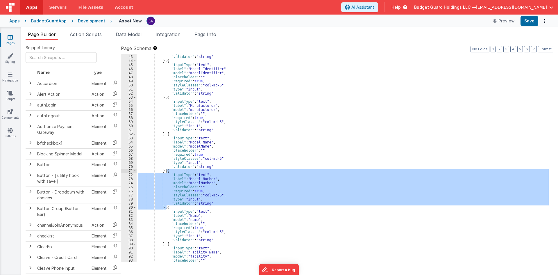
drag, startPoint x: 166, startPoint y: 207, endPoint x: 167, endPoint y: 171, distance: 36.0
click at [167, 171] on div ""type" : "input" , "validator" : "string" } , { "inputType" : "text" , "label" …" at bounding box center [343, 159] width 412 height 216
click at [166, 208] on div ""type" : "input" , "validator" : "string" } , { "inputType" : "text" , "label" …" at bounding box center [343, 158] width 412 height 208
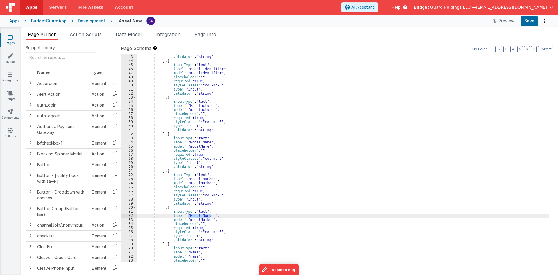
drag, startPoint x: 210, startPoint y: 215, endPoint x: 188, endPoint y: 215, distance: 21.5
click at [188, 215] on div ""type" : "input" , "validator" : "string" } , { "inputType" : "text" , "label" …" at bounding box center [343, 159] width 412 height 216
click at [193, 219] on div ""type" : "input" , "validator" : "string" } , { "inputType" : "text" , "label" …" at bounding box center [343, 159] width 412 height 216
click at [527, 24] on button "Save" at bounding box center [530, 21] width 18 height 10
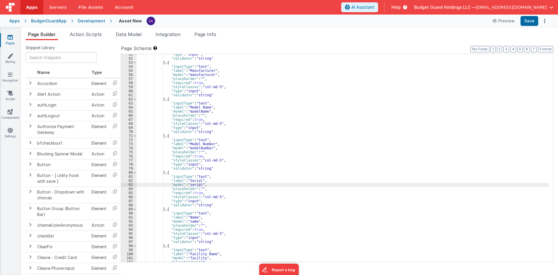
scroll to position [240, 0]
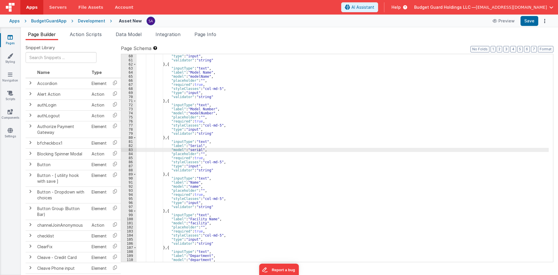
click at [187, 182] on div ""type" : "input" , "validator" : "string" } , { "inputType" : "text" , "label" …" at bounding box center [343, 162] width 412 height 216
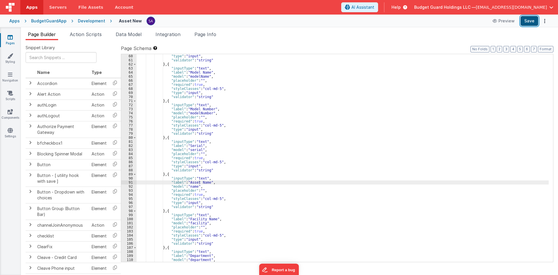
click at [527, 22] on button "Save" at bounding box center [530, 21] width 18 height 10
click at [12, 72] on icon at bounding box center [10, 74] width 5 height 6
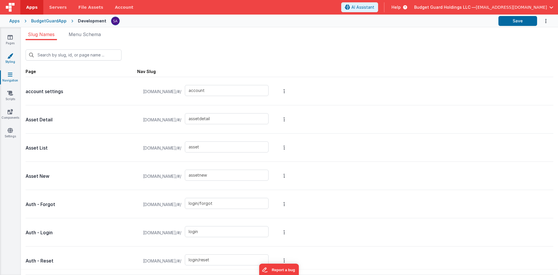
click at [12, 53] on icon at bounding box center [10, 56] width 6 height 6
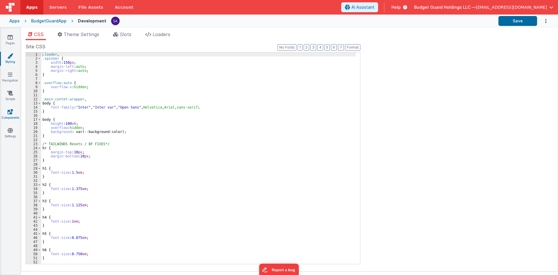
click at [12, 112] on icon at bounding box center [10, 112] width 5 height 6
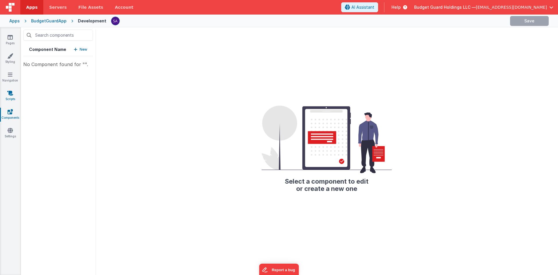
click at [12, 95] on icon at bounding box center [10, 93] width 6 height 6
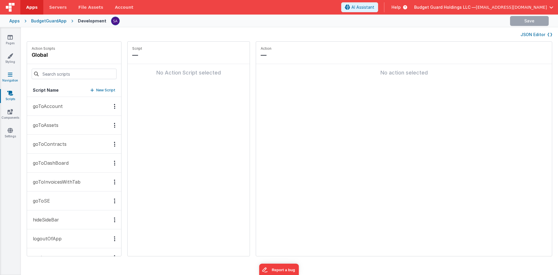
click at [15, 79] on link "Navigation" at bounding box center [10, 77] width 21 height 12
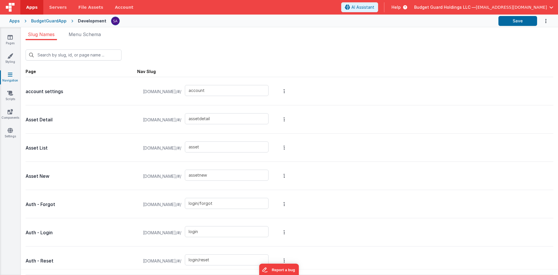
click at [83, 41] on div "New Slug Page Nav Slug account settings bdportal.clientportal.cloud/#/ account …" at bounding box center [289, 159] width 537 height 238
click at [84, 39] on li "Menu Schema" at bounding box center [84, 35] width 37 height 9
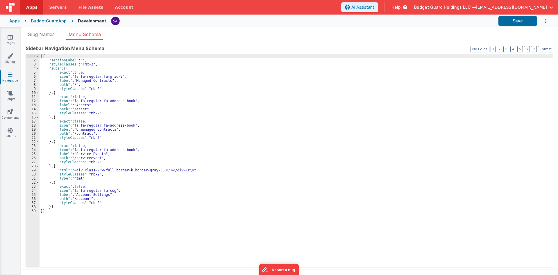
click at [84, 129] on div "[{ "sectionLabel" : "" , "styleClasses" : "!mx-3" , "subs" : [{ "exact" : true …" at bounding box center [297, 164] width 514 height 221
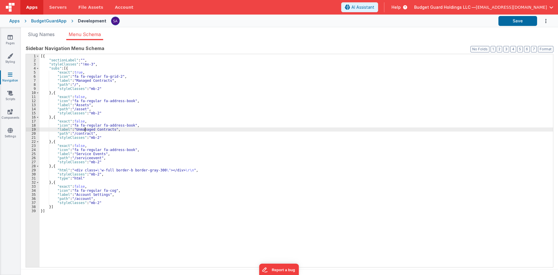
click at [84, 129] on div "[{ "sectionLabel" : "" , "styleClasses" : "!mx-3" , "subs" : [{ "exact" : true …" at bounding box center [297, 164] width 514 height 221
click at [81, 130] on div "[{ "sectionLabel" : "" , "styleClasses" : "!mx-3" , "subs" : [{ "exact" : true …" at bounding box center [297, 164] width 514 height 221
click at [115, 130] on div "[{ "sectionLabel" : "" , "styleClasses" : "!mx-3" , "subs" : [{ "exact" : true …" at bounding box center [297, 164] width 514 height 221
click at [85, 128] on div "[{ "sectionLabel" : "" , "styleClasses" : "!mx-3" , "subs" : [{ "exact" : true …" at bounding box center [297, 164] width 514 height 221
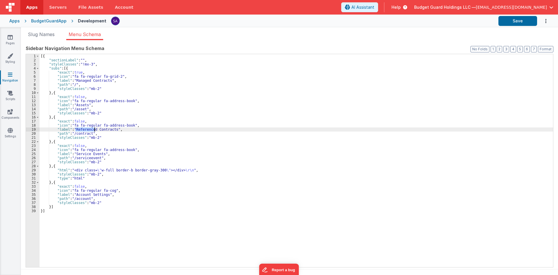
click at [85, 128] on div "[{ "sectionLabel" : "" , "styleClasses" : "!mx-3" , "subs" : [{ "exact" : true …" at bounding box center [297, 164] width 514 height 221
click at [532, 24] on button "Save" at bounding box center [517, 21] width 39 height 10
click at [13, 35] on link "Pages" at bounding box center [10, 40] width 21 height 12
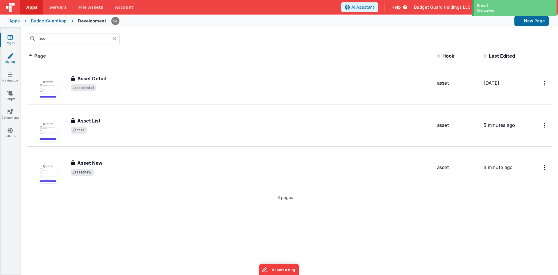
click at [14, 63] on link "Styling" at bounding box center [10, 59] width 21 height 12
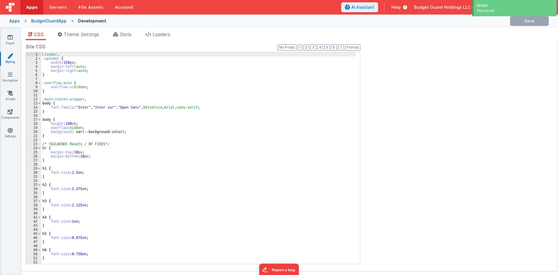
click at [117, 30] on div "CSS Theme Settings Slots Loaders Site CSS Format 7 6 5 4 3 2 1 No Folds 1 2 3 4…" at bounding box center [289, 152] width 537 height 250
click at [122, 36] on span "Slots" at bounding box center [126, 34] width 12 height 6
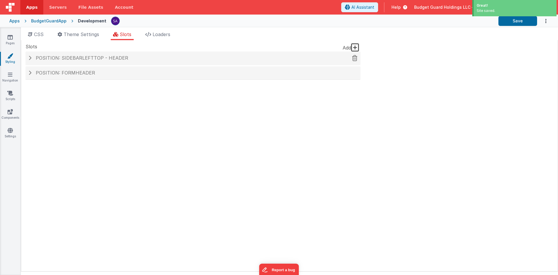
drag, startPoint x: 76, startPoint y: 57, endPoint x: 72, endPoint y: 61, distance: 5.4
click at [76, 57] on span "Position: sidebarLeftTop - header" at bounding box center [82, 58] width 92 height 6
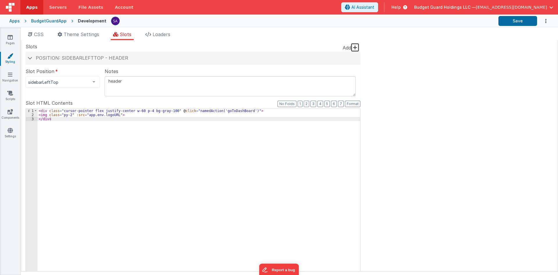
click at [40, 75] on div "Slot Position sidebarLeftTop inactive header headerBrandLeft headerBrand header…" at bounding box center [63, 78] width 74 height 20
click at [38, 62] on div "Position: sidebarLeftTop - header" at bounding box center [193, 57] width 335 height 13
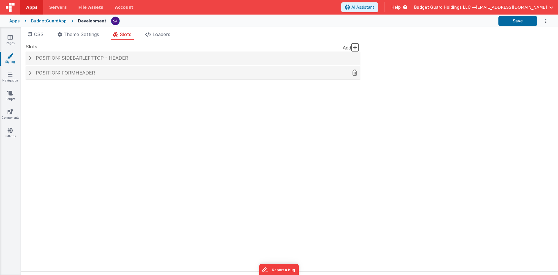
click at [38, 73] on span "Position: formHeader" at bounding box center [65, 73] width 59 height 6
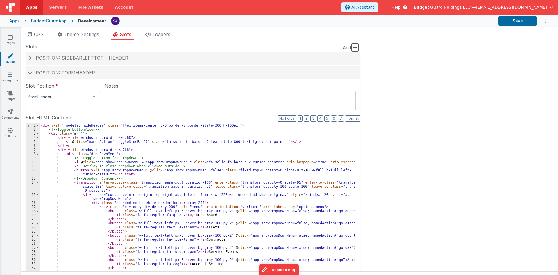
click at [102, 113] on fieldset "Slot Position formHeader inactive header headerBrandLeft headerBrand headerSide…" at bounding box center [193, 199] width 335 height 234
click at [100, 96] on div "Slot Position formHeader inactive header headerBrandLeft headerBrand headerSide…" at bounding box center [191, 92] width 330 height 20
click at [13, 74] on link "Navigation" at bounding box center [10, 77] width 21 height 12
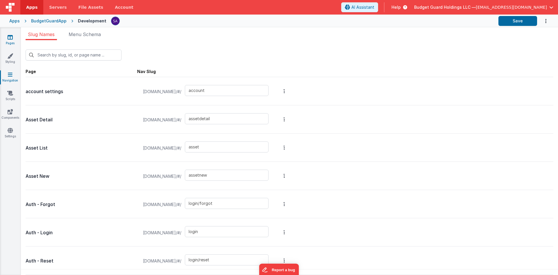
click at [15, 42] on link "Pages" at bounding box center [10, 40] width 21 height 12
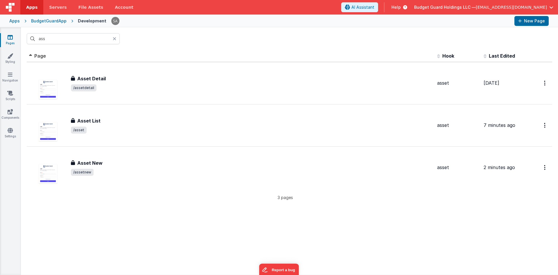
drag, startPoint x: 12, startPoint y: 41, endPoint x: 13, endPoint y: 46, distance: 5.7
click at [12, 41] on link "Pages" at bounding box center [10, 40] width 21 height 12
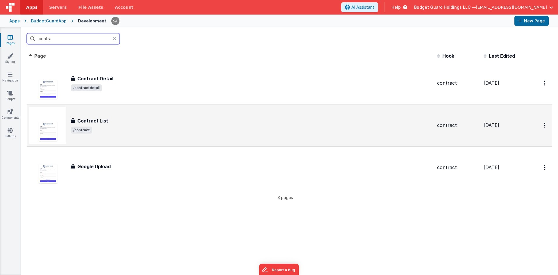
type input "contra"
click at [102, 120] on h3 "Contract List" at bounding box center [92, 120] width 31 height 7
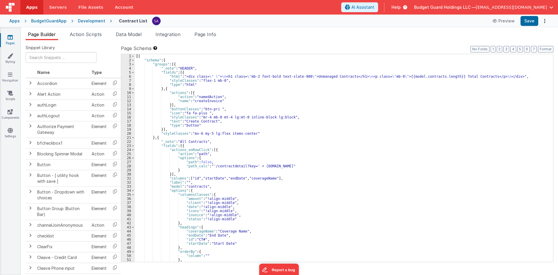
click at [313, 153] on div "[{ "schema" : { "groups" : [{ "_note" : "HEADER" , "fields" : [{ "html" : "<div…" at bounding box center [342, 162] width 414 height 216
click at [329, 77] on div "[{ "schema" : { "groups" : [{ "_note" : "HEADER" , "fields" : [{ "html" : "<div…" at bounding box center [342, 162] width 414 height 216
drag, startPoint x: 522, startPoint y: 20, endPoint x: 520, endPoint y: 18, distance: 3.3
click at [522, 20] on button "Save" at bounding box center [530, 21] width 18 height 10
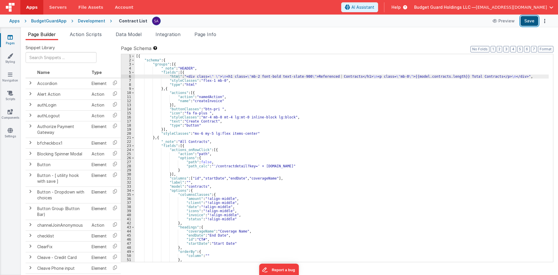
click at [535, 21] on button "Save" at bounding box center [530, 21] width 18 height 10
click at [84, 23] on div "Development" at bounding box center [91, 21] width 27 height 6
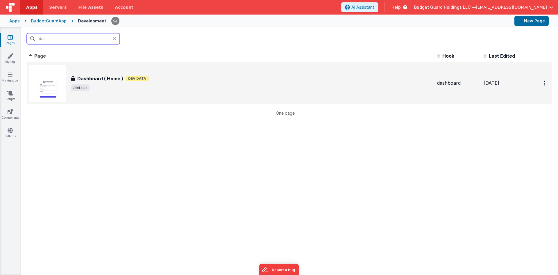
type input "das"
click at [94, 76] on h3 "Dashboard ( Home )" at bounding box center [100, 78] width 46 height 7
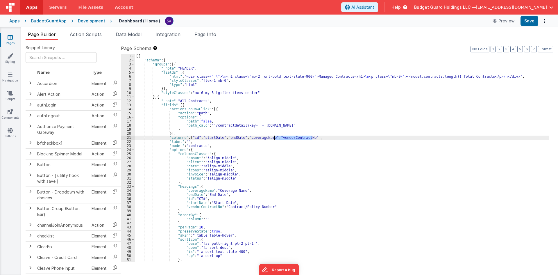
drag, startPoint x: 313, startPoint y: 137, endPoint x: 274, endPoint y: 138, distance: 39.0
click at [274, 138] on div "[{ "schema" : { "groups" : [{ "_note" : "HEADER" , "fields" : [{ "html" : "<div…" at bounding box center [342, 162] width 414 height 216
click at [94, 23] on div "Development" at bounding box center [91, 21] width 27 height 6
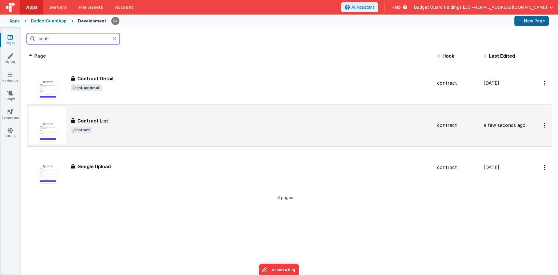
type input "contr"
click at [117, 125] on div "Contract List Contract List /contract" at bounding box center [252, 125] width 362 height 16
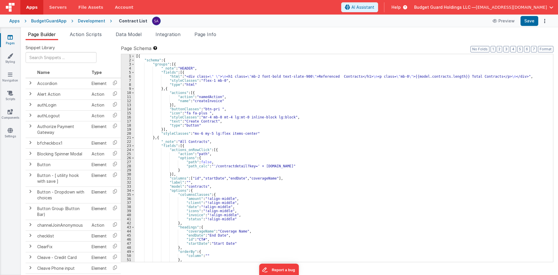
click at [274, 178] on div "[{ "schema" : { "groups" : [{ "_note" : "HEADER" , "fields" : [{ "html" : "<div…" at bounding box center [342, 162] width 414 height 216
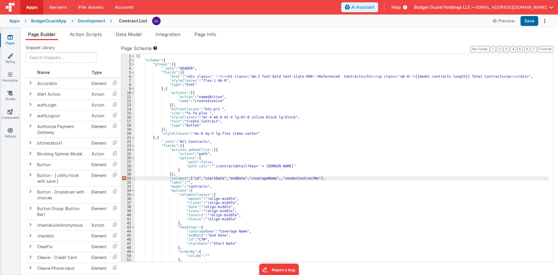
click at [276, 177] on div "[{ "schema" : { "groups" : [{ "_note" : "HEADER" , "fields" : [{ "html" : "<div…" at bounding box center [342, 162] width 414 height 216
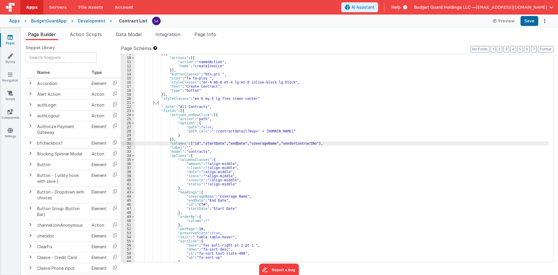
click at [235, 207] on div "} , { "actions" : [{ "action" : "namedAction" , "name" : "createInvoice" }] , "…" at bounding box center [342, 160] width 414 height 216
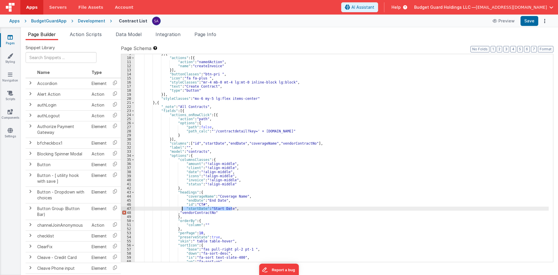
drag, startPoint x: 235, startPoint y: 207, endPoint x: 183, endPoint y: 209, distance: 52.6
click at [183, 209] on div "} , { "actions" : [{ "action" : "namedAction" , "name" : "createInvoice" }] , "…" at bounding box center [342, 160] width 414 height 216
click at [237, 205] on div "} , { "actions" : [{ "action" : "namedAction" , "name" : "createInvoice" }] , "…" at bounding box center [342, 160] width 414 height 216
click at [238, 207] on div "} , { "actions" : [{ "action" : "namedAction" , "name" : "createInvoice" }] , "…" at bounding box center [342, 160] width 414 height 216
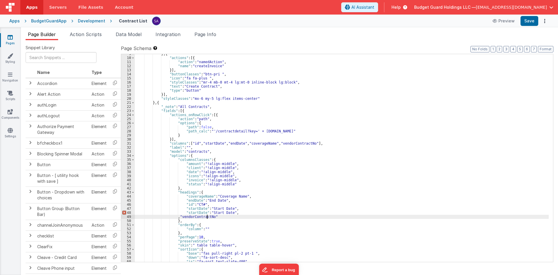
click at [207, 218] on div "} , { "actions" : [{ "action" : "namedAction" , "name" : "createInvoice" }] , "…" at bounding box center [342, 160] width 414 height 216
click at [216, 217] on div "} , { "actions" : [{ "action" : "namedAction" , "name" : "createInvoice" }] , "…" at bounding box center [342, 158] width 414 height 208
drag, startPoint x: 222, startPoint y: 216, endPoint x: 185, endPoint y: 216, distance: 37.2
click at [185, 216] on div "} , { "actions" : [{ "action" : "namedAction" , "name" : "createInvoice" }] , "…" at bounding box center [342, 160] width 414 height 216
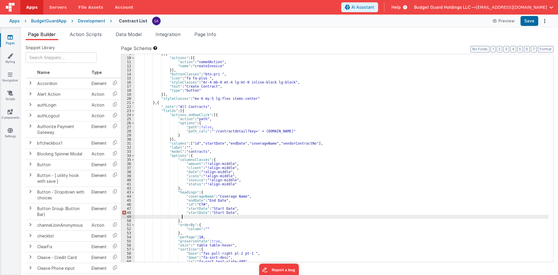
click at [237, 213] on div "} , { "actions" : [{ "action" : "namedAction" , "name" : "createInvoice" }] , "…" at bounding box center [342, 160] width 414 height 216
click at [193, 212] on div "} , { "actions" : [{ "action" : "namedAction" , "name" : "createInvoice" }] , "…" at bounding box center [342, 160] width 414 height 216
click at [183, 214] on div "} , { "actions" : [{ "action" : "namedAction" , "name" : "createInvoice" }] , "…" at bounding box center [342, 160] width 414 height 216
click at [253, 222] on div "} , { "actions" : [{ "action" : "namedAction" , "name" : "createInvoice" }] , "…" at bounding box center [342, 160] width 414 height 216
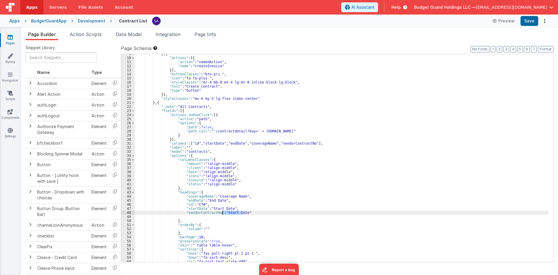
drag, startPoint x: 242, startPoint y: 212, endPoint x: 222, endPoint y: 213, distance: 19.2
click at [222, 213] on div "} , { "actions" : [{ "action" : "namedAction" , "name" : "createInvoice" }] , "…" at bounding box center [342, 160] width 414 height 216
drag, startPoint x: 526, startPoint y: 18, endPoint x: 467, endPoint y: 4, distance: 60.6
click at [526, 18] on button "Save" at bounding box center [530, 21] width 18 height 10
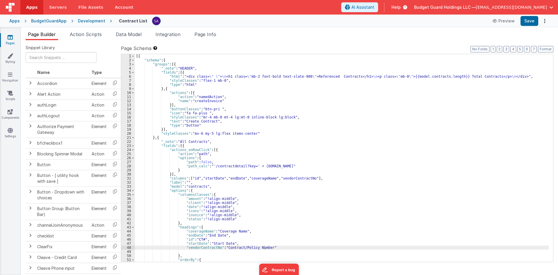
scroll to position [0, 0]
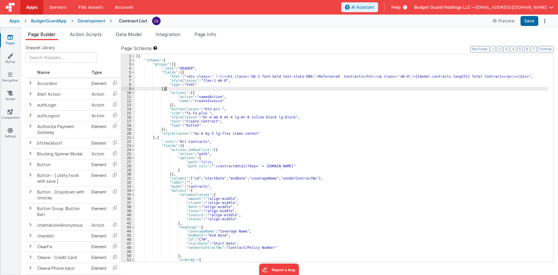
drag, startPoint x: 164, startPoint y: 90, endPoint x: 167, endPoint y: 91, distance: 3.1
click at [167, 90] on div "[{ "schema" : { "groups" : [{ "_note" : "HEADER" , "fields" : [{ "html" : "<div…" at bounding box center [342, 162] width 414 height 216
click at [174, 128] on div "[{ "schema" : { "groups" : [{ "_note" : "HEADER" , "fields" : [{ "html" : "<div…" at bounding box center [342, 162] width 414 height 216
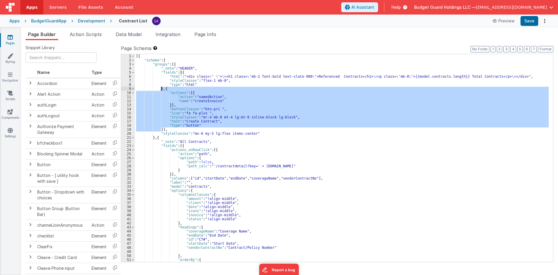
drag, startPoint x: 161, startPoint y: 130, endPoint x: 160, endPoint y: 89, distance: 40.4
click at [160, 89] on div "[{ "schema" : { "groups" : [{ "_note" : "HEADER" , "fields" : [{ "html" : "<div…" at bounding box center [342, 162] width 414 height 216
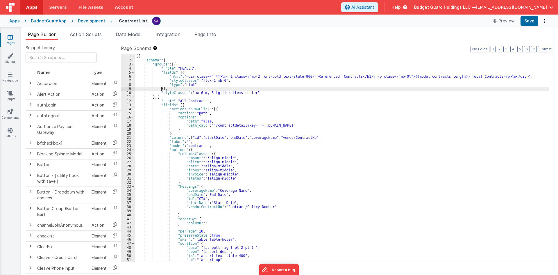
click at [312, 137] on div "[{ "schema" : { "groups" : [{ "_note" : "HEADER" , "fields" : [{ "html" : "<div…" at bounding box center [342, 162] width 414 height 216
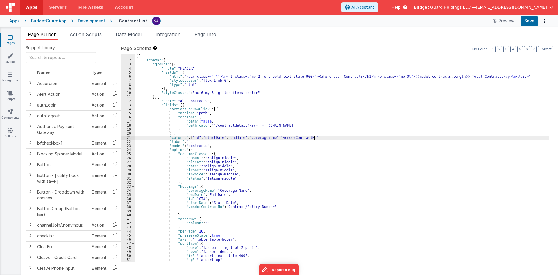
paste textarea
click at [313, 138] on div "[{ "schema" : { "groups" : [{ "_note" : "HEADER" , "fields" : [{ "html" : "<div…" at bounding box center [342, 162] width 414 height 216
click at [317, 137] on div "[{ "schema" : { "groups" : [{ "_note" : "HEADER" , "fields" : [{ "html" : "<div…" at bounding box center [342, 162] width 414 height 216
click at [337, 138] on div "[{ "schema" : { "groups" : [{ "_note" : "HEADER" , "fields" : [{ "html" : "<div…" at bounding box center [342, 162] width 414 height 216
drag, startPoint x: 339, startPoint y: 137, endPoint x: 317, endPoint y: 137, distance: 22.7
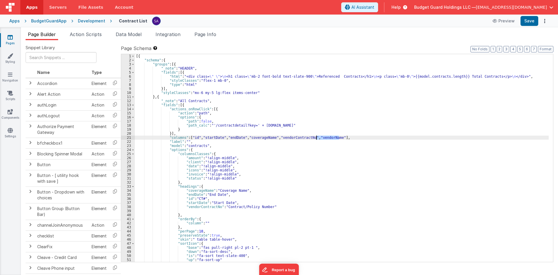
click at [317, 137] on div "[{ "schema" : { "groups" : [{ "_note" : "HEADER" , "fields" : [{ "html" : "<div…" at bounding box center [342, 162] width 414 height 216
click at [276, 207] on div "[{ "schema" : { "groups" : [{ "_note" : "HEADER" , "fields" : [{ "html" : "<div…" at bounding box center [342, 162] width 414 height 216
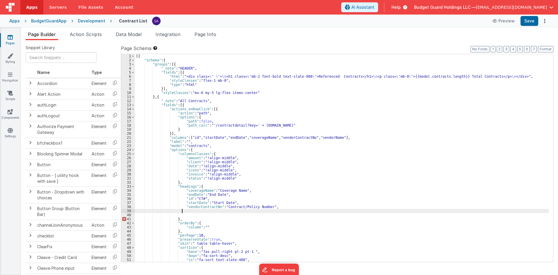
paste textarea
click at [209, 212] on div "[{ "schema" : { "groups" : [{ "_note" : "HEADER" , "fields" : [{ "html" : "<div…" at bounding box center [342, 162] width 414 height 216
click at [200, 138] on div "[{ "schema" : { "groups" : [{ "_note" : "HEADER" , "fields" : [{ "html" : "<div…" at bounding box center [342, 162] width 414 height 216
paste textarea
click at [237, 211] on div "[{ "schema" : { "groups" : [{ "_note" : "HEADER" , "fields" : [{ "html" : "<div…" at bounding box center [342, 162] width 414 height 216
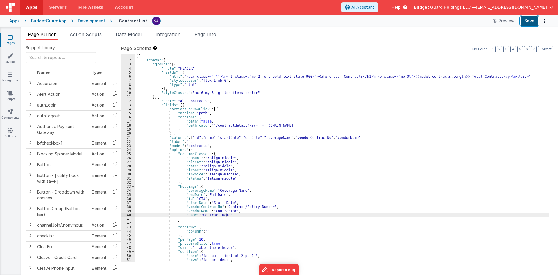
click at [538, 22] on button "Save" at bounding box center [530, 21] width 18 height 10
click at [524, 24] on button "Save" at bounding box center [530, 21] width 18 height 10
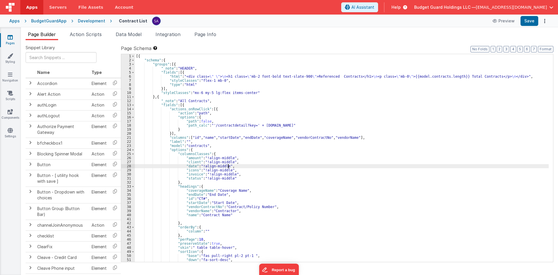
click at [241, 165] on div "[{ "schema" : { "groups" : [{ "_note" : "HEADER" , "fields" : [{ "html" : "<div…" at bounding box center [342, 162] width 414 height 216
click at [527, 20] on button "Save" at bounding box center [530, 21] width 18 height 10
click at [10, 62] on link "Styling" at bounding box center [10, 59] width 21 height 12
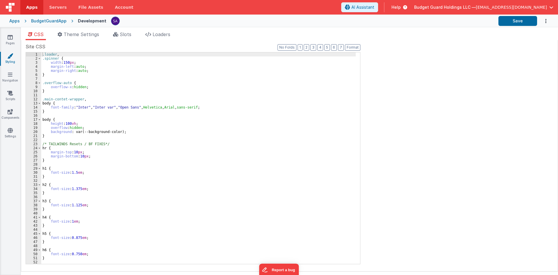
drag, startPoint x: 380, startPoint y: 203, endPoint x: 362, endPoint y: 199, distance: 18.3
click at [380, 203] on div "Site CSS Format 7 6 5 4 3 2 1 No Folds 1 2 3 4 5 6 7 8 9 10 11 12 13 14 15 16 1…" at bounding box center [290, 155] width 528 height 225
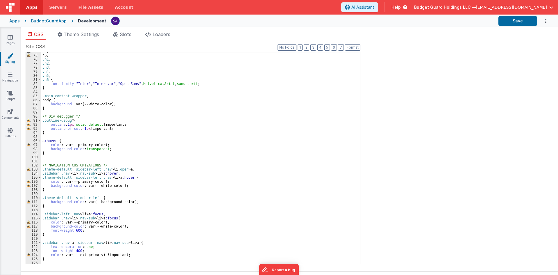
scroll to position [265, 0]
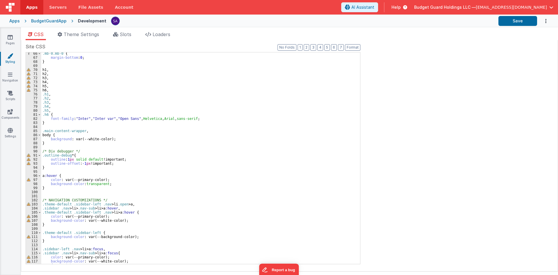
drag, startPoint x: 7, startPoint y: 36, endPoint x: 57, endPoint y: 19, distance: 53.0
click at [7, 36] on link "Pages" at bounding box center [10, 40] width 21 height 12
